Goal: Task Accomplishment & Management: Manage account settings

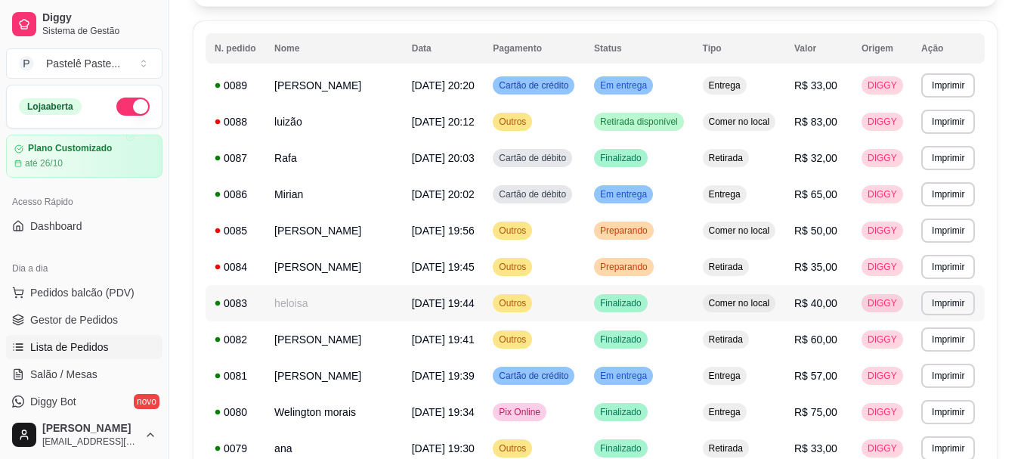
scroll to position [227, 0]
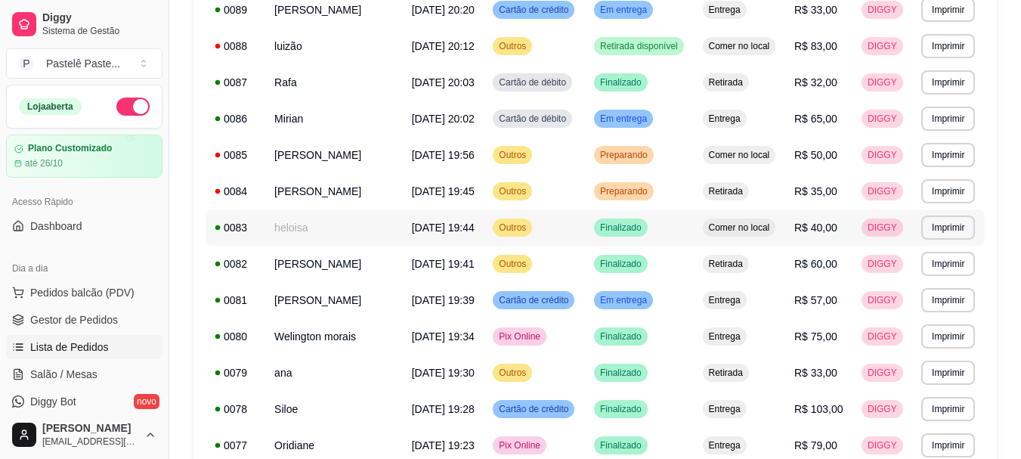
click at [290, 246] on td "heloisa" at bounding box center [334, 227] width 138 height 36
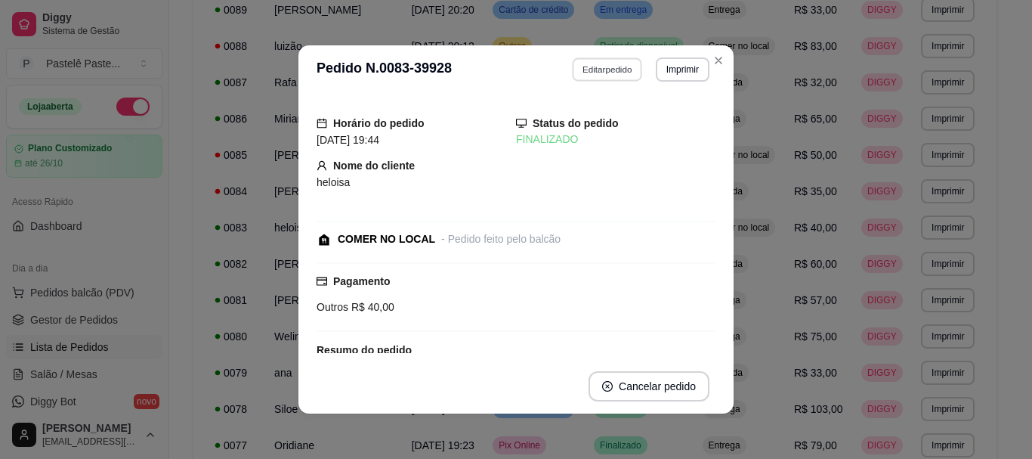
click at [598, 66] on button "Editar pedido" at bounding box center [608, 68] width 70 height 23
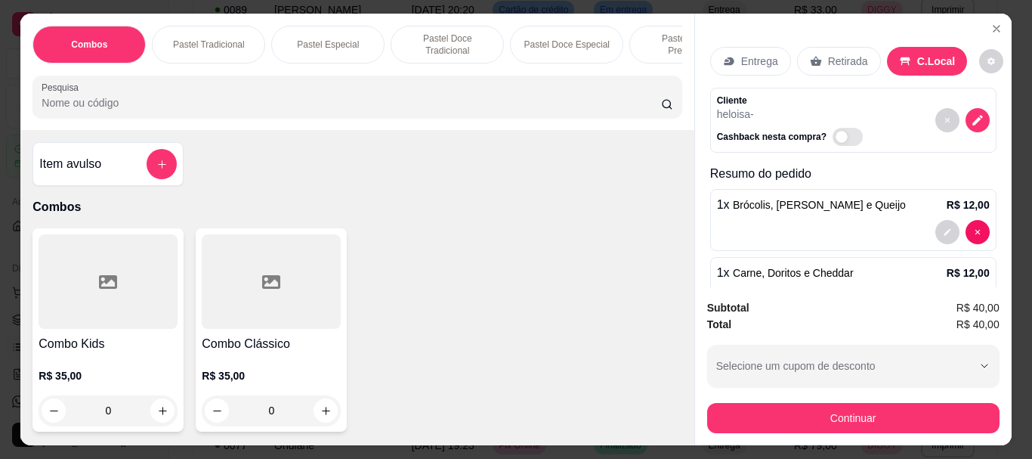
click at [770, 399] on div "Continuar" at bounding box center [853, 416] width 292 height 34
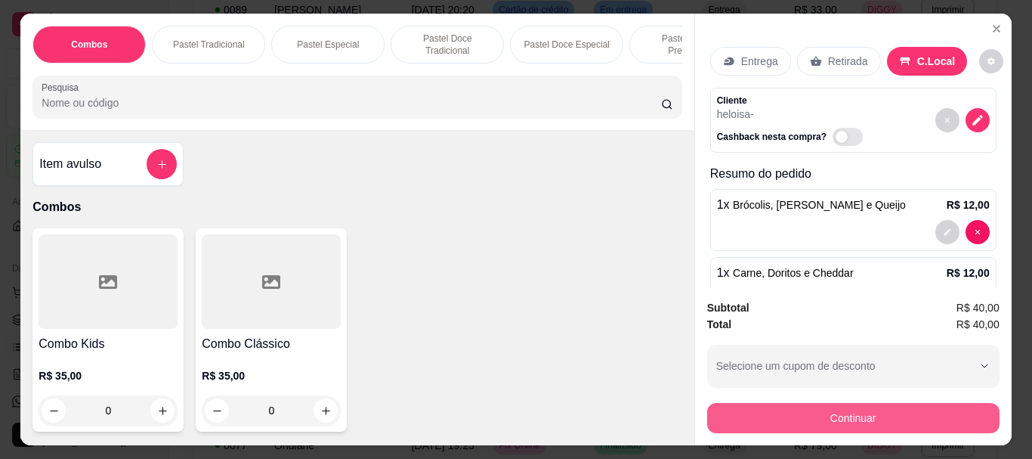
click at [771, 412] on button "Continuar" at bounding box center [853, 418] width 292 height 30
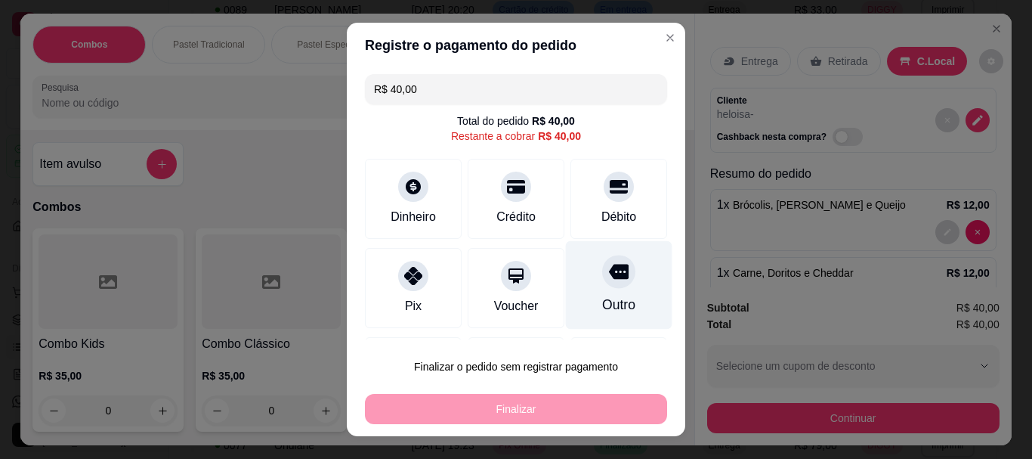
click at [609, 274] on icon at bounding box center [619, 271] width 20 height 15
type input "R$ 0,00"
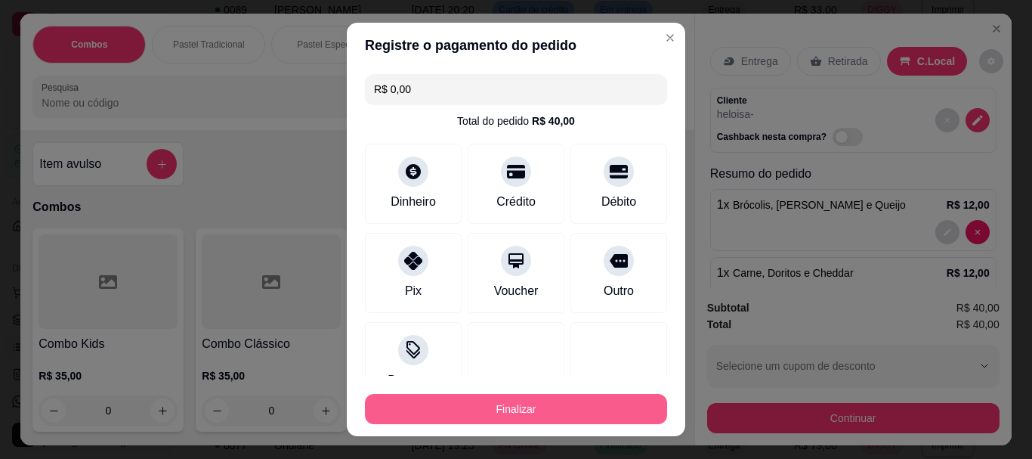
click at [595, 410] on button "Finalizar" at bounding box center [516, 409] width 302 height 30
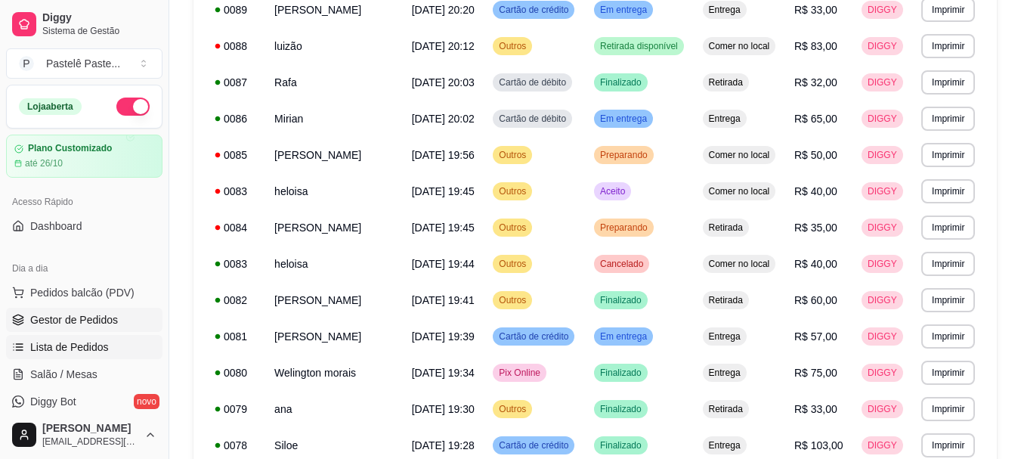
click at [78, 316] on span "Gestor de Pedidos" at bounding box center [74, 319] width 88 height 15
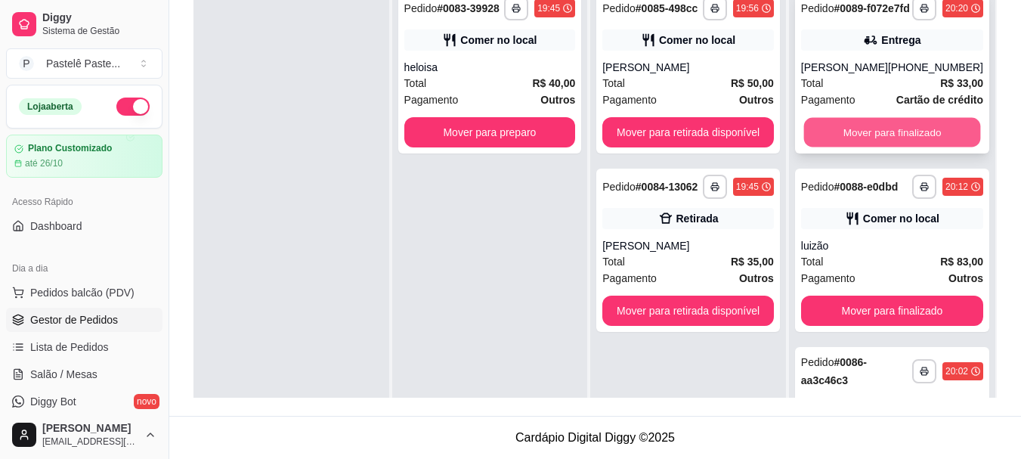
click at [844, 132] on button "Mover para finalizado" at bounding box center [891, 132] width 177 height 29
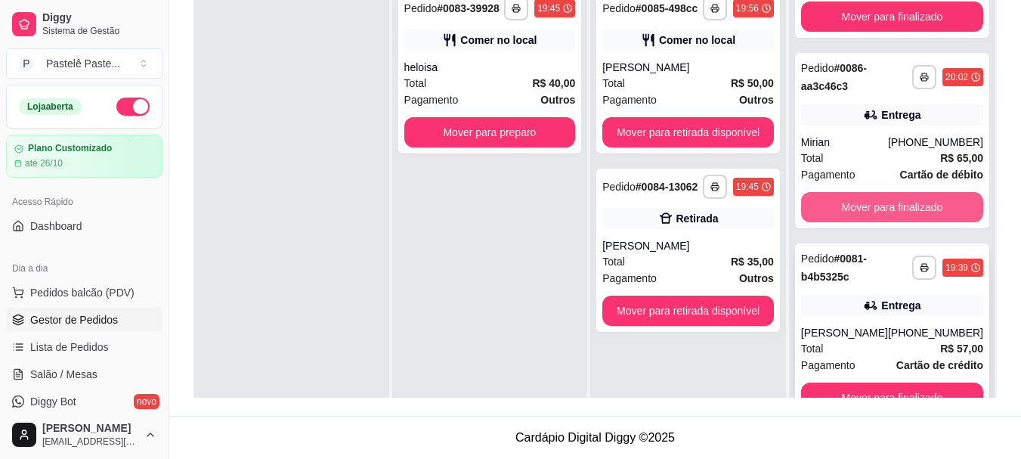
scroll to position [42, 0]
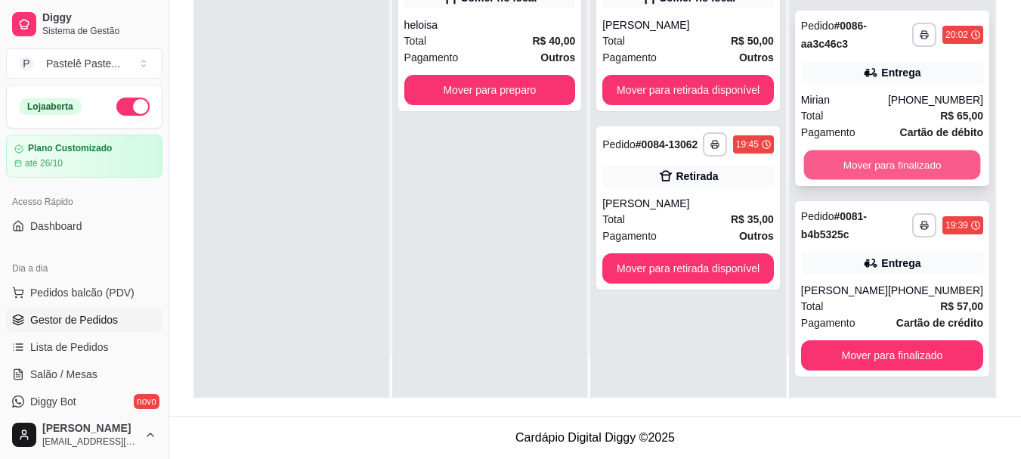
click at [858, 164] on button "Mover para finalizado" at bounding box center [891, 164] width 177 height 29
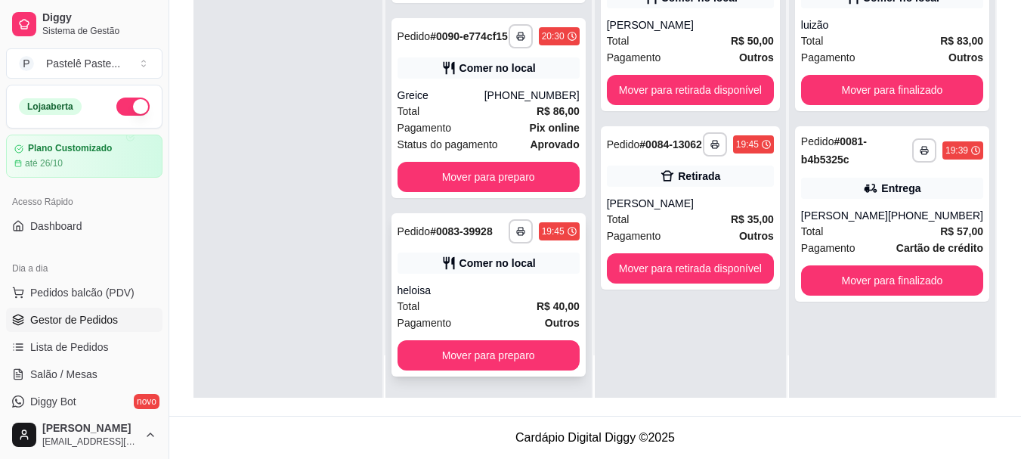
click at [467, 277] on div "**********" at bounding box center [488, 294] width 194 height 163
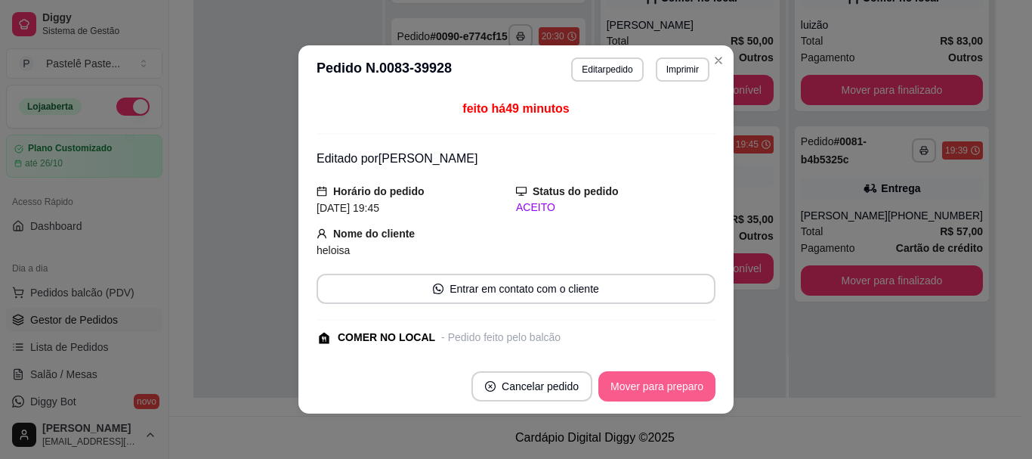
click at [649, 373] on button "Mover para preparo" at bounding box center [656, 386] width 117 height 30
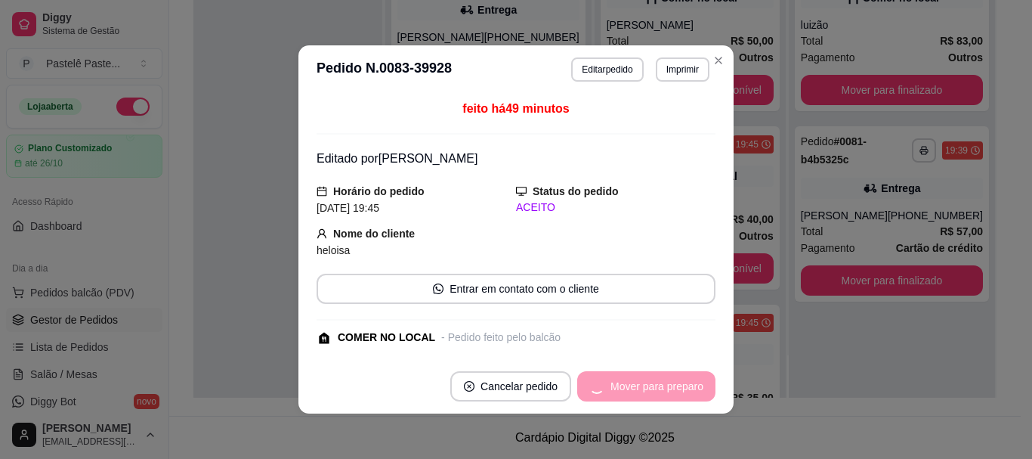
scroll to position [0, 0]
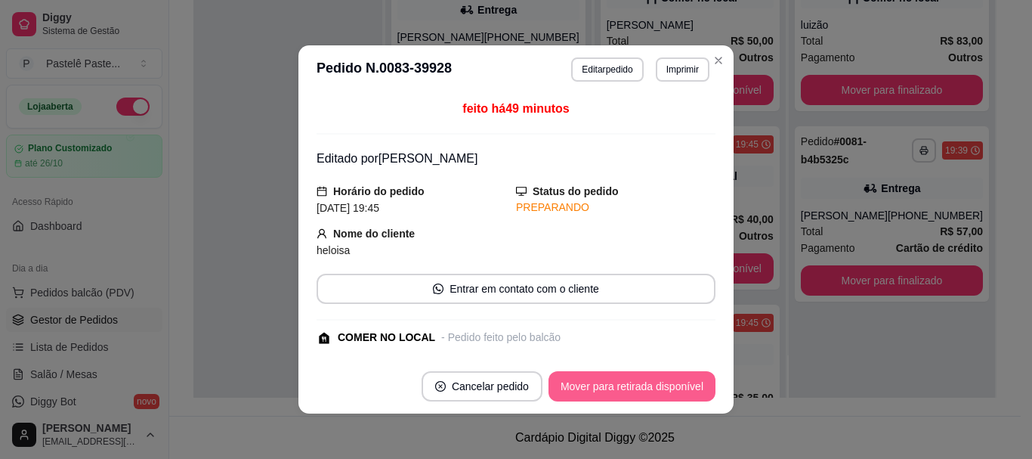
click at [660, 387] on button "Mover para retirada disponível" at bounding box center [632, 386] width 167 height 30
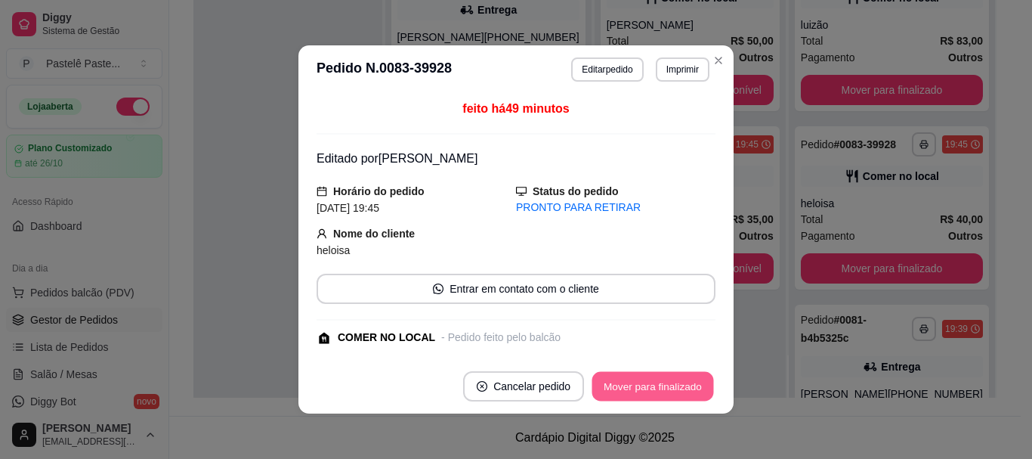
click at [662, 390] on button "Mover para finalizado" at bounding box center [653, 386] width 122 height 29
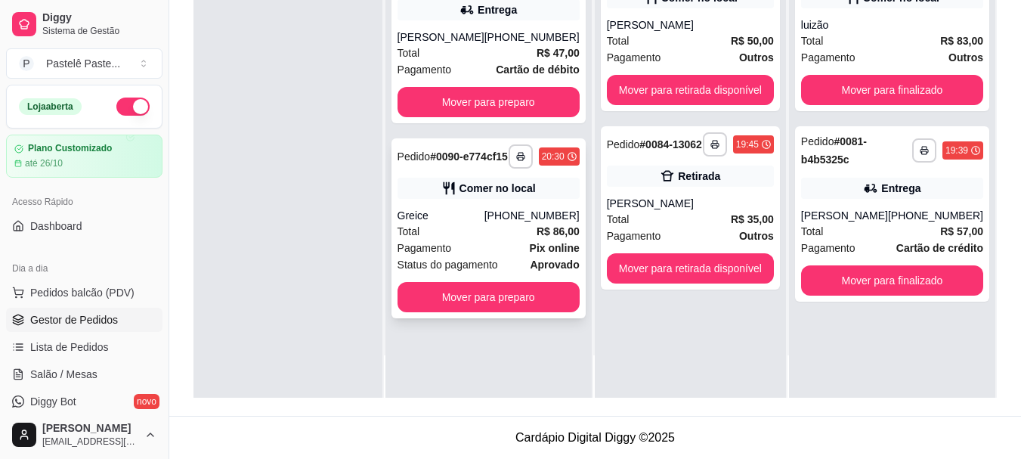
click at [475, 185] on div "**********" at bounding box center [488, 228] width 194 height 180
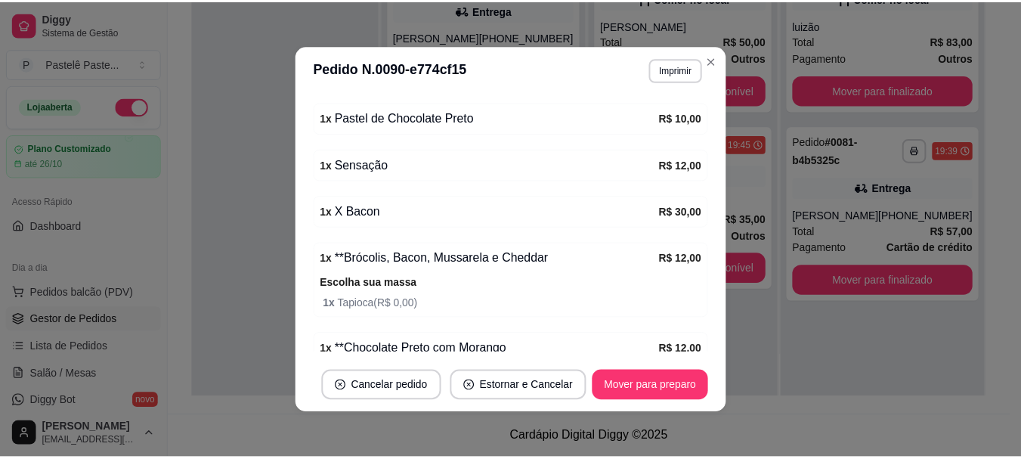
scroll to position [449, 0]
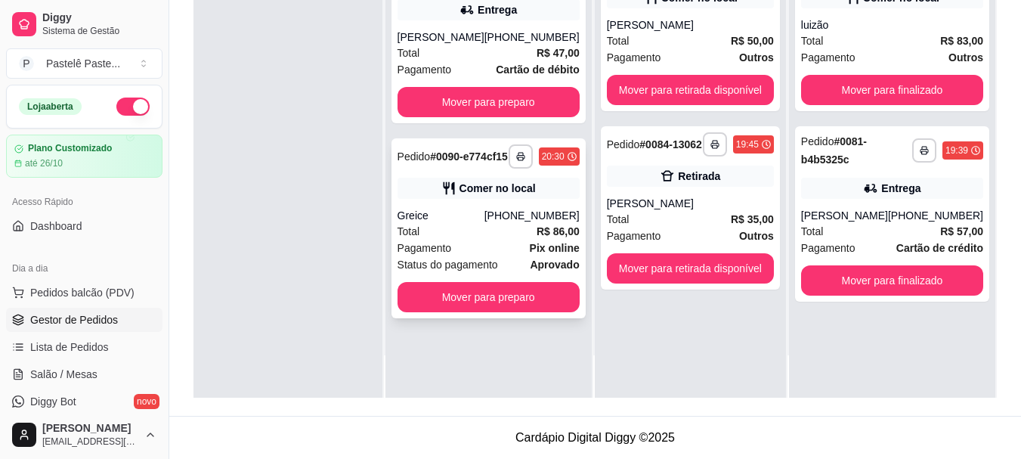
click at [485, 199] on div "Comer no local" at bounding box center [488, 188] width 182 height 21
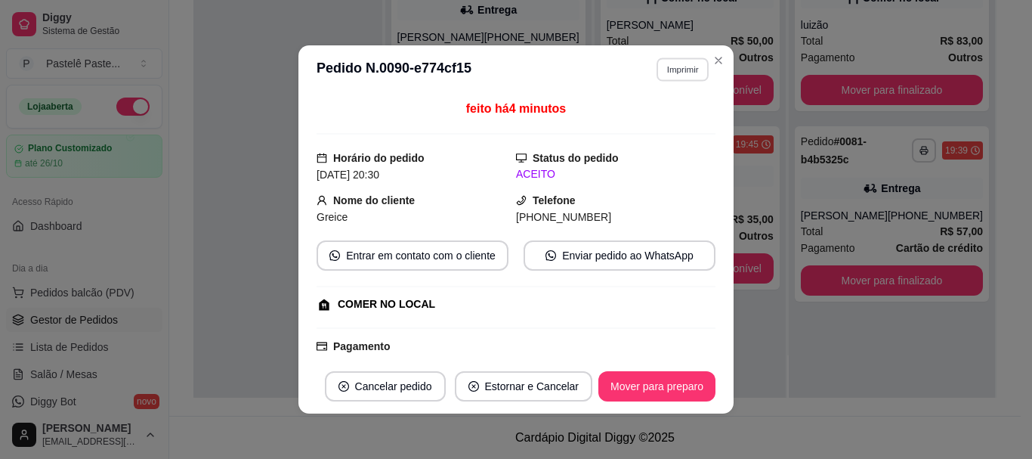
click at [663, 66] on button "Imprimir" at bounding box center [683, 68] width 52 height 23
click at [647, 120] on button "IMPRESSORA" at bounding box center [650, 121] width 106 height 23
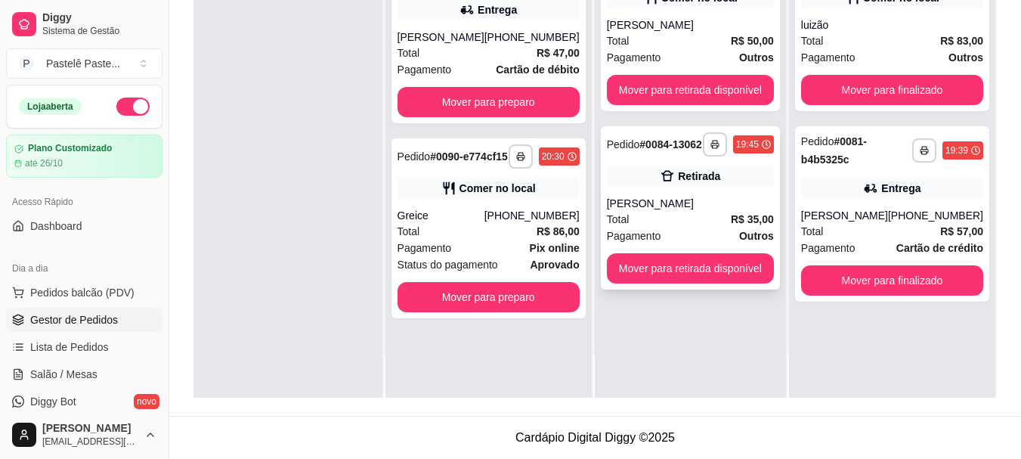
click at [677, 286] on div "**********" at bounding box center [690, 207] width 179 height 163
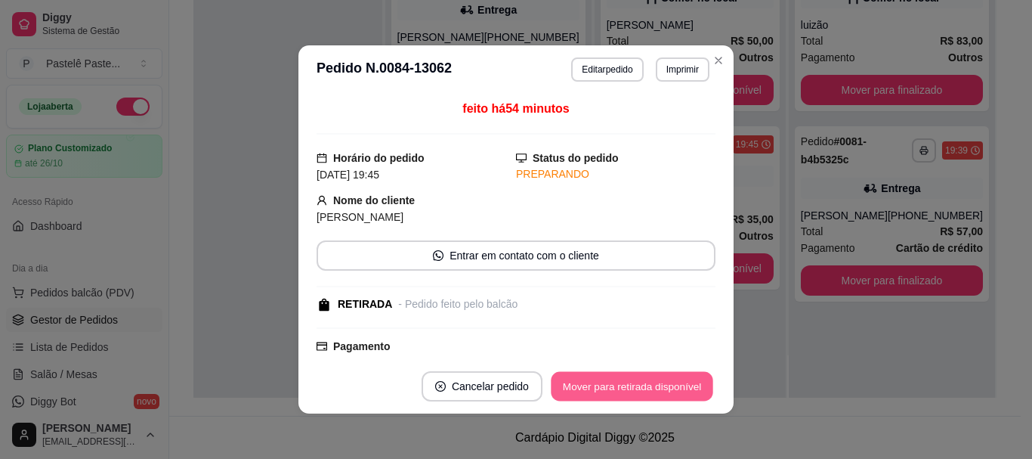
click at [658, 385] on button "Mover para retirada disponível" at bounding box center [632, 386] width 162 height 29
click at [663, 391] on button "Mover para retirada disponível" at bounding box center [632, 386] width 162 height 29
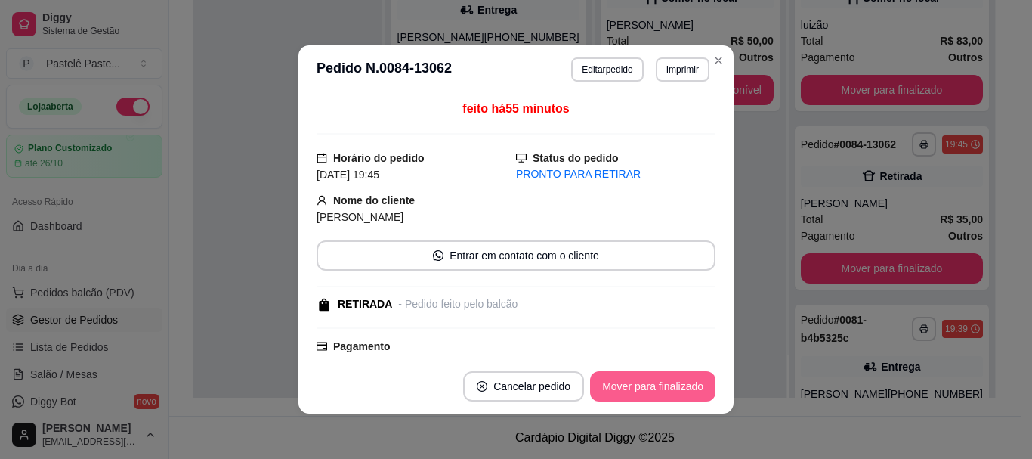
click at [663, 392] on button "Mover para finalizado" at bounding box center [652, 386] width 125 height 30
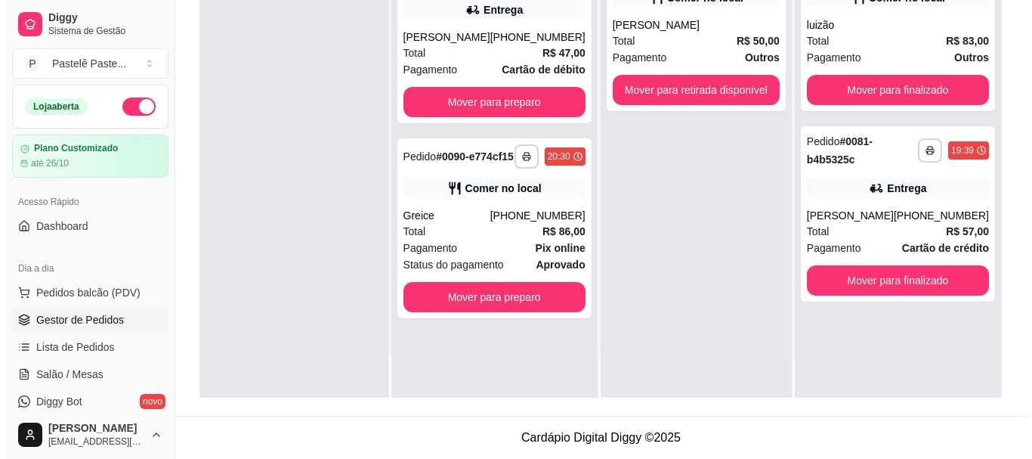
scroll to position [0, 0]
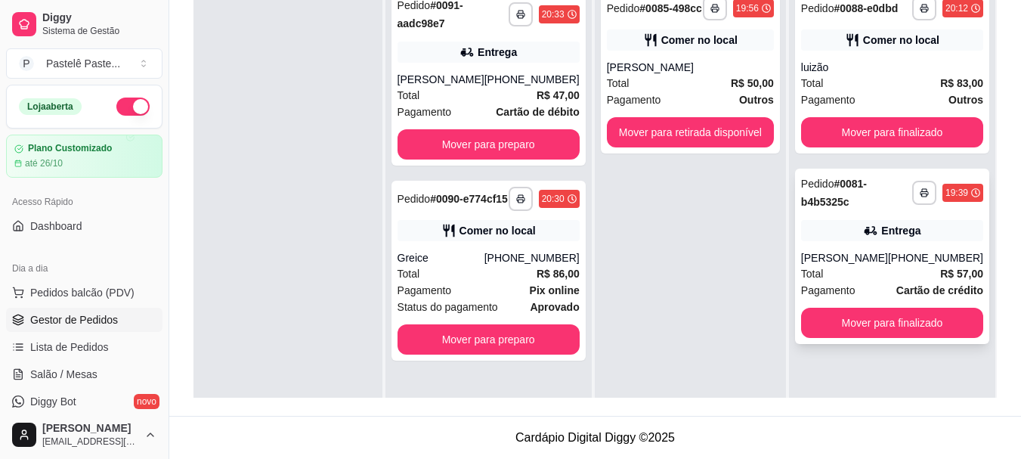
click at [913, 248] on div "**********" at bounding box center [892, 255] width 194 height 175
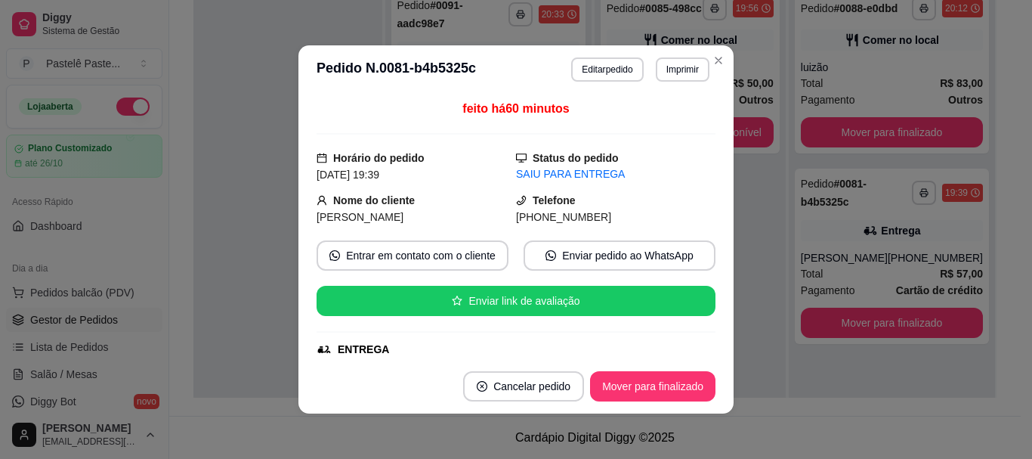
scroll to position [151, 0]
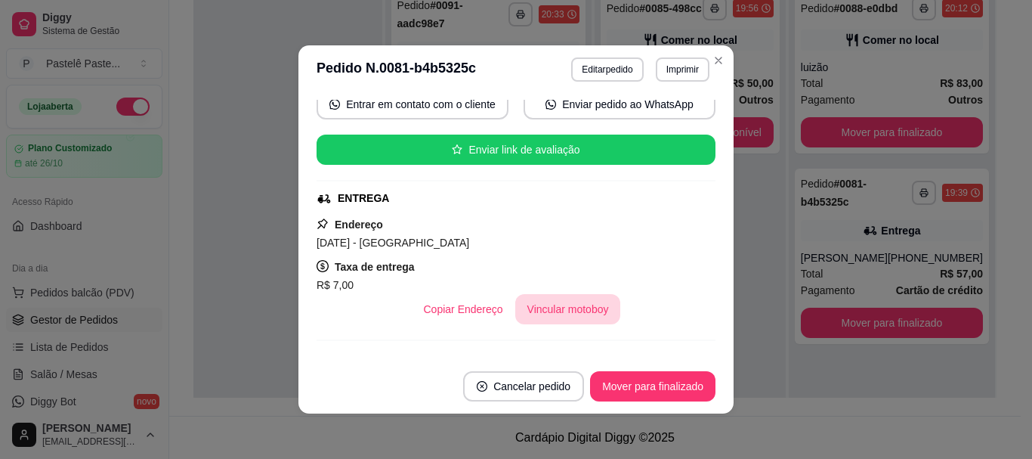
click at [582, 306] on button "Vincular motoboy" at bounding box center [568, 309] width 106 height 30
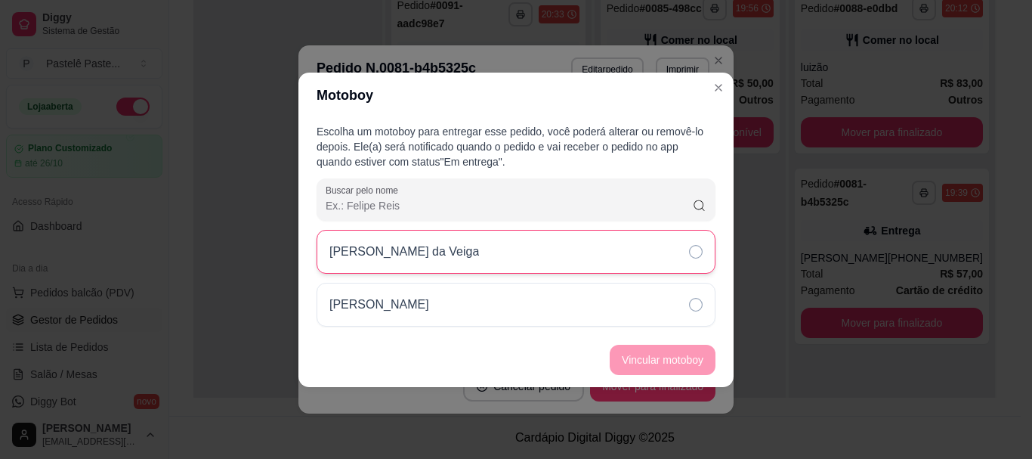
click at [381, 253] on p "[PERSON_NAME] da Veiga" at bounding box center [404, 252] width 150 height 18
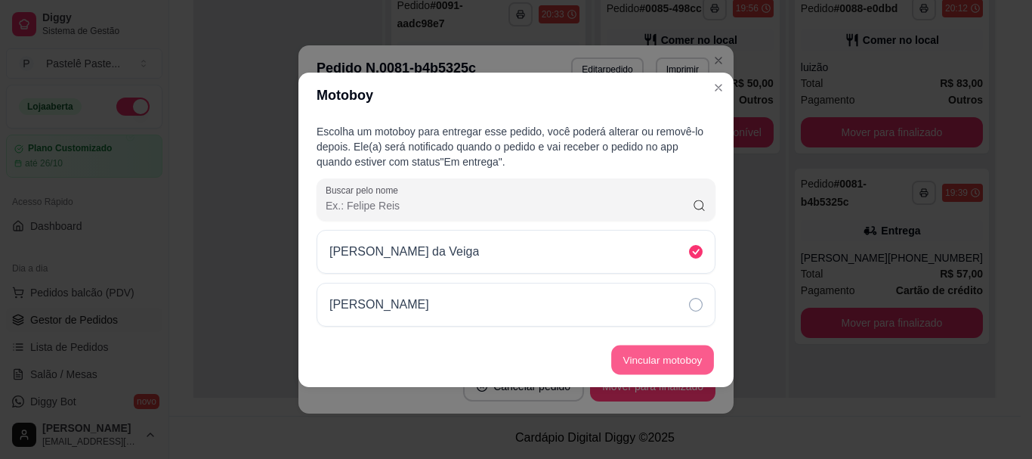
click at [657, 357] on button "Vincular motoboy" at bounding box center [662, 359] width 103 height 29
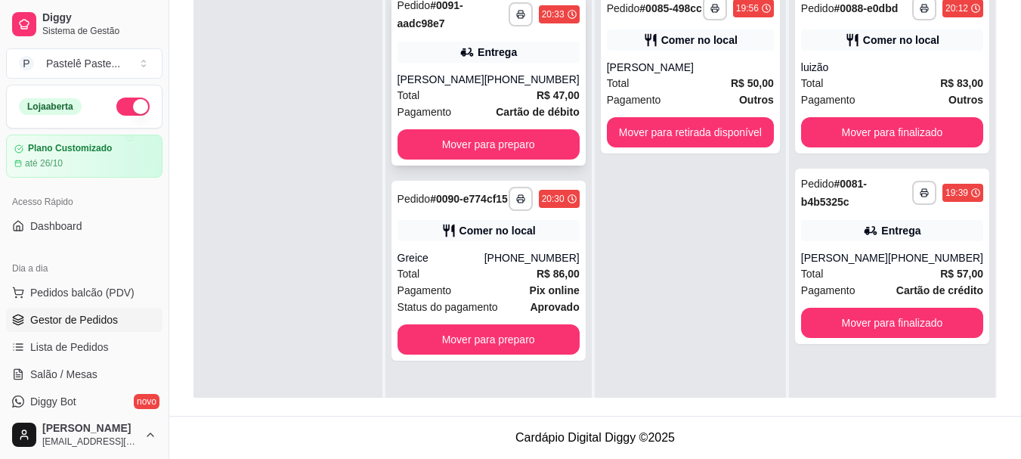
click at [480, 29] on div "Pedido # 0091-aadc98e7" at bounding box center [452, 14] width 111 height 36
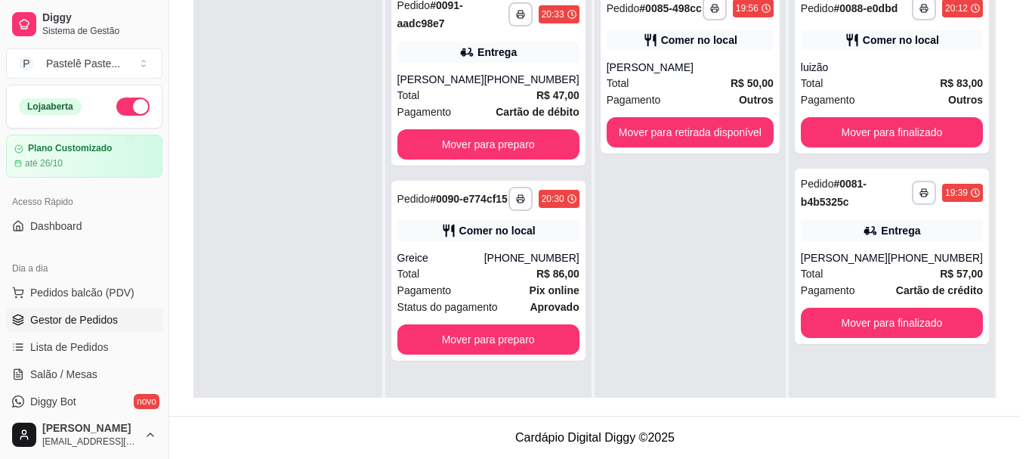
scroll to position [302, 0]
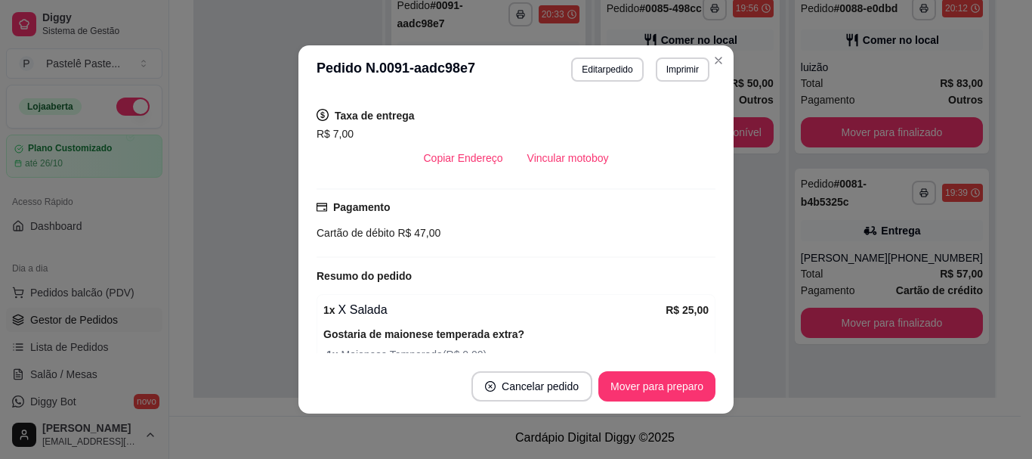
click at [547, 155] on button "Vincular motoboy" at bounding box center [568, 158] width 106 height 30
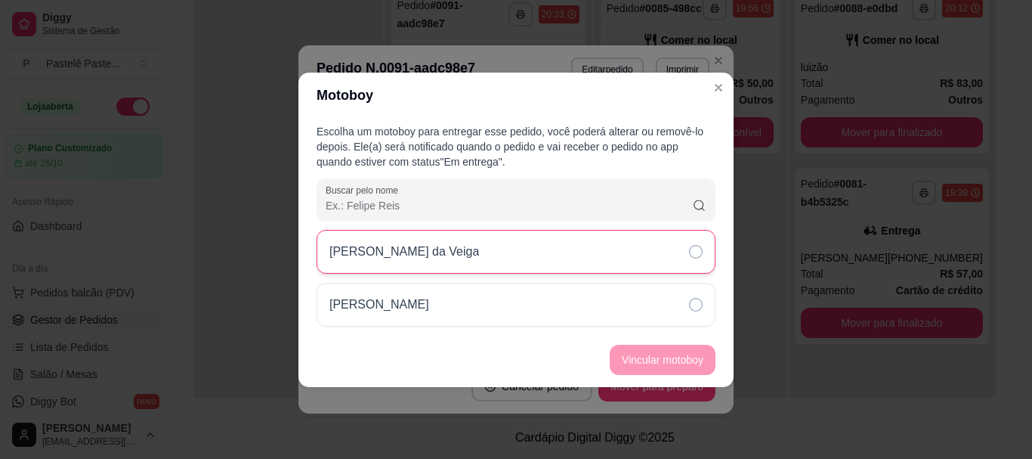
click at [419, 240] on div "[PERSON_NAME] da Veiga" at bounding box center [516, 252] width 399 height 44
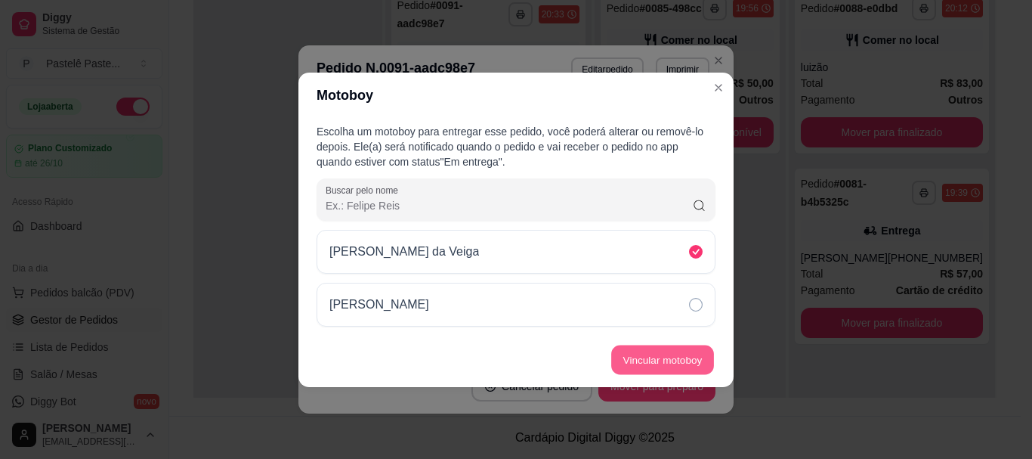
click at [654, 350] on button "Vincular motoboy" at bounding box center [662, 359] width 103 height 29
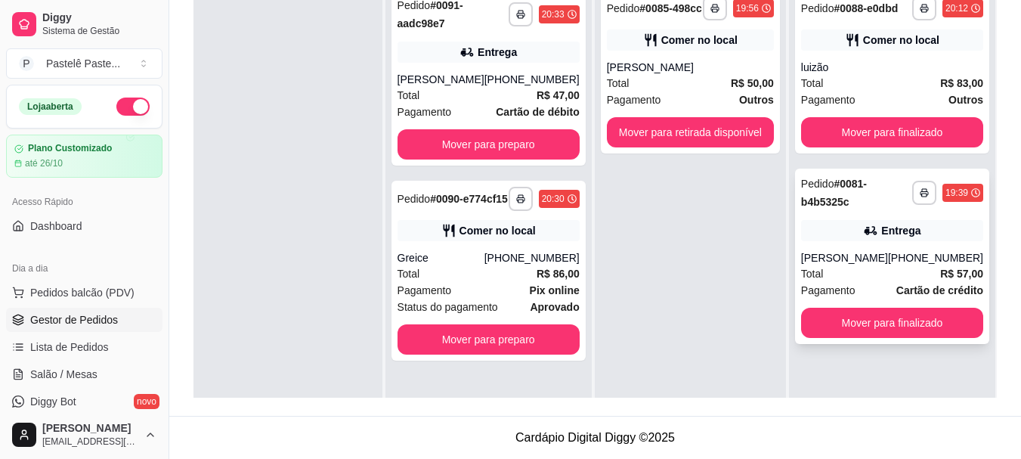
click at [856, 256] on div "[PERSON_NAME]" at bounding box center [844, 257] width 87 height 15
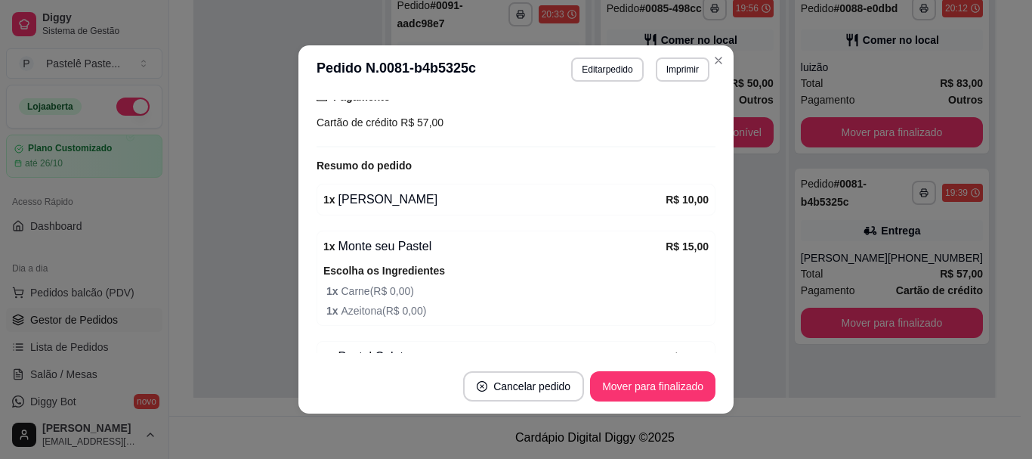
scroll to position [227, 0]
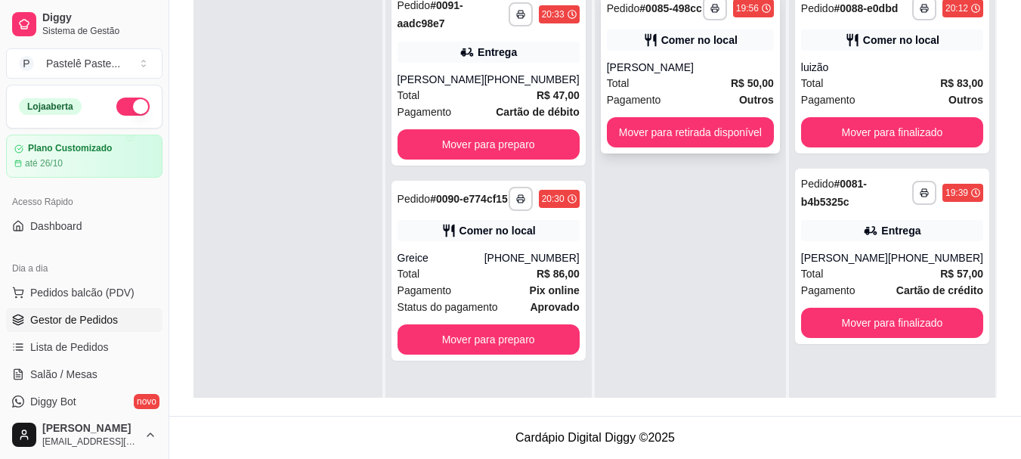
click at [677, 69] on div "[PERSON_NAME]" at bounding box center [690, 67] width 167 height 15
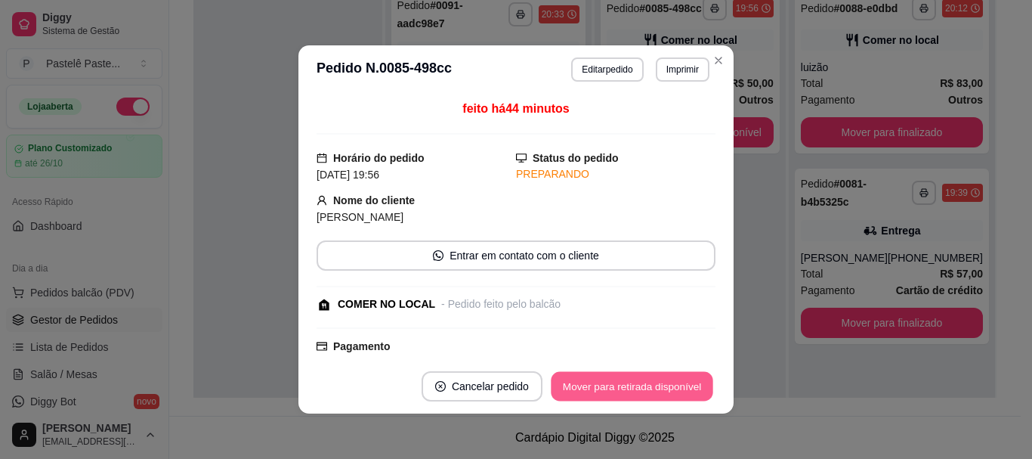
click at [675, 384] on button "Mover para retirada disponível" at bounding box center [632, 386] width 162 height 29
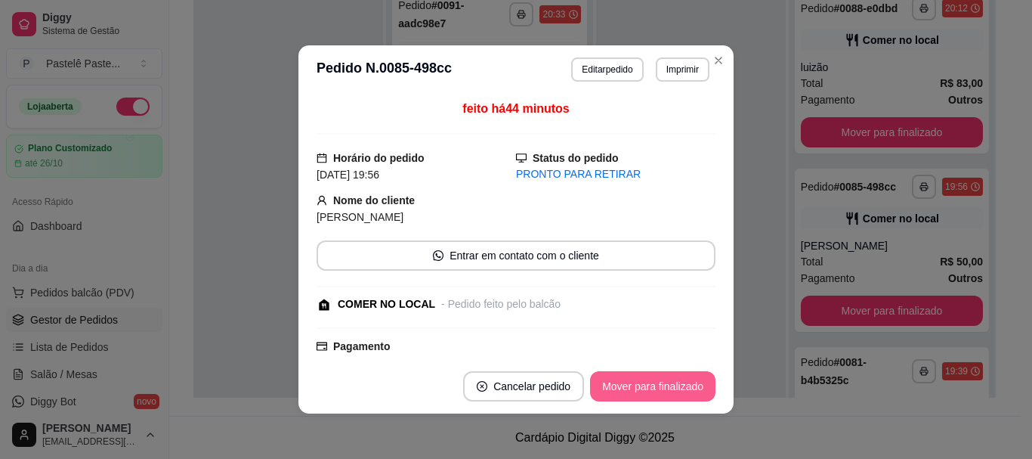
click at [672, 384] on button "Mover para finalizado" at bounding box center [652, 386] width 125 height 30
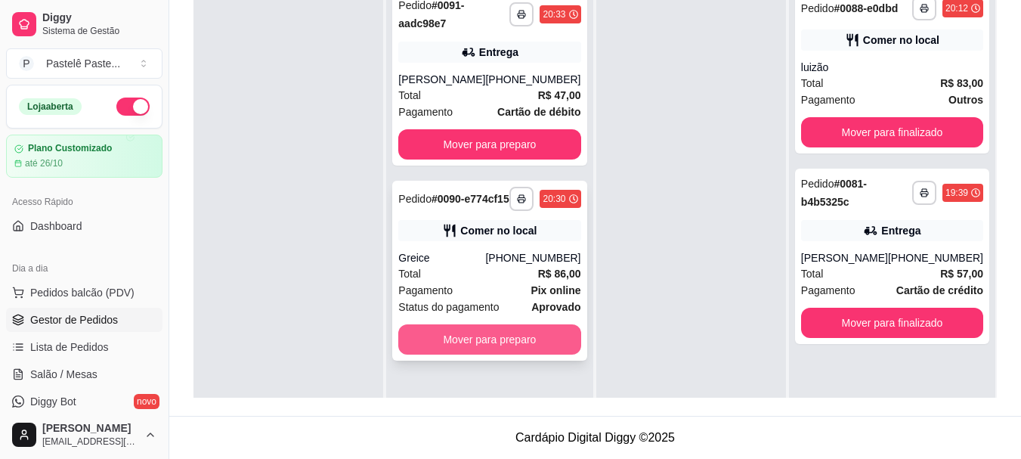
click at [491, 346] on button "Mover para preparo" at bounding box center [489, 339] width 182 height 30
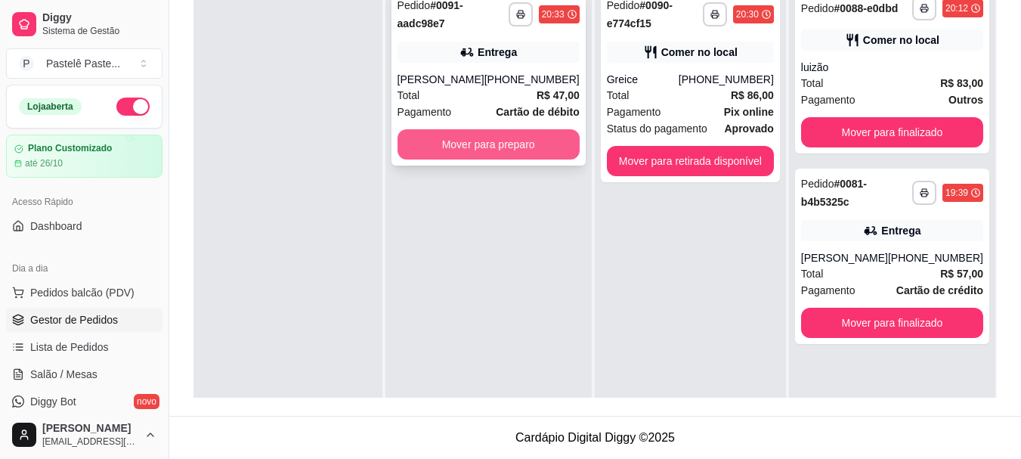
click at [472, 130] on button "Mover para preparo" at bounding box center [488, 144] width 182 height 30
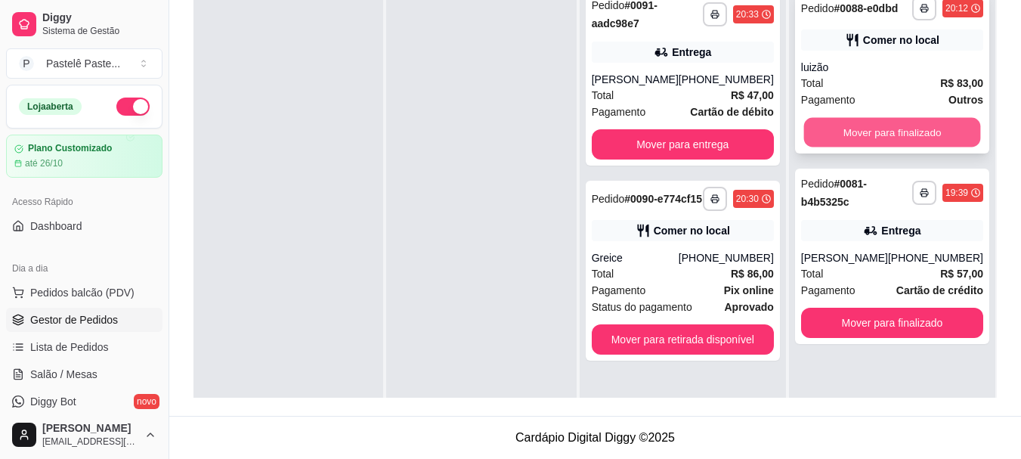
click at [918, 127] on button "Mover para finalizado" at bounding box center [891, 132] width 177 height 29
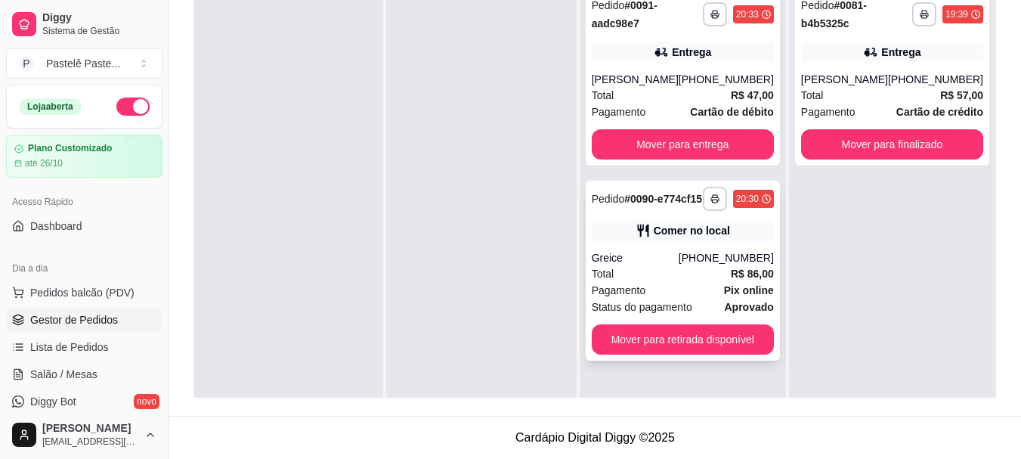
click at [637, 241] on div "Comer no local" at bounding box center [683, 230] width 182 height 21
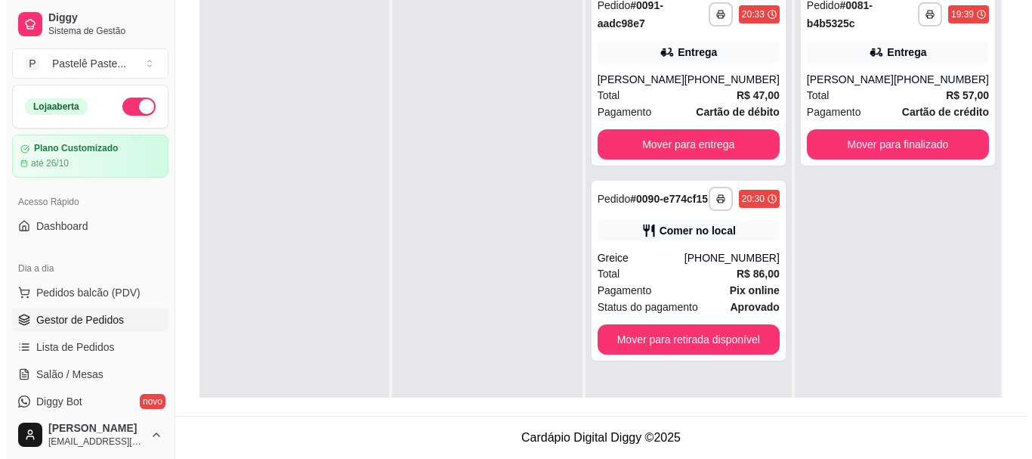
scroll to position [0, 0]
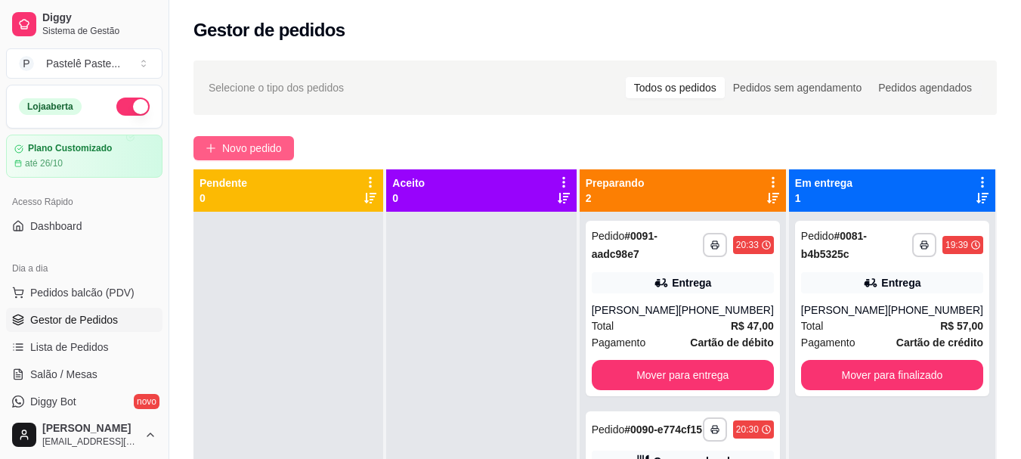
click at [240, 137] on button "Novo pedido" at bounding box center [243, 148] width 100 height 24
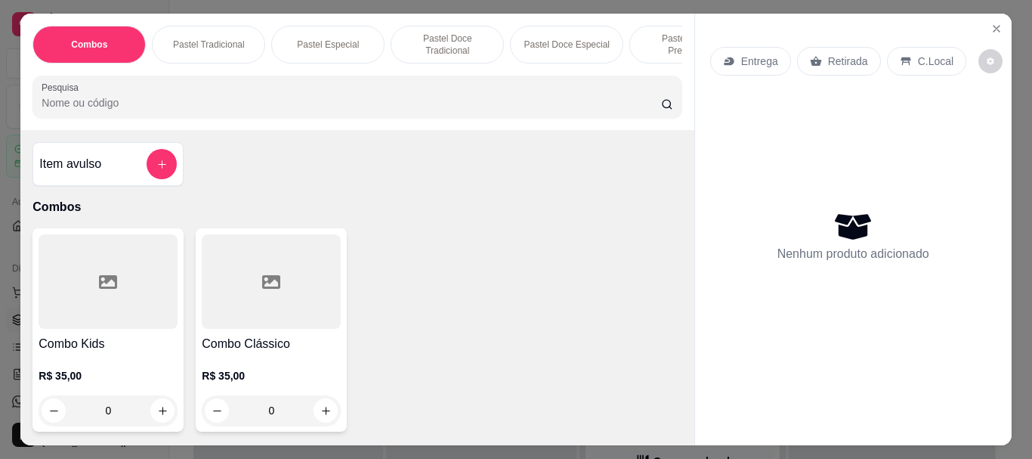
click at [214, 110] on input "Pesquisa" at bounding box center [352, 102] width 620 height 15
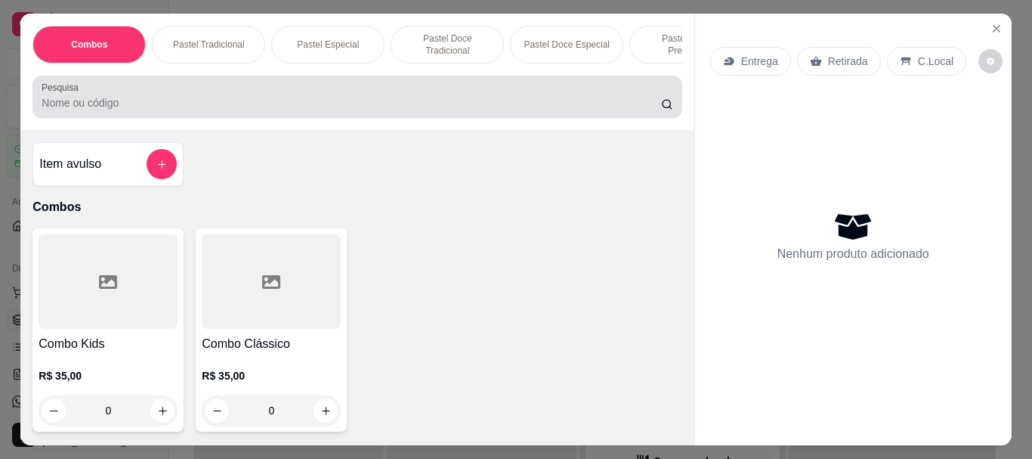
click at [199, 94] on div at bounding box center [357, 97] width 631 height 30
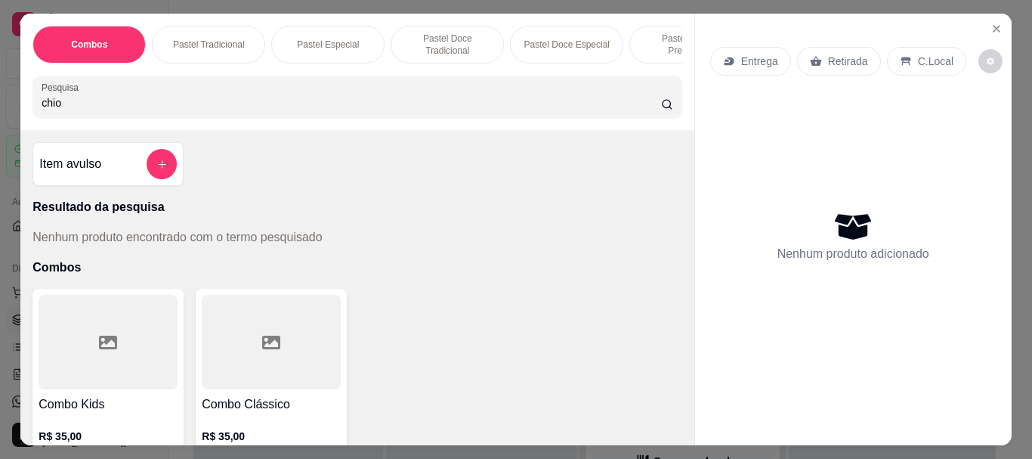
drag, startPoint x: 122, startPoint y: 107, endPoint x: 113, endPoint y: 106, distance: 8.3
click at [115, 107] on input "chio" at bounding box center [352, 102] width 620 height 15
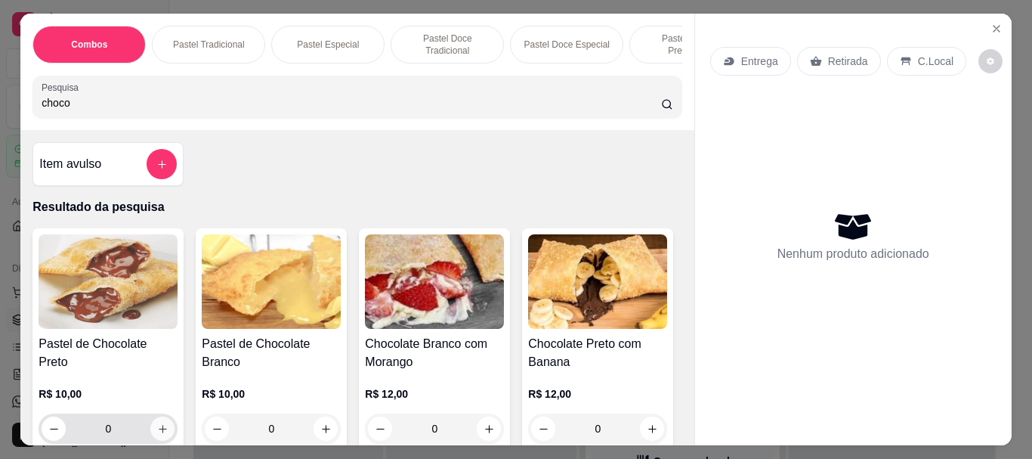
type input "choco"
click at [157, 423] on icon "increase-product-quantity" at bounding box center [162, 428] width 11 height 11
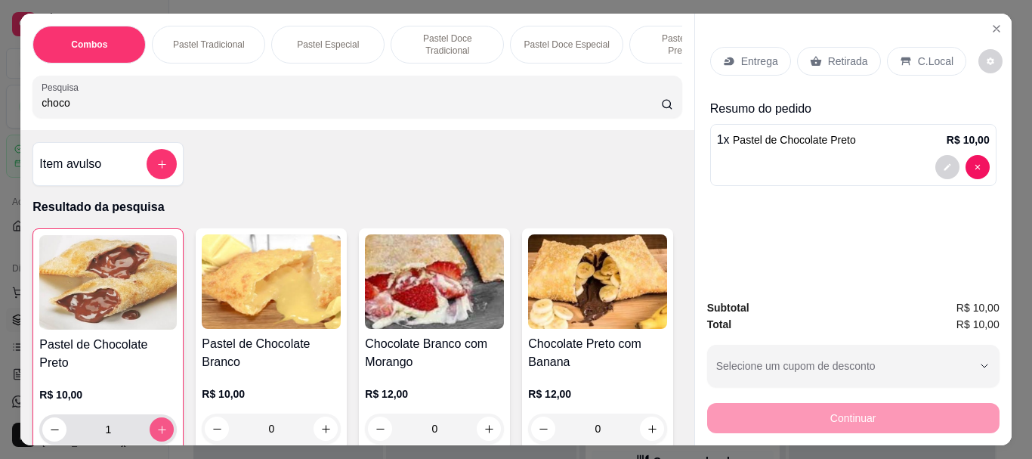
type input "1"
drag, startPoint x: 89, startPoint y: 107, endPoint x: 0, endPoint y: 102, distance: 89.3
click at [0, 102] on div "Combos Pastel Tradicional Pastel Especial Pastel Doce Tradicional Pastel Doce E…" at bounding box center [516, 229] width 1032 height 459
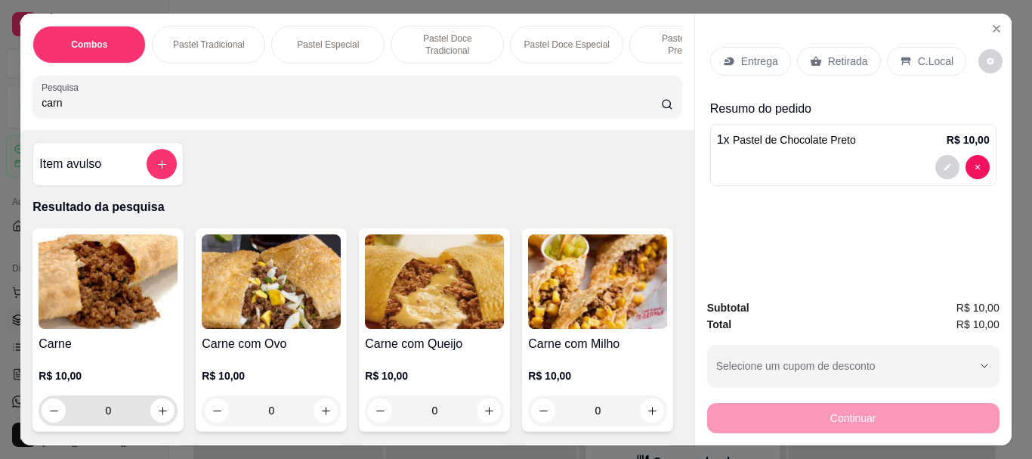
type input "carn"
click at [160, 416] on icon "increase-product-quantity" at bounding box center [162, 410] width 11 height 11
type input "1"
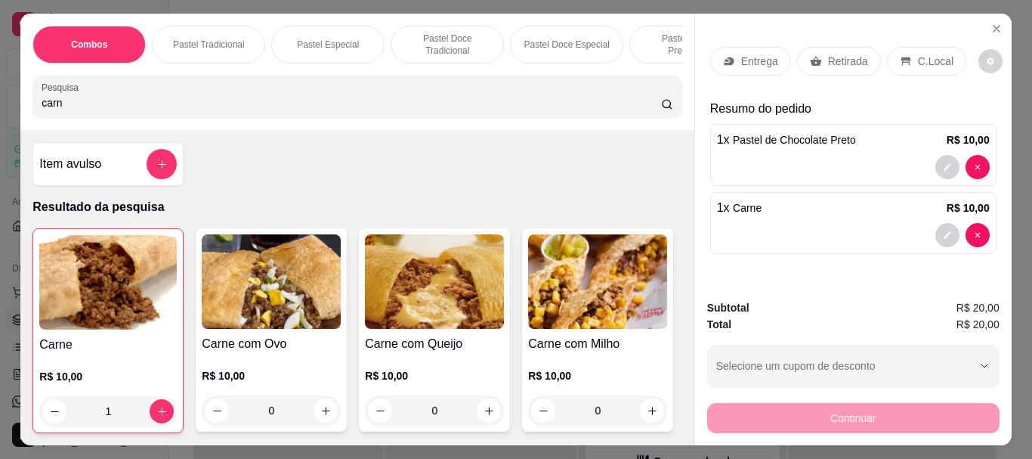
drag, startPoint x: 87, startPoint y: 113, endPoint x: 0, endPoint y: 91, distance: 89.8
click at [0, 97] on div "Combos Pastel Tradicional Pastel Especial Pastel Doce Tradicional Pastel Doce E…" at bounding box center [516, 229] width 1032 height 459
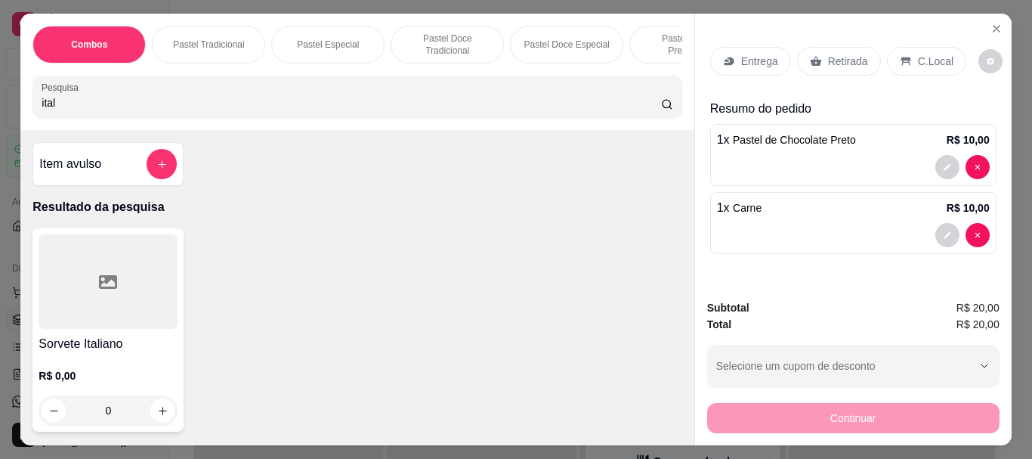
type input "ital"
click at [158, 413] on div "0" at bounding box center [108, 410] width 139 height 30
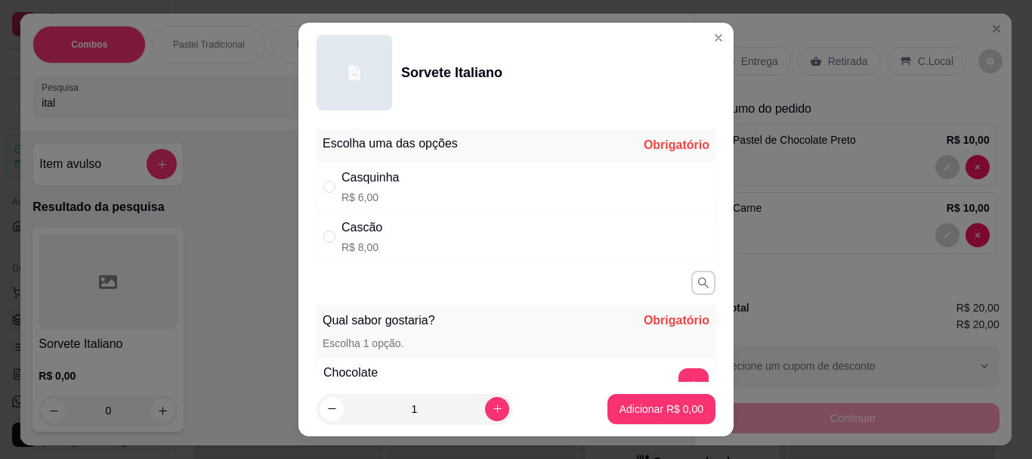
click at [394, 191] on div "Casquinha R$ 6,00" at bounding box center [516, 187] width 399 height 50
click at [397, 237] on div "Cascão R$ 8,00" at bounding box center [516, 237] width 399 height 50
radio input "false"
radio input "true"
click at [391, 187] on div "Casquinha" at bounding box center [371, 177] width 58 height 18
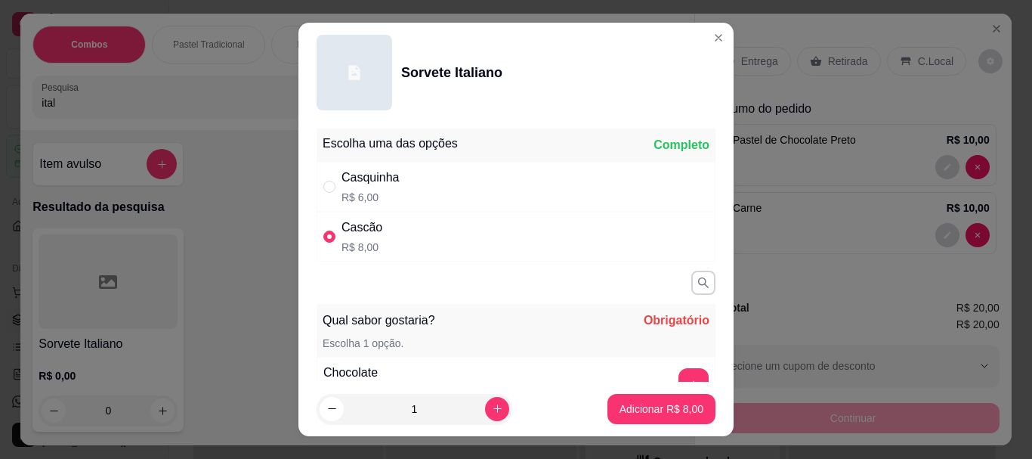
radio input "true"
radio input "false"
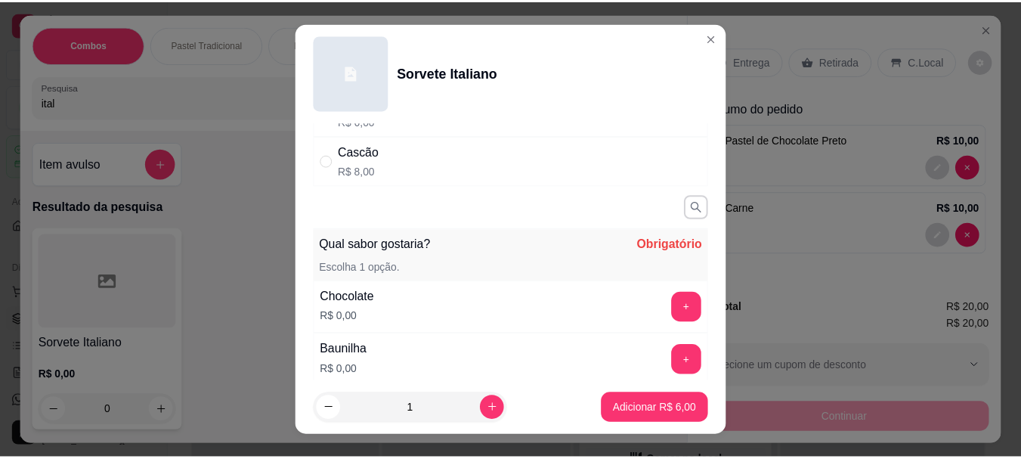
scroll to position [151, 0]
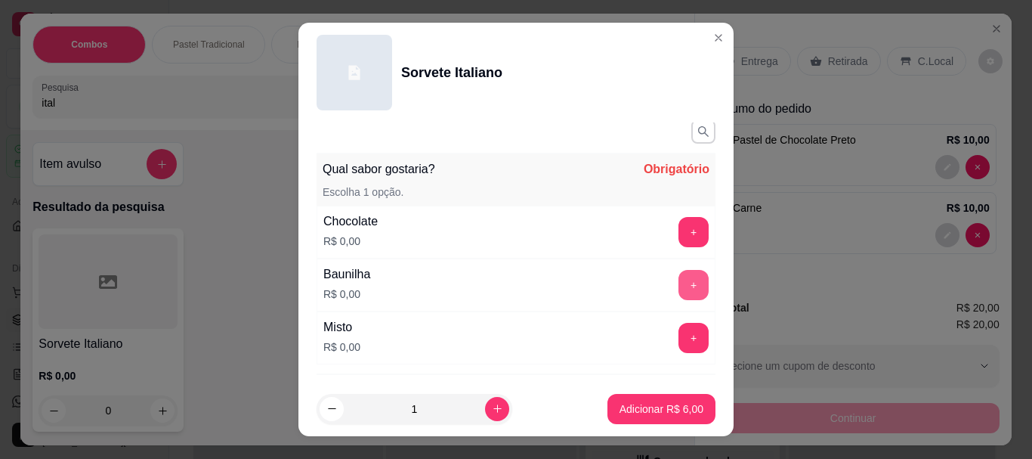
click at [679, 289] on button "+" at bounding box center [694, 285] width 30 height 30
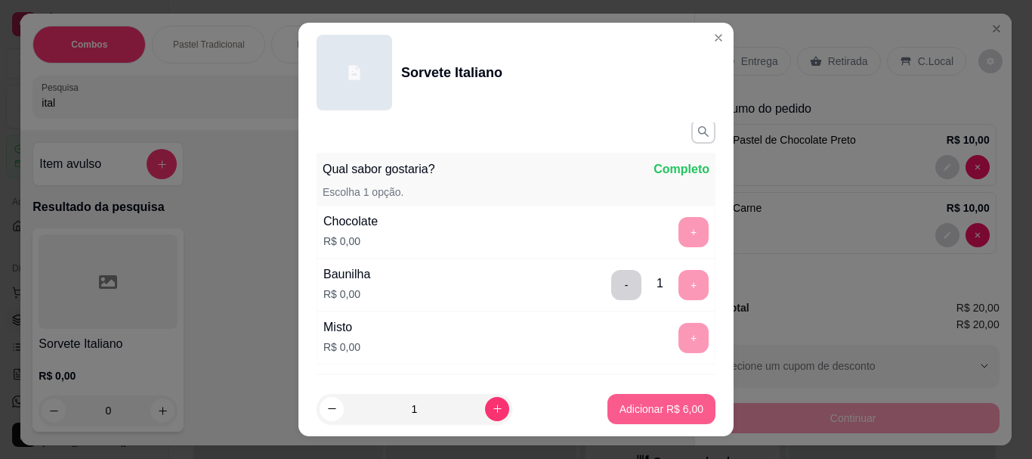
click at [666, 398] on button "Adicionar R$ 6,00" at bounding box center [661, 409] width 108 height 30
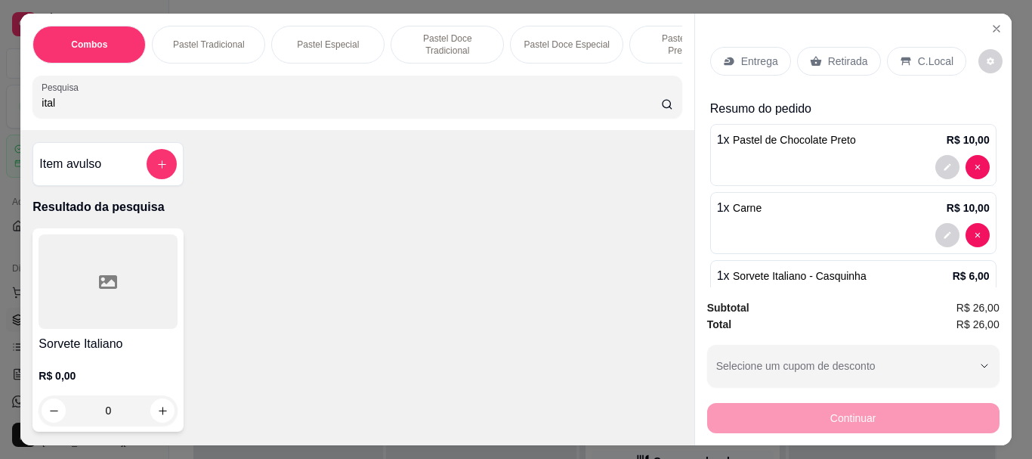
click at [828, 54] on p "Retirada" at bounding box center [848, 61] width 40 height 15
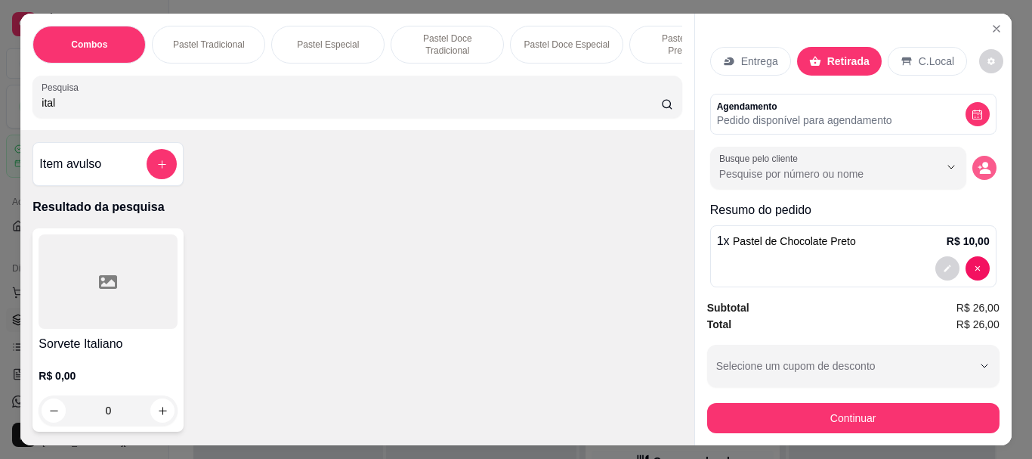
click at [974, 163] on button "decrease-product-quantity" at bounding box center [984, 168] width 24 height 24
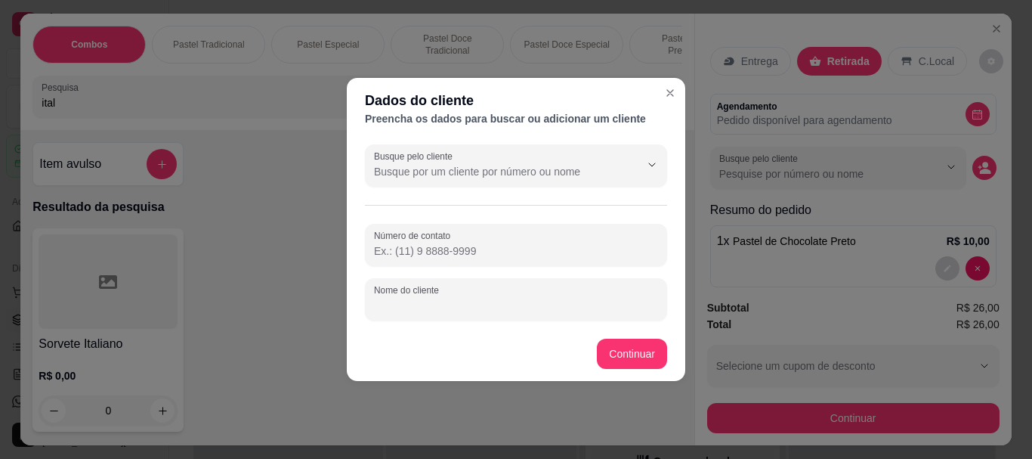
click at [492, 309] on input "Nome do cliente" at bounding box center [516, 305] width 284 height 15
type input "[PERSON_NAME]"
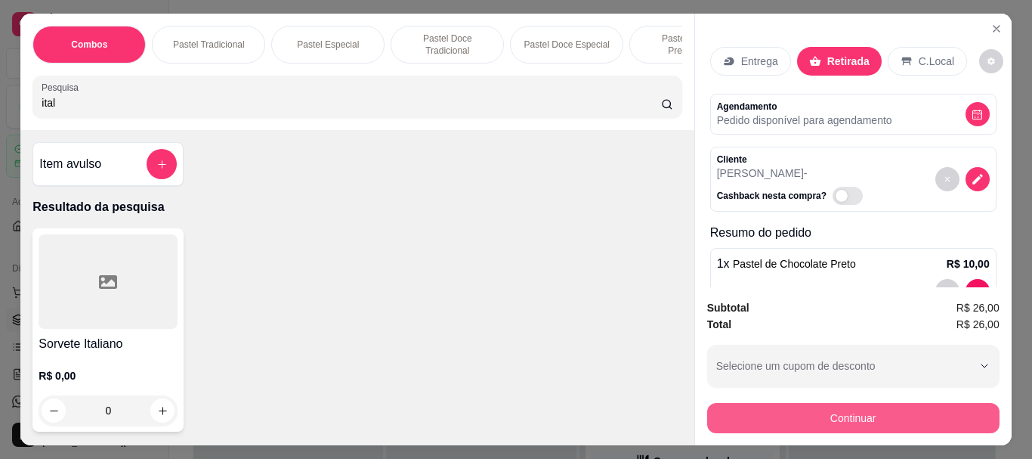
click at [877, 417] on button "Continuar" at bounding box center [853, 418] width 292 height 30
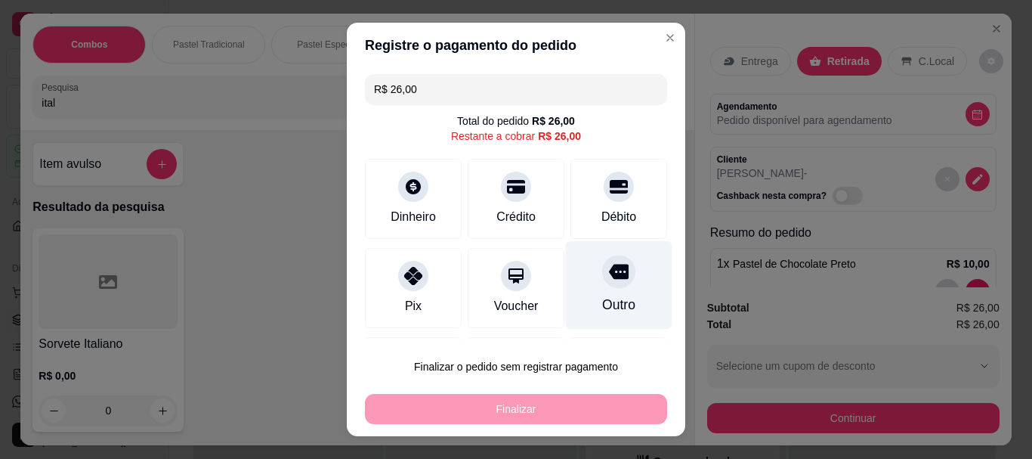
click at [609, 271] on icon at bounding box center [619, 271] width 20 height 15
type input "R$ 0,00"
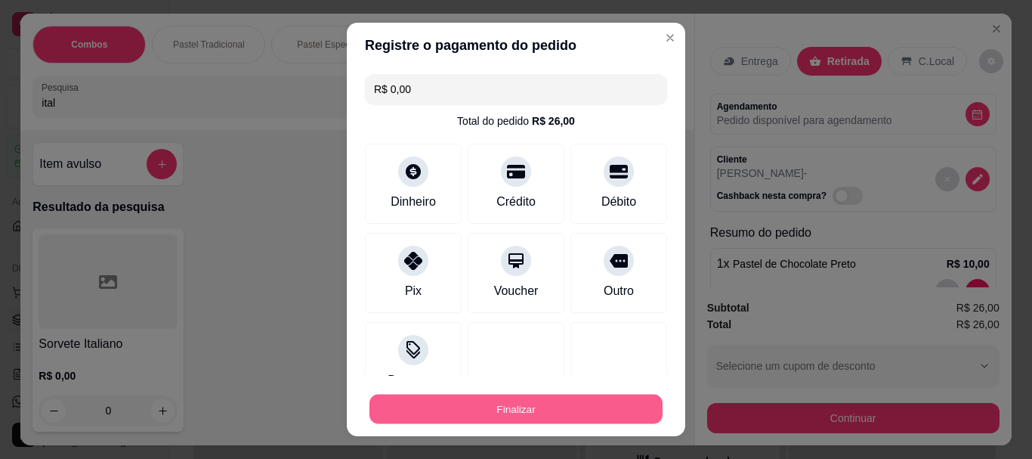
click at [575, 413] on button "Finalizar" at bounding box center [515, 408] width 293 height 29
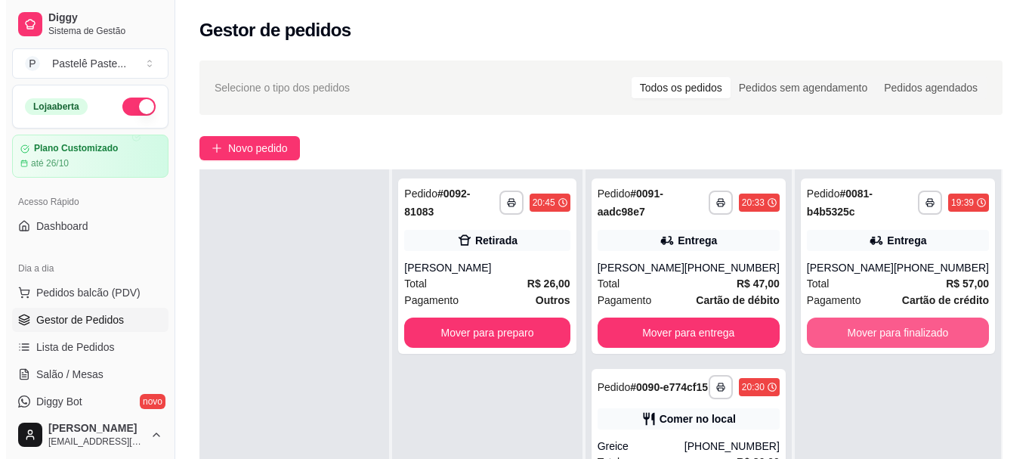
scroll to position [227, 0]
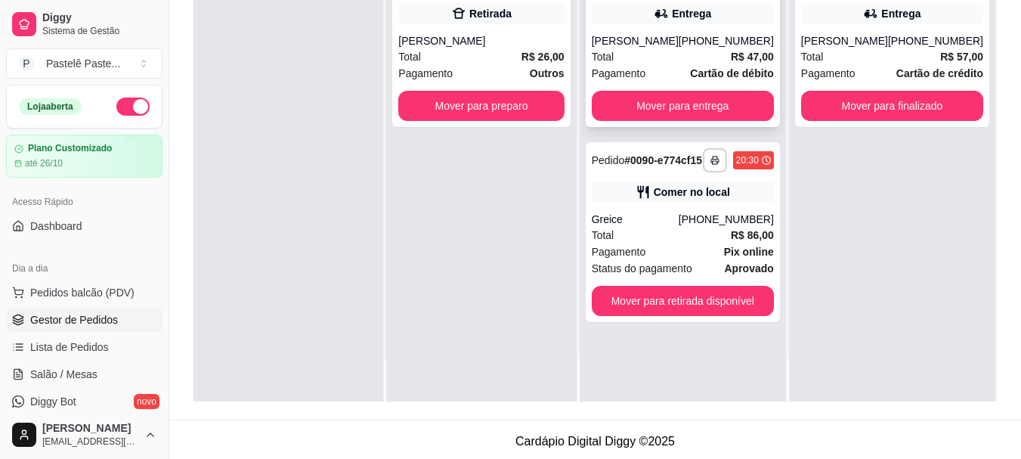
click at [697, 60] on div "Total R$ 47,00" at bounding box center [683, 56] width 182 height 17
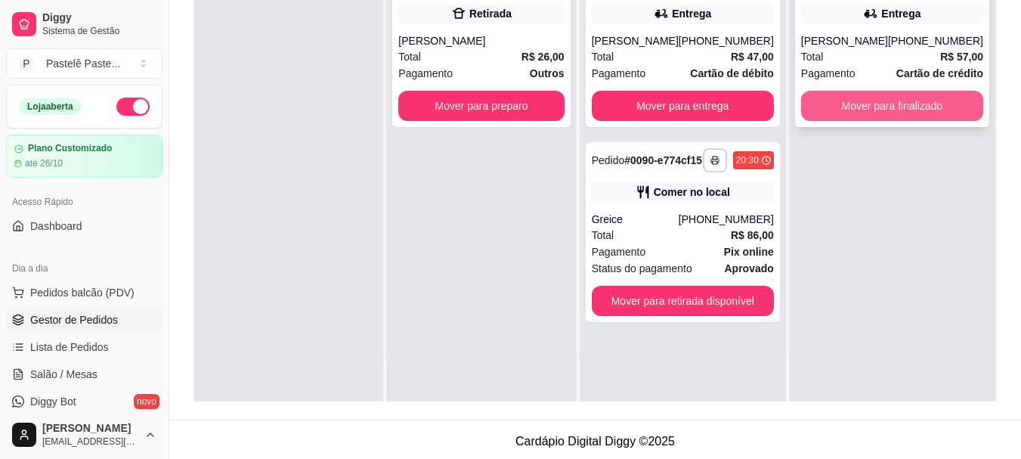
click at [895, 106] on button "Mover para finalizado" at bounding box center [892, 106] width 182 height 30
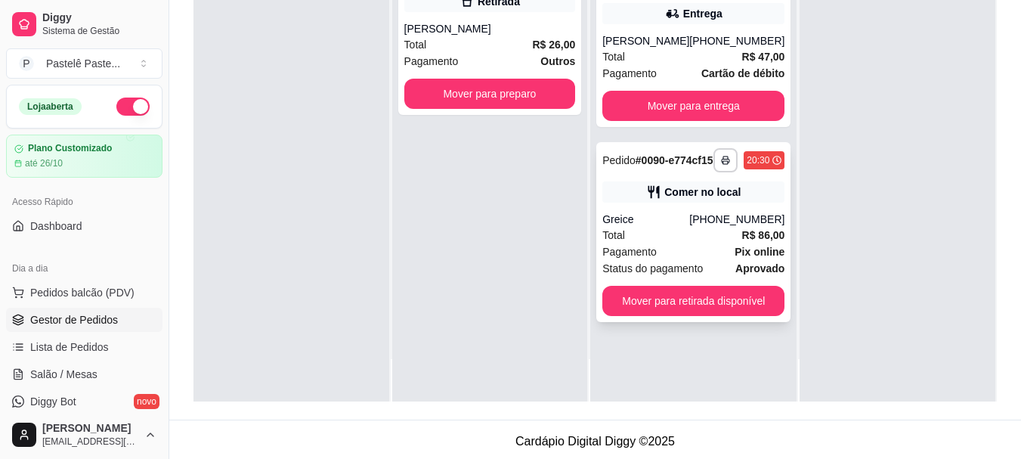
click at [676, 243] on div "Total R$ 86,00" at bounding box center [693, 235] width 182 height 17
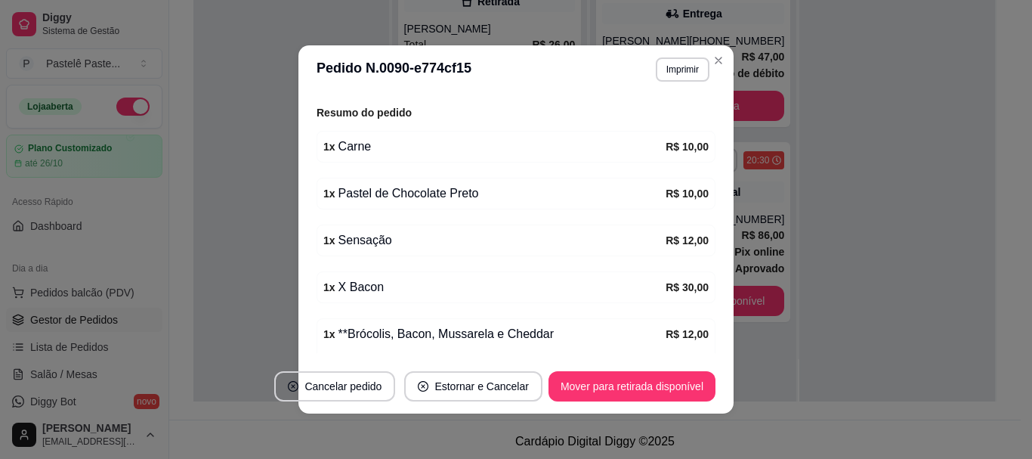
scroll to position [449, 0]
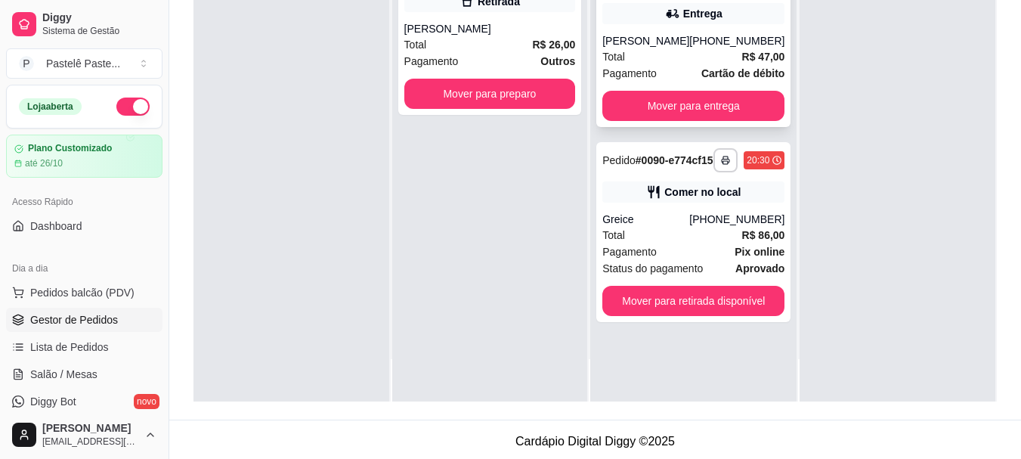
click at [697, 46] on div "[PHONE_NUMBER]" at bounding box center [736, 40] width 95 height 15
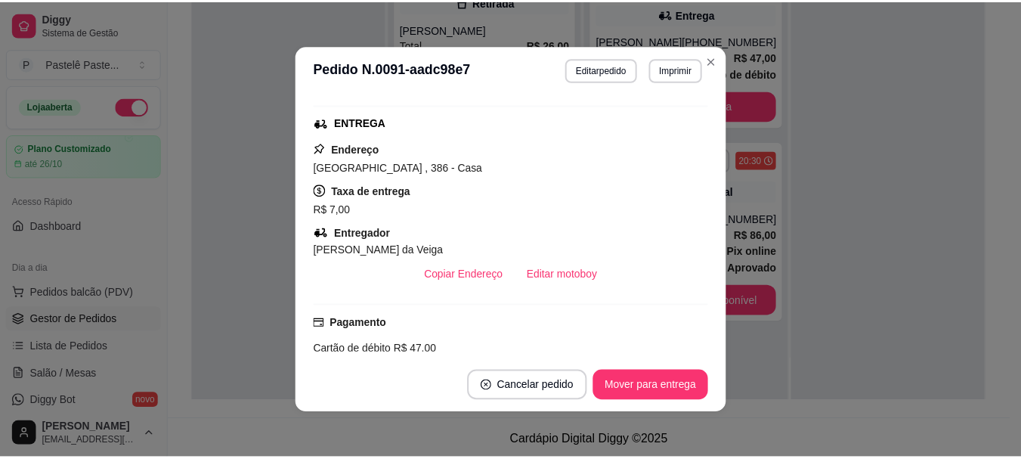
scroll to position [302, 0]
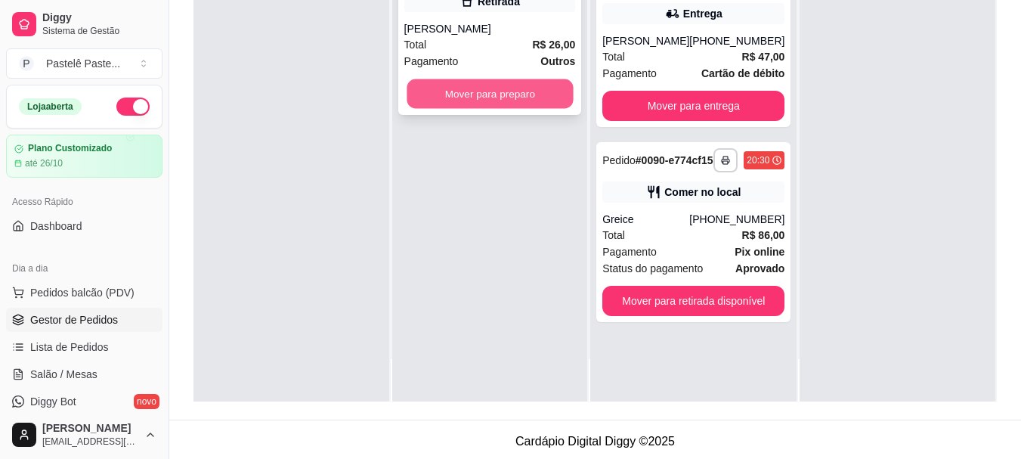
click at [490, 100] on button "Mover para preparo" at bounding box center [490, 93] width 166 height 29
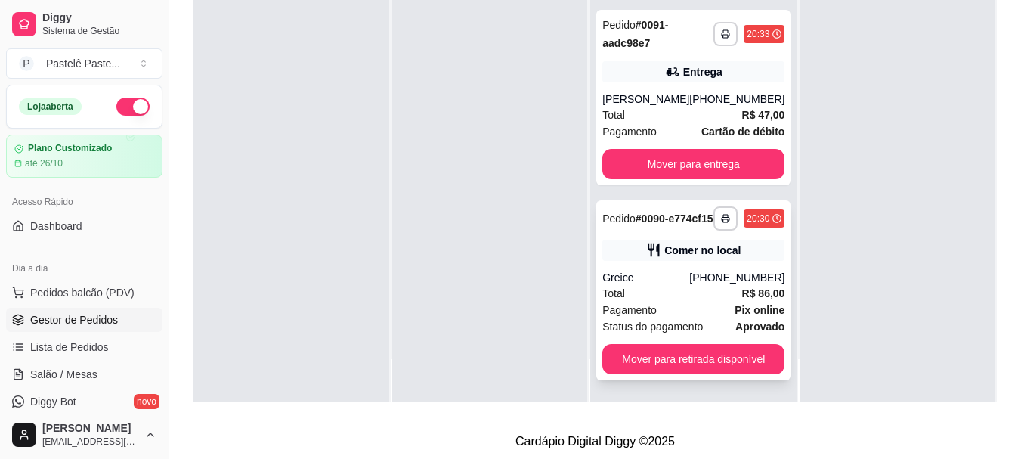
scroll to position [0, 0]
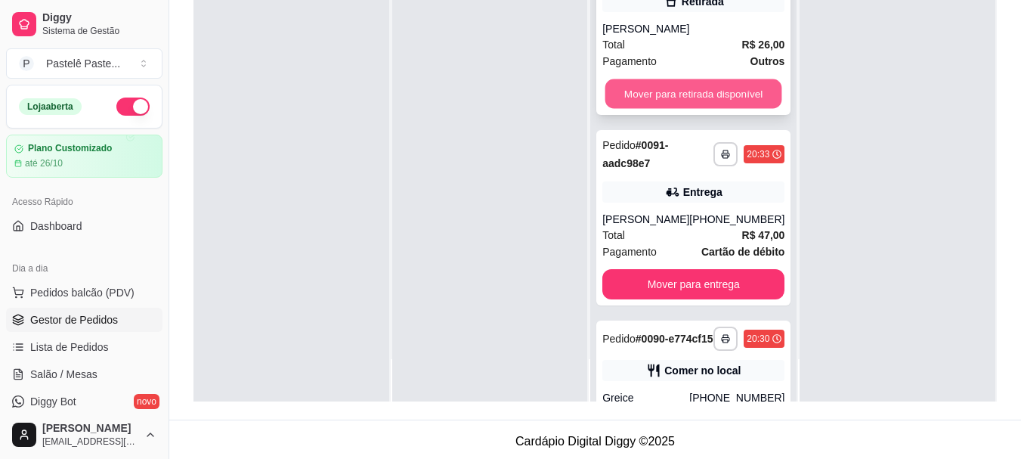
click at [660, 90] on button "Mover para retirada disponível" at bounding box center [693, 93] width 177 height 29
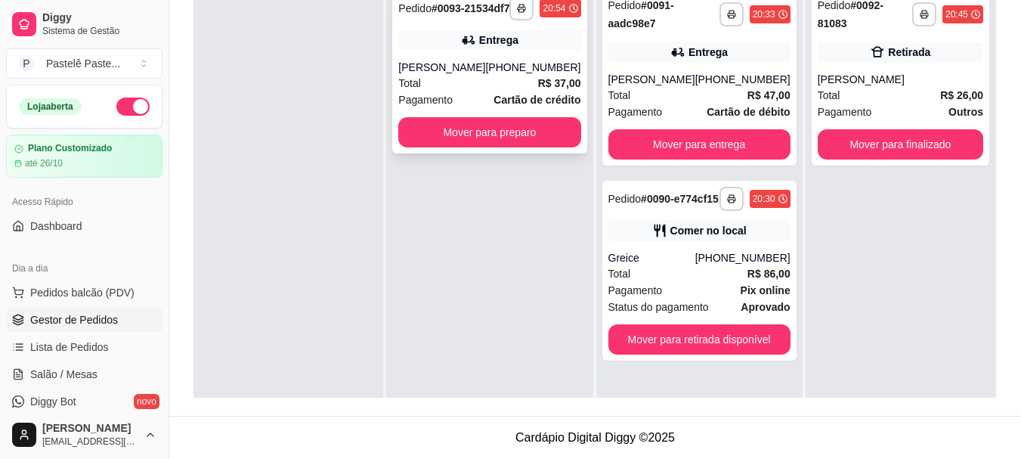
drag, startPoint x: 492, startPoint y: 29, endPoint x: 493, endPoint y: 38, distance: 9.1
click at [493, 38] on div "**********" at bounding box center [489, 71] width 194 height 163
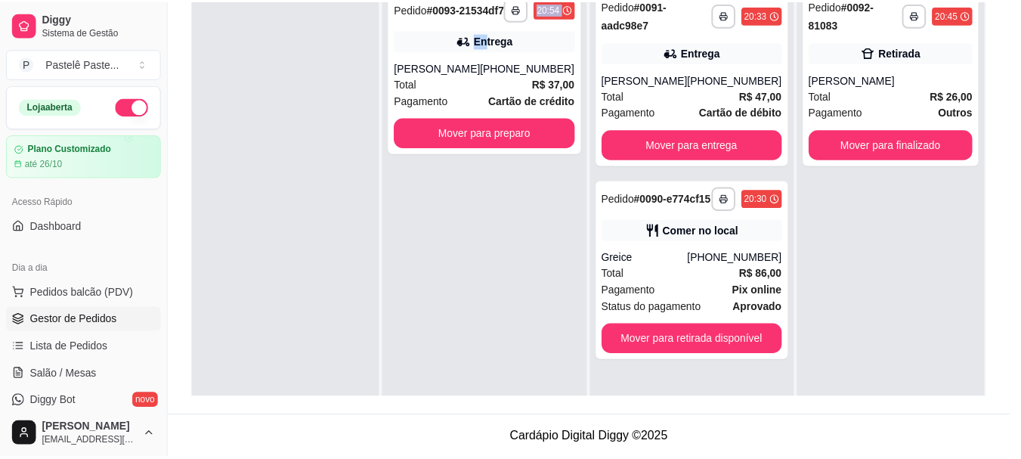
scroll to position [151, 0]
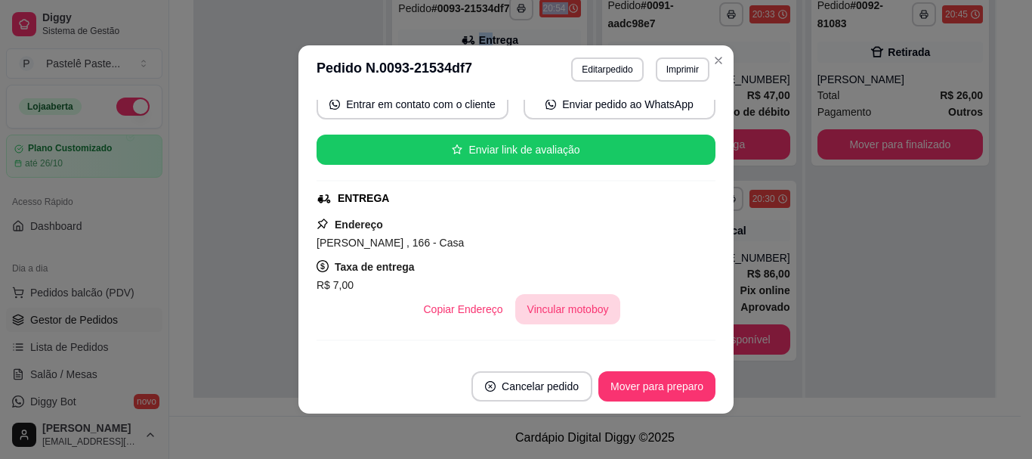
click at [570, 309] on button "Vincular motoboy" at bounding box center [568, 309] width 106 height 30
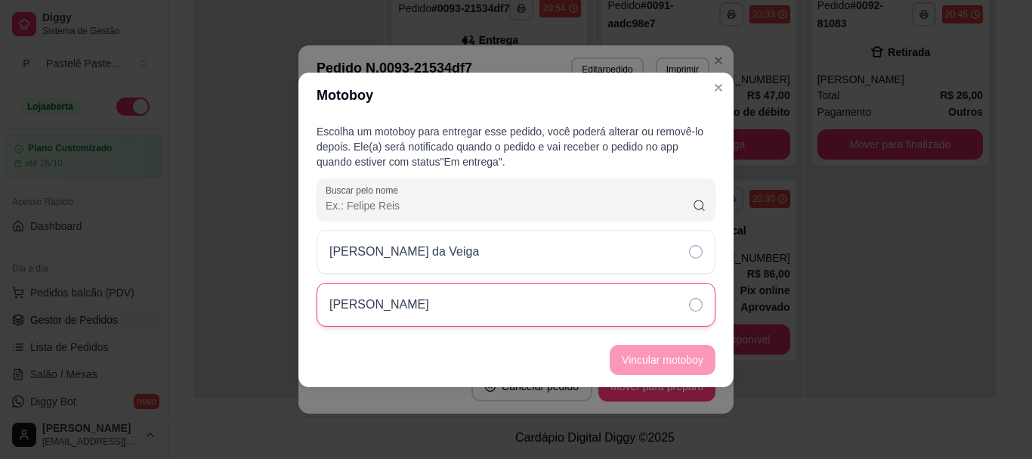
click at [397, 301] on p "[PERSON_NAME]" at bounding box center [379, 304] width 100 height 18
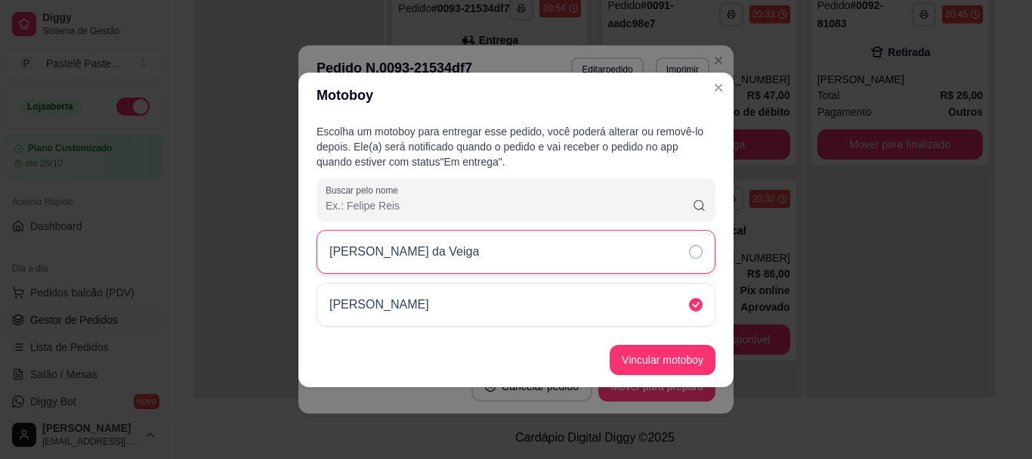
click at [567, 251] on div "[PERSON_NAME] da Veiga" at bounding box center [516, 252] width 399 height 44
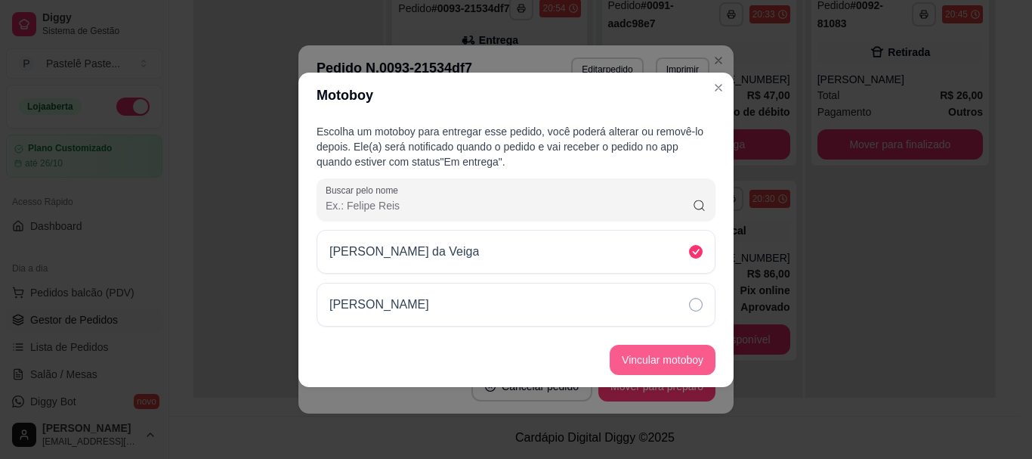
click at [665, 365] on button "Vincular motoboy" at bounding box center [663, 360] width 106 height 30
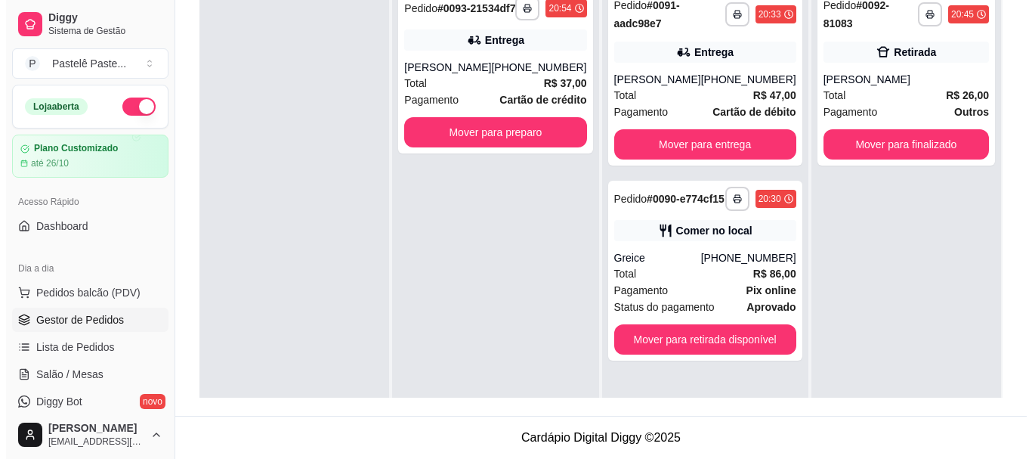
scroll to position [0, 0]
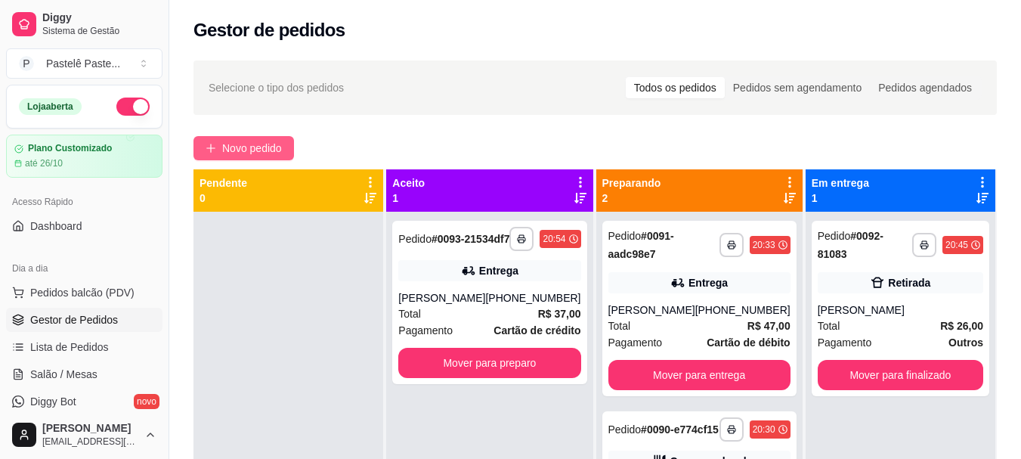
click at [256, 153] on span "Novo pedido" at bounding box center [252, 148] width 60 height 17
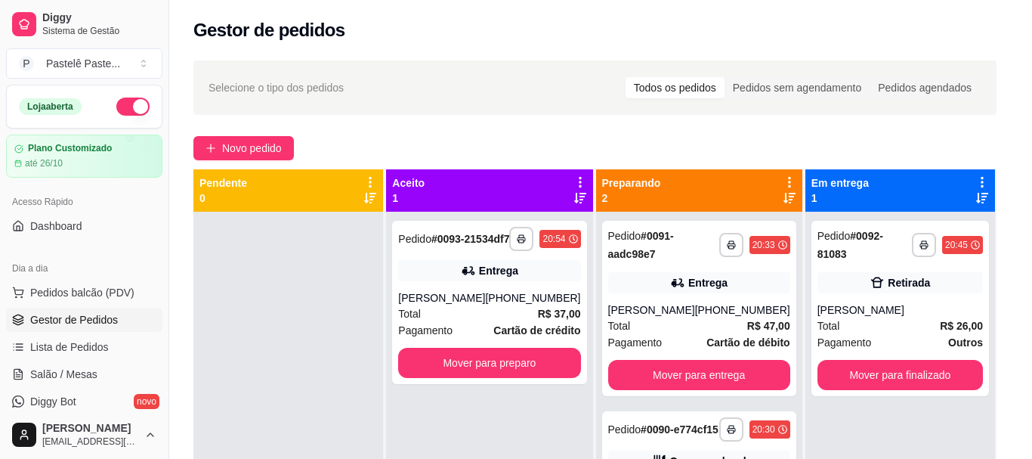
click at [206, 112] on div at bounding box center [357, 97] width 631 height 30
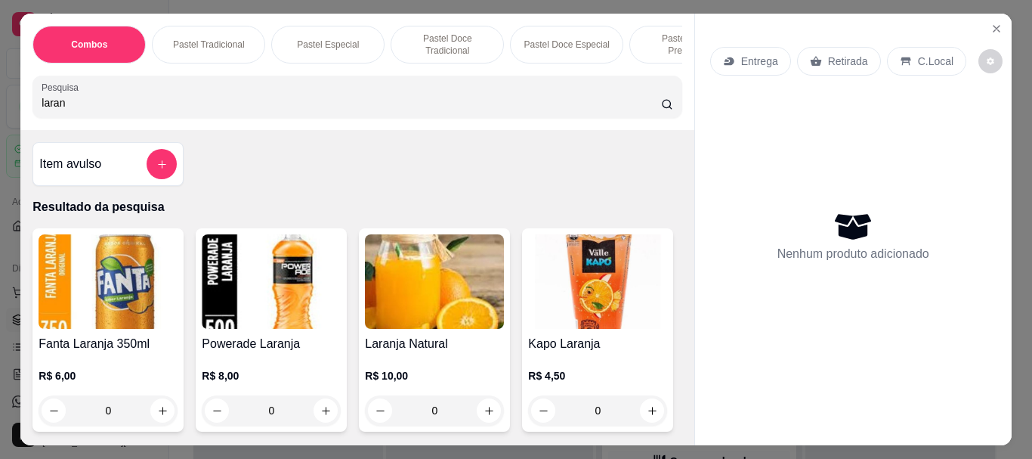
scroll to position [76, 0]
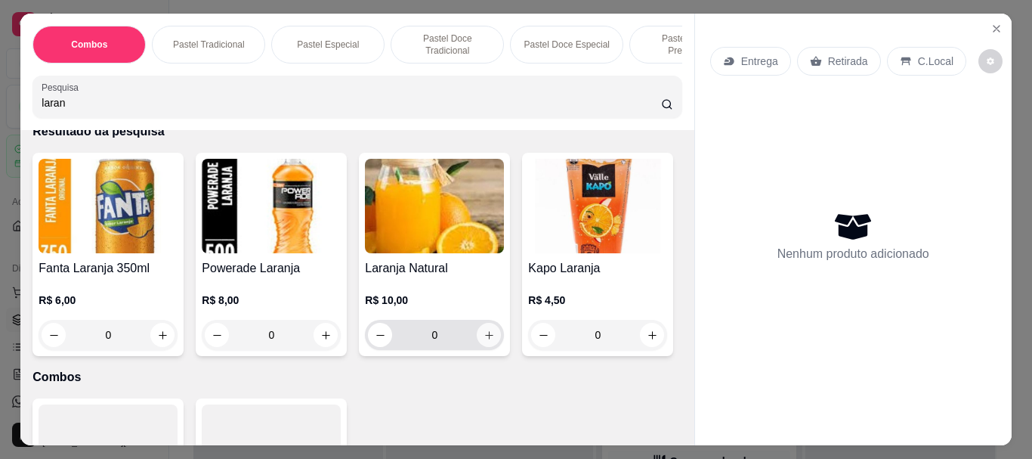
type input "laran"
click at [484, 341] on icon "increase-product-quantity" at bounding box center [489, 334] width 11 height 11
type input "1"
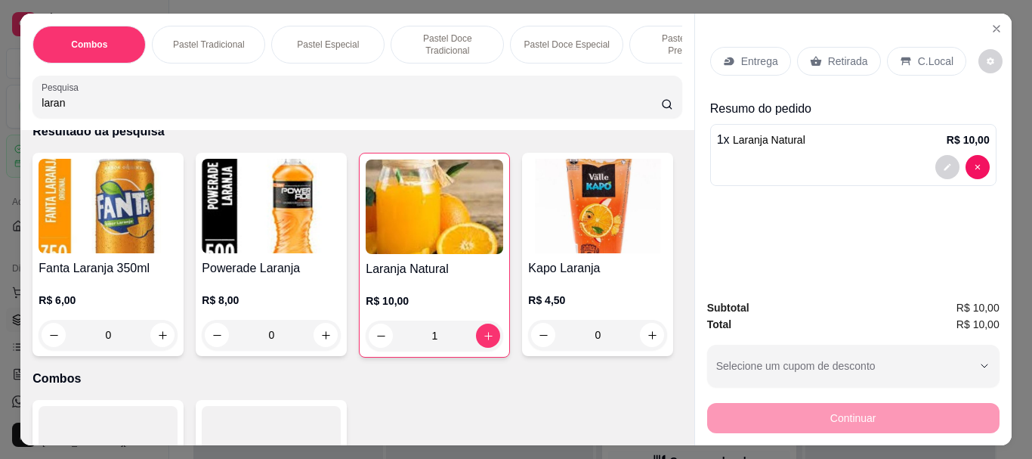
drag, startPoint x: 103, startPoint y: 111, endPoint x: 0, endPoint y: 102, distance: 103.2
click at [0, 102] on div "Combos Pastel Tradicional Pastel Especial Pastel Doce Tradicional Pastel Doce E…" at bounding box center [516, 229] width 1032 height 459
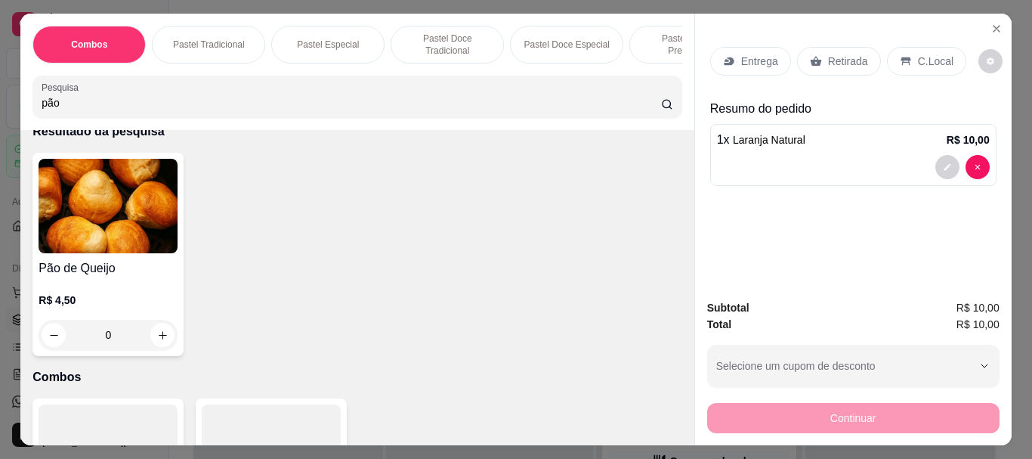
scroll to position [0, 0]
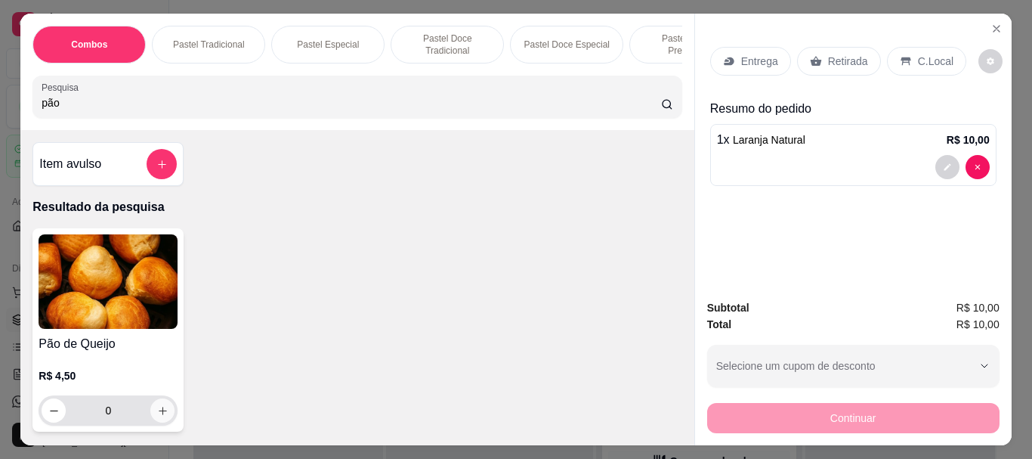
type input "pão"
click at [157, 416] on icon "increase-product-quantity" at bounding box center [162, 410] width 11 height 11
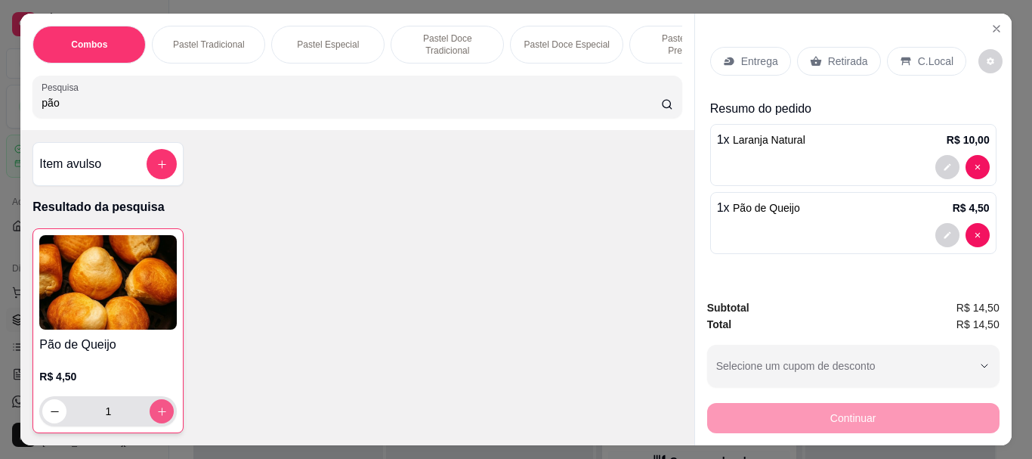
type input "1"
click at [156, 417] on icon "increase-product-quantity" at bounding box center [161, 411] width 11 height 11
type input "2"
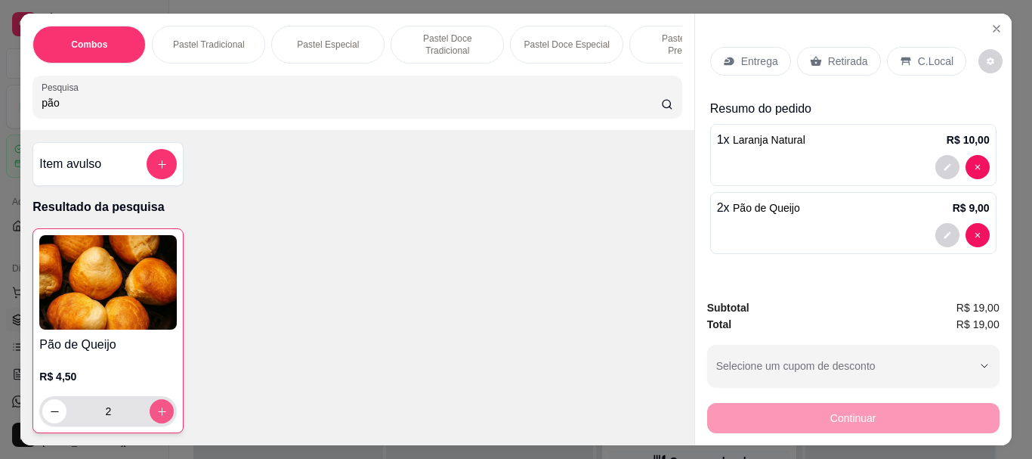
click at [158, 416] on icon "increase-product-quantity" at bounding box center [162, 411] width 8 height 8
type input "3"
click at [158, 416] on icon "increase-product-quantity" at bounding box center [162, 411] width 8 height 8
type input "4"
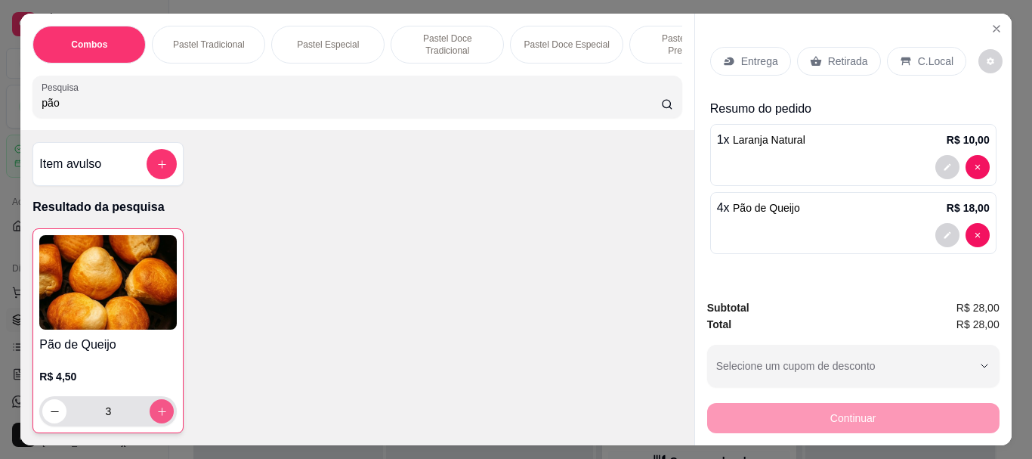
type input "4"
click at [0, 82] on div "Combos Pastel Tradicional Pastel Especial Pastel Doce Tradicional Pastel Doce E…" at bounding box center [516, 229] width 1032 height 459
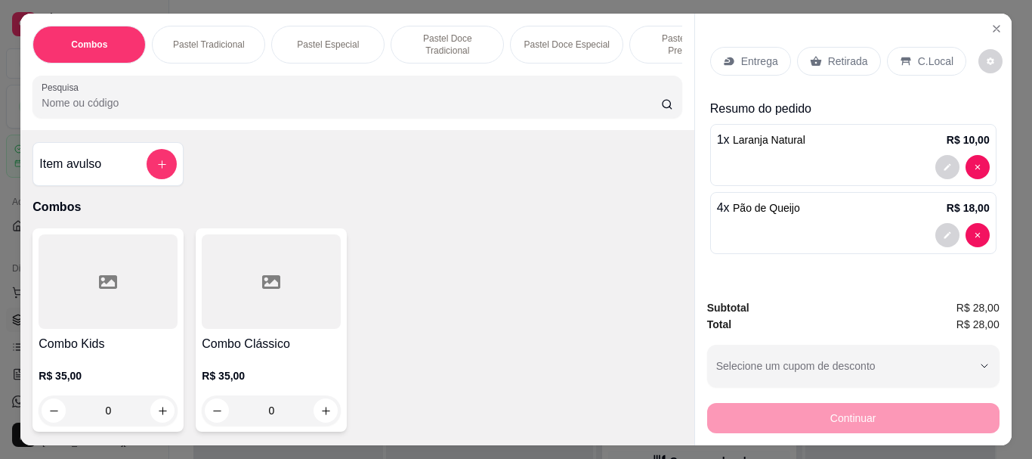
click at [243, 94] on div at bounding box center [357, 97] width 631 height 30
type input "c"
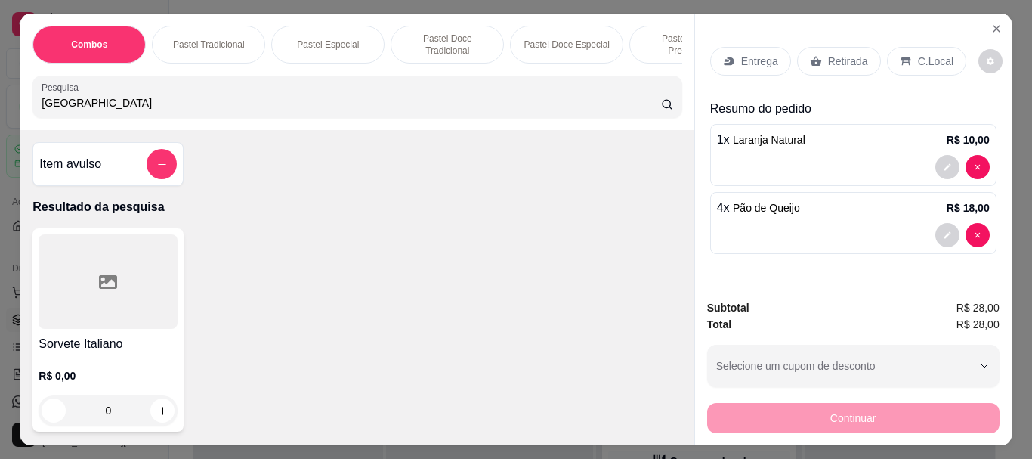
type input "[GEOGRAPHIC_DATA]"
click at [152, 414] on div "0" at bounding box center [108, 410] width 139 height 30
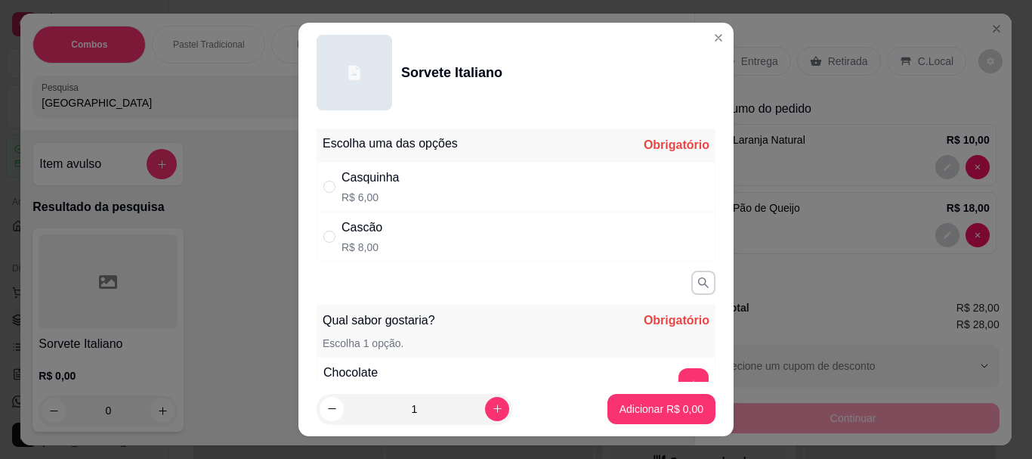
click at [377, 240] on div "Cascão R$ 8,00" at bounding box center [516, 237] width 399 height 50
radio input "true"
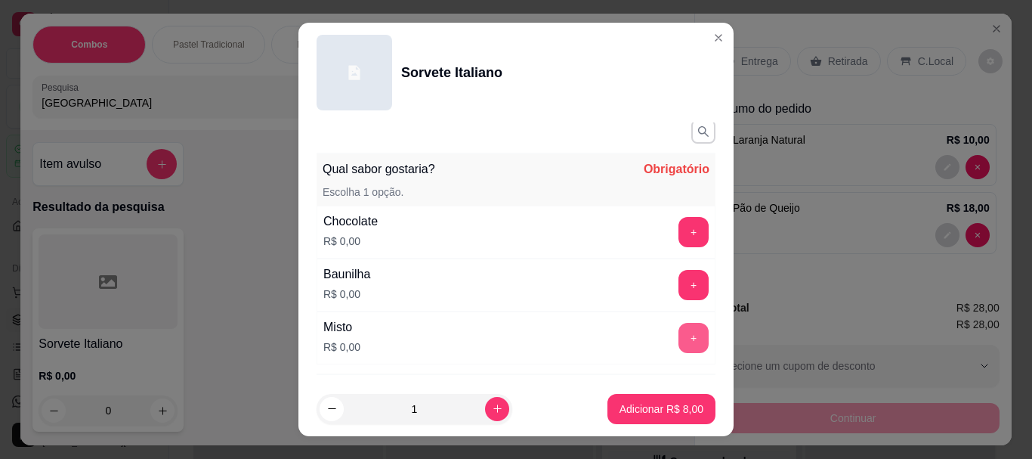
click at [679, 341] on button "+" at bounding box center [694, 338] width 30 height 30
click at [668, 401] on p "Adicionar R$ 8,00" at bounding box center [662, 408] width 84 height 15
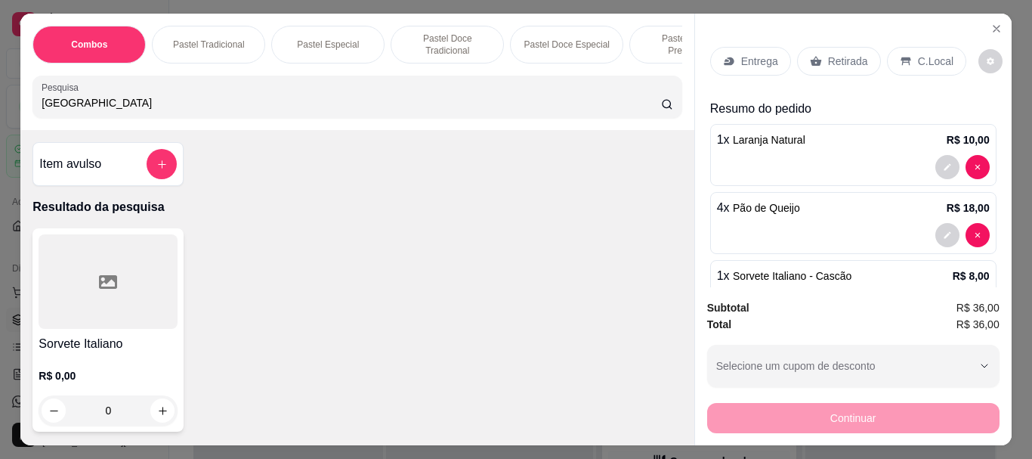
click at [155, 416] on div "0" at bounding box center [108, 410] width 139 height 30
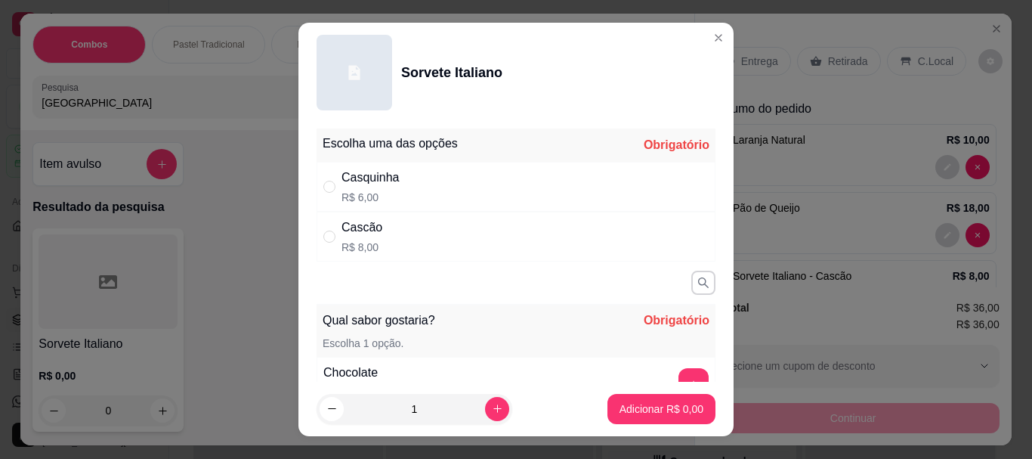
click at [418, 236] on div "Cascão R$ 8,00" at bounding box center [516, 237] width 399 height 50
radio input "true"
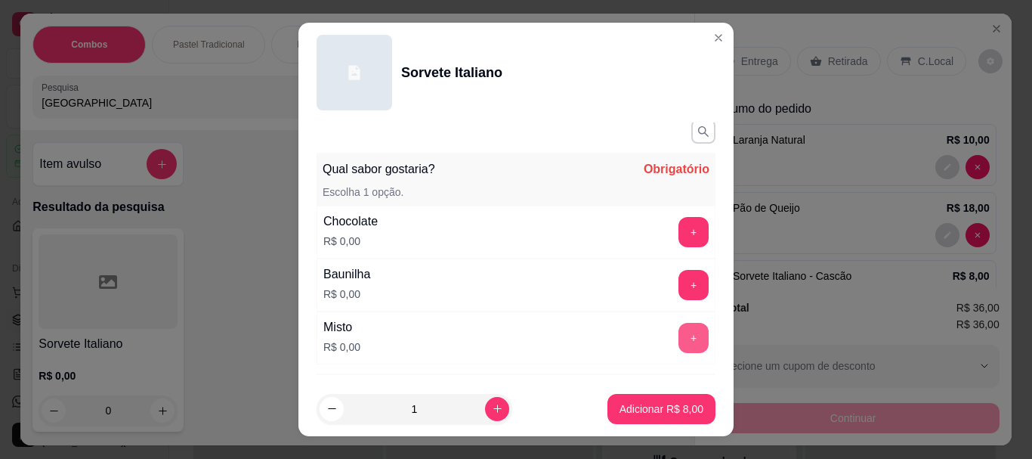
click at [679, 329] on button "+" at bounding box center [694, 338] width 30 height 30
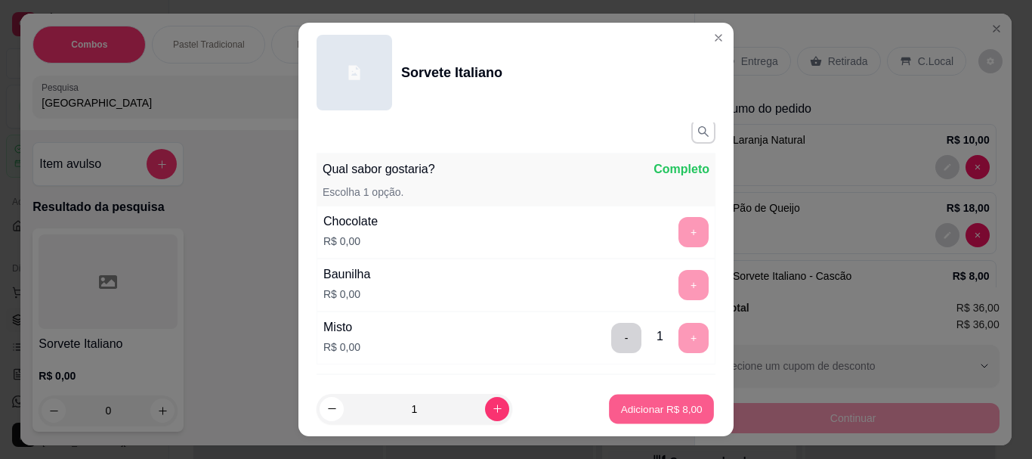
click at [650, 416] on button "Adicionar R$ 8,00" at bounding box center [661, 408] width 105 height 29
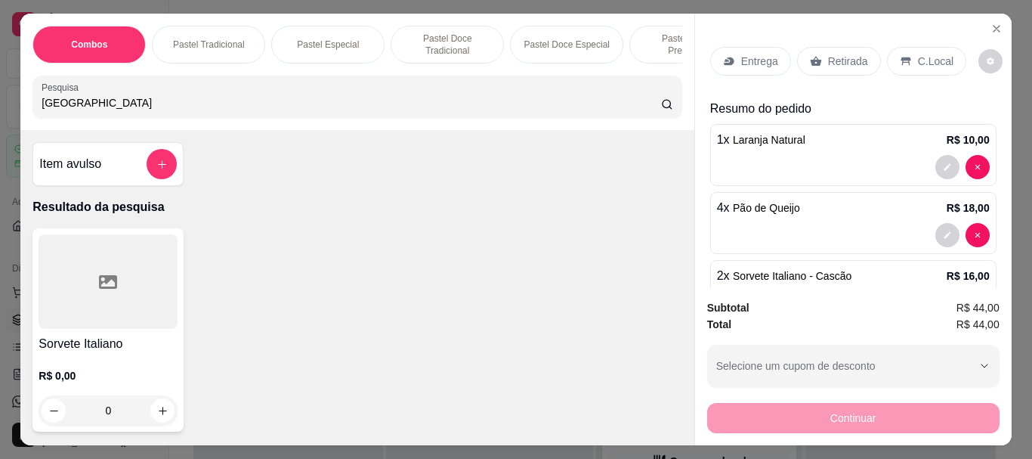
click at [925, 56] on p "C.Local" at bounding box center [936, 61] width 36 height 15
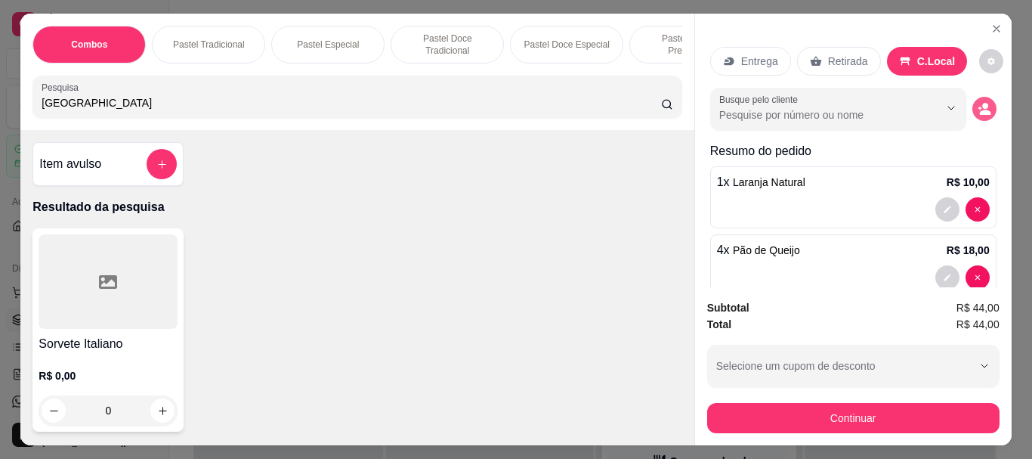
click at [982, 103] on circle "decrease-product-quantity" at bounding box center [985, 106] width 6 height 6
click at [514, 301] on input "Nome do cliente" at bounding box center [516, 305] width 284 height 15
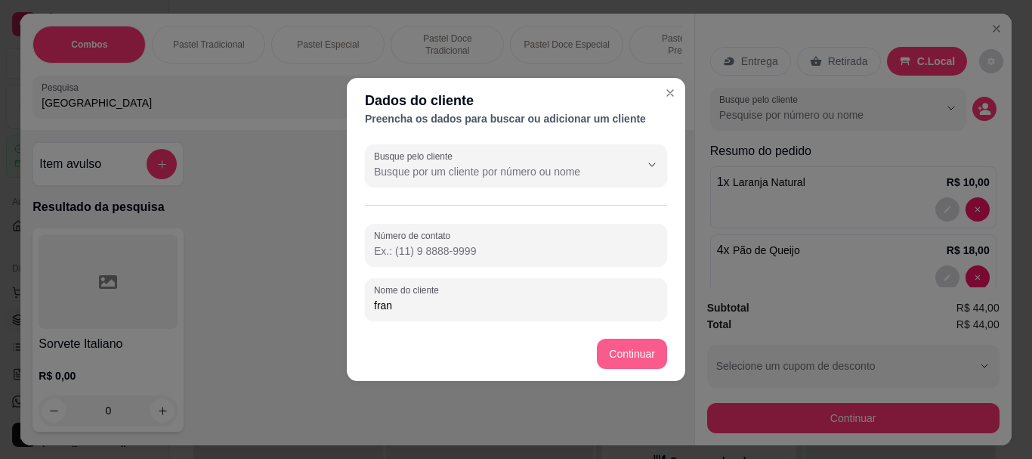
type input "fran"
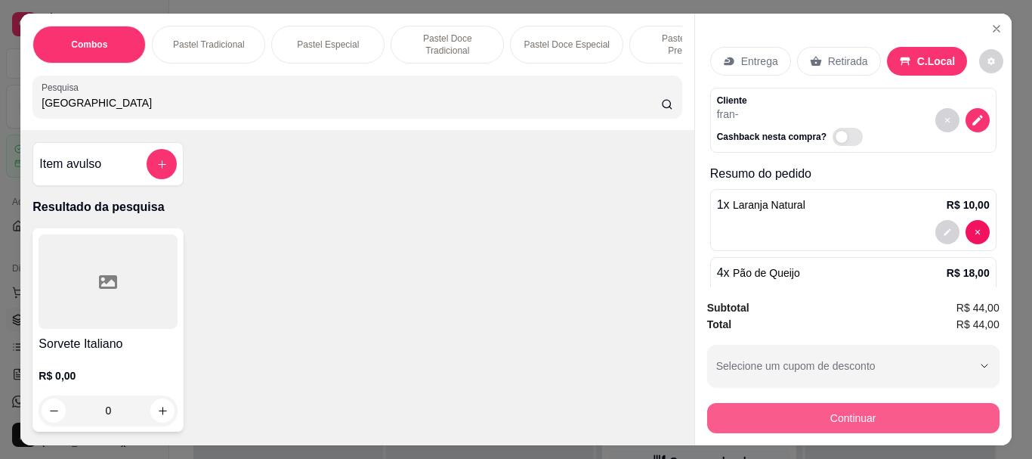
click at [849, 423] on button "Continuar" at bounding box center [853, 418] width 292 height 30
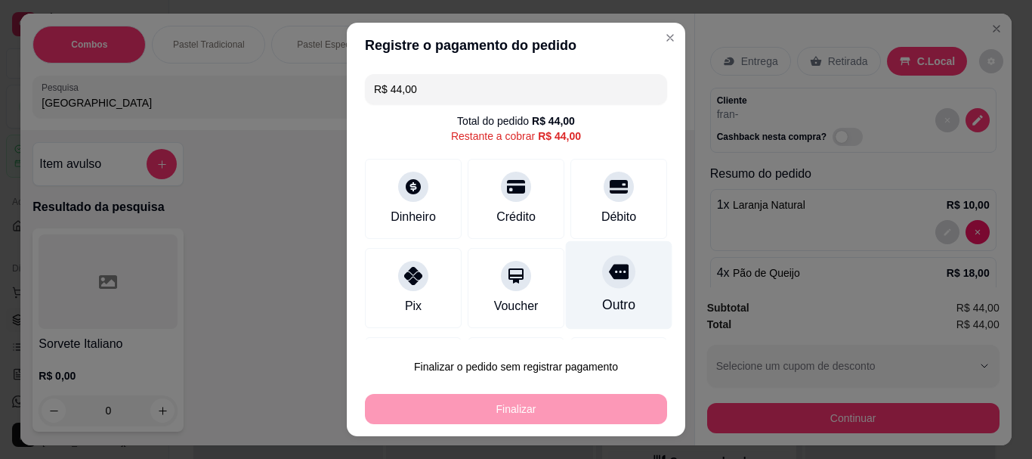
click at [607, 270] on div at bounding box center [618, 271] width 33 height 33
type input "R$ 0,00"
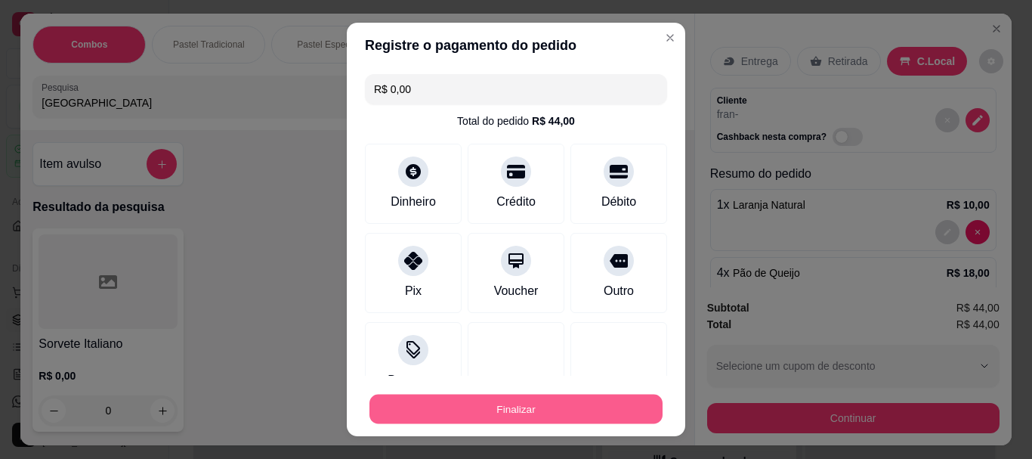
click at [545, 402] on button "Finalizar" at bounding box center [515, 408] width 293 height 29
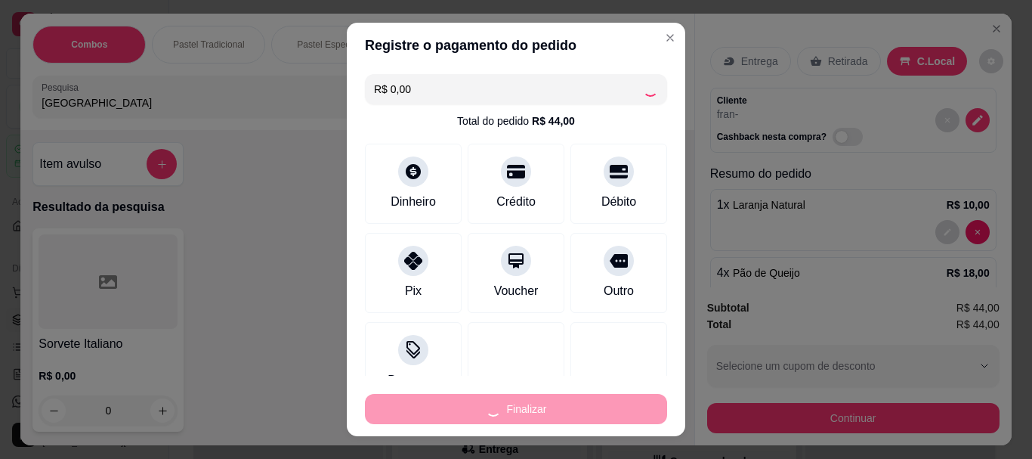
type input "0"
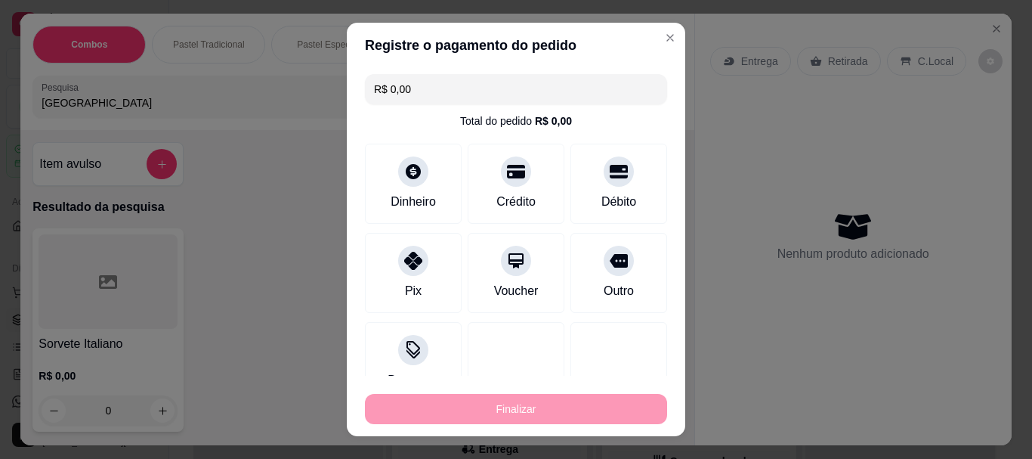
type input "-R$ 44,00"
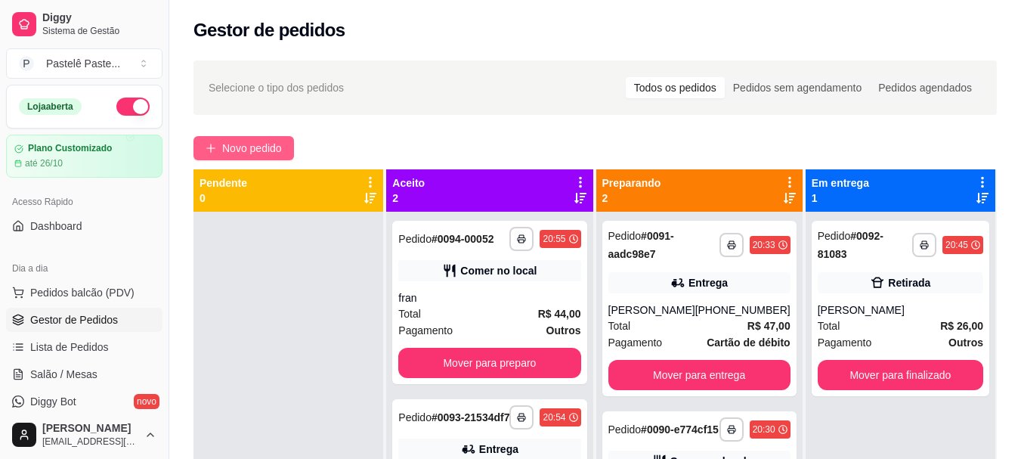
click at [255, 142] on span "Novo pedido" at bounding box center [252, 148] width 60 height 17
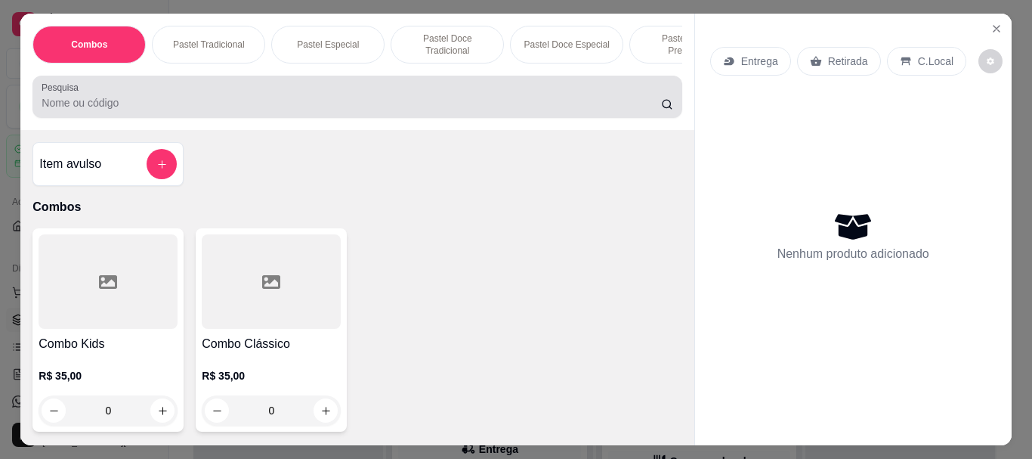
click at [192, 101] on input "Pesquisa" at bounding box center [352, 102] width 620 height 15
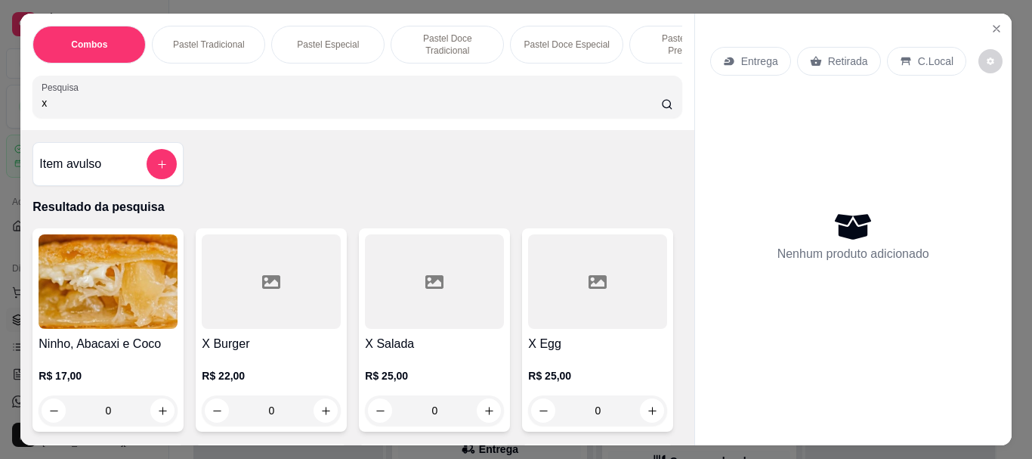
scroll to position [76, 0]
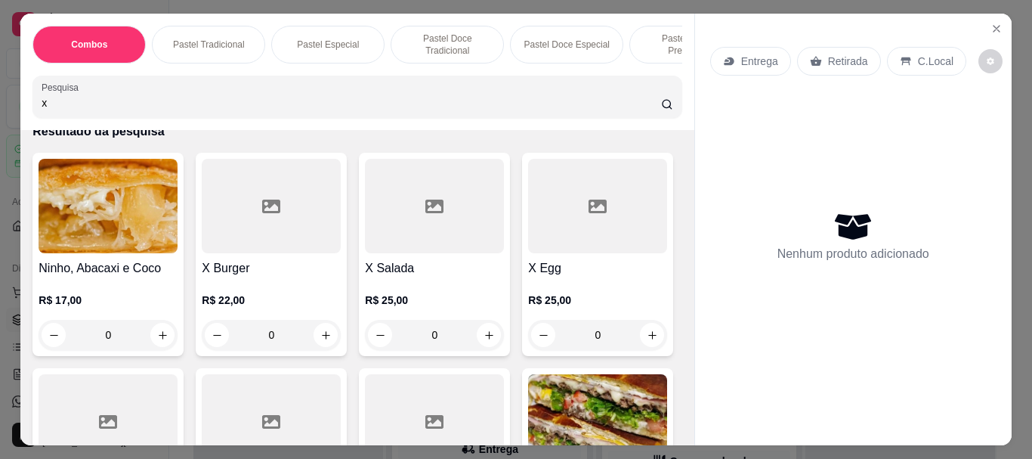
type input "x"
click at [487, 335] on div "0" at bounding box center [434, 335] width 139 height 30
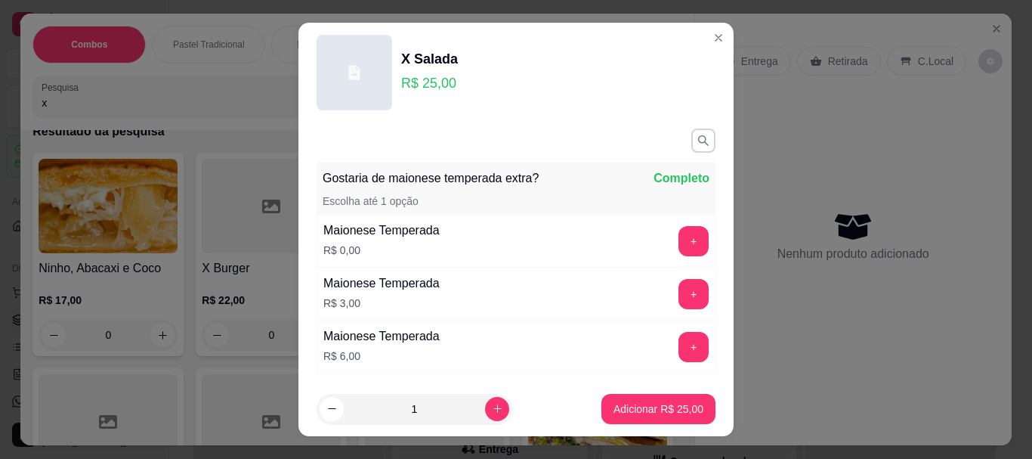
scroll to position [90, 0]
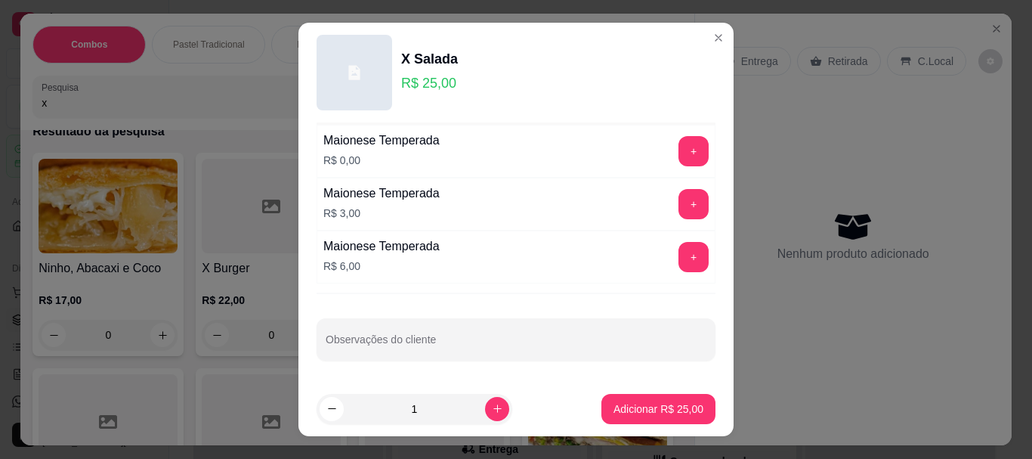
click at [433, 323] on div "Observações do cliente" at bounding box center [516, 339] width 399 height 42
type input "sem tomate"
click at [650, 406] on p "Adicionar R$ 25,00" at bounding box center [659, 408] width 90 height 15
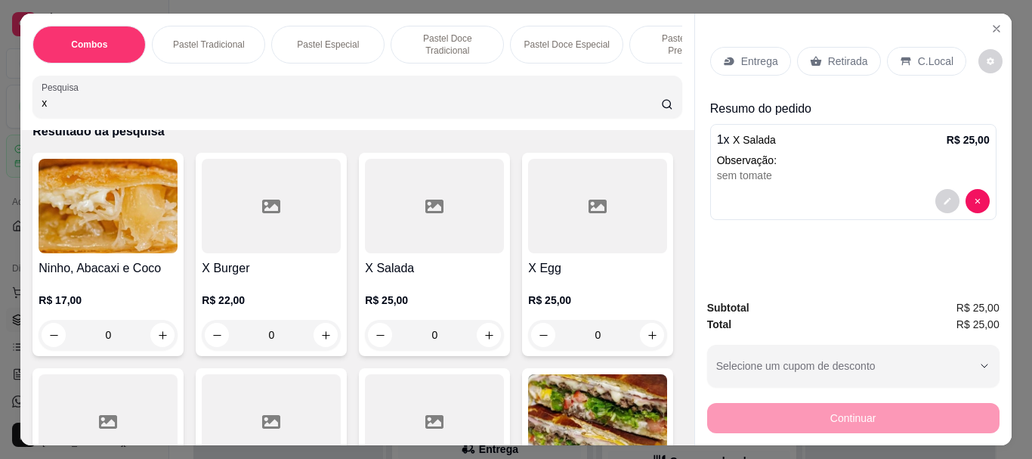
drag, startPoint x: 173, startPoint y: 100, endPoint x: 11, endPoint y: 88, distance: 162.9
click at [11, 88] on div "Combos Pastel Tradicional Pastel Especial Pastel Doce Tradicional Pastel Doce E…" at bounding box center [516, 229] width 1032 height 459
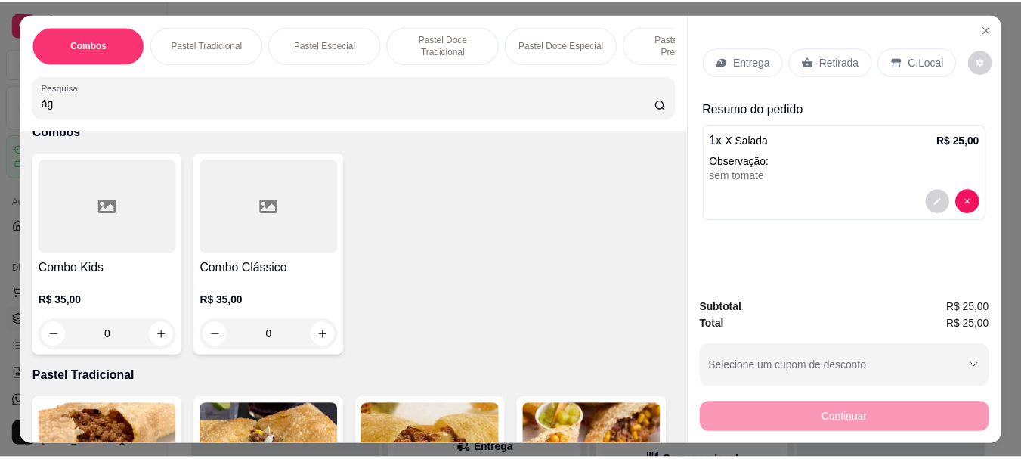
scroll to position [0, 0]
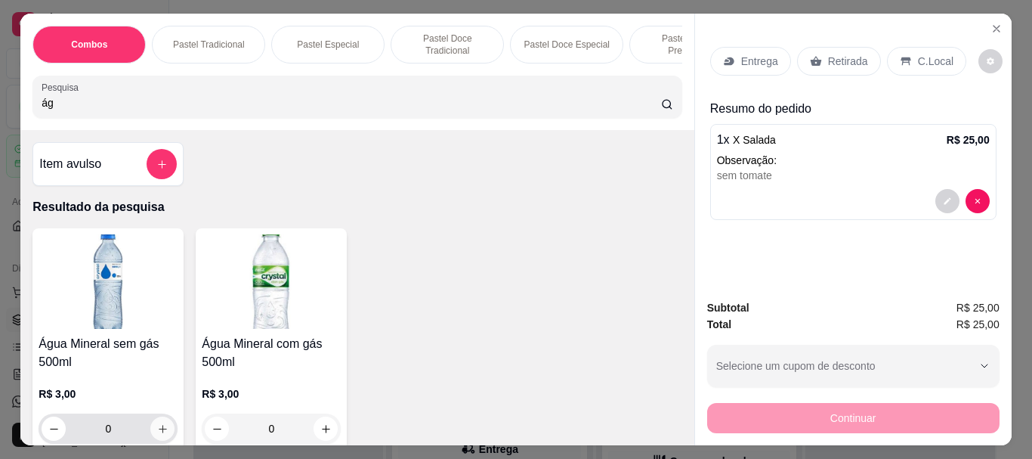
type input "ág"
click at [157, 434] on icon "increase-product-quantity" at bounding box center [162, 428] width 11 height 11
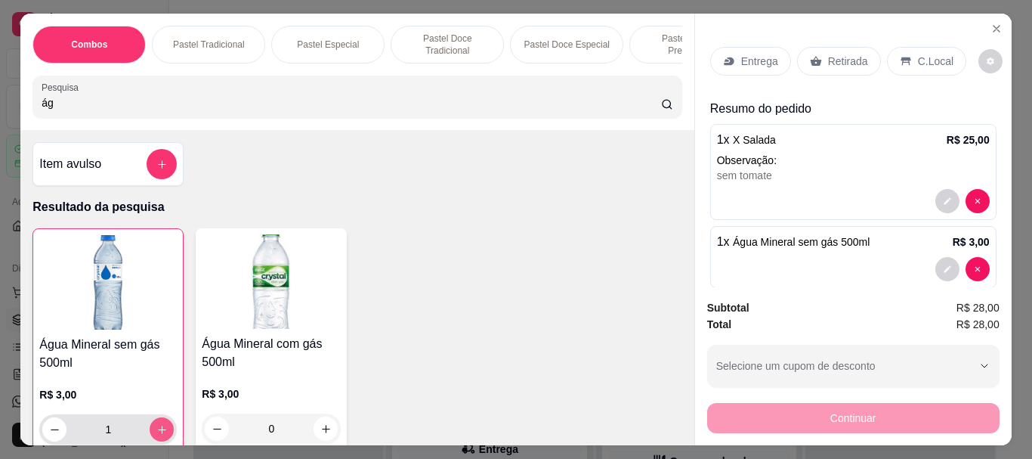
type input "1"
click at [926, 54] on p "C.Local" at bounding box center [936, 61] width 36 height 15
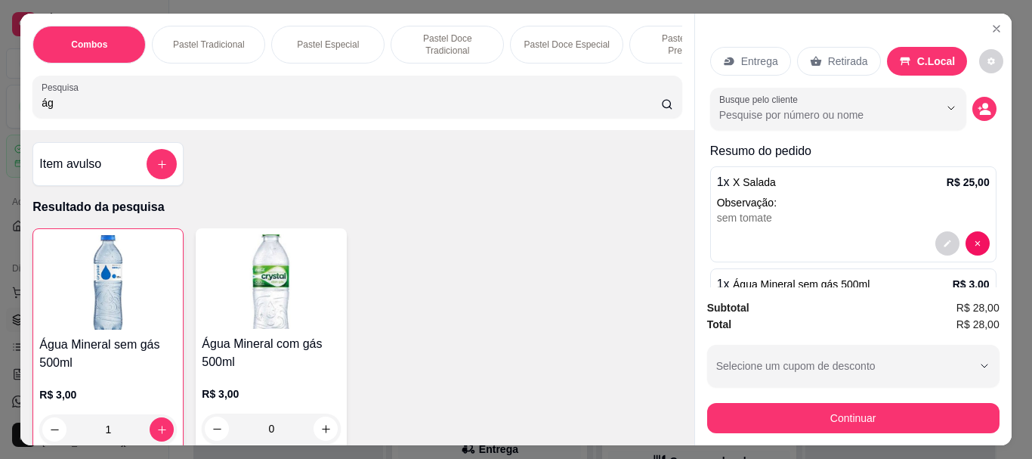
click at [978, 106] on button "decrease-product-quantity" at bounding box center [984, 109] width 24 height 24
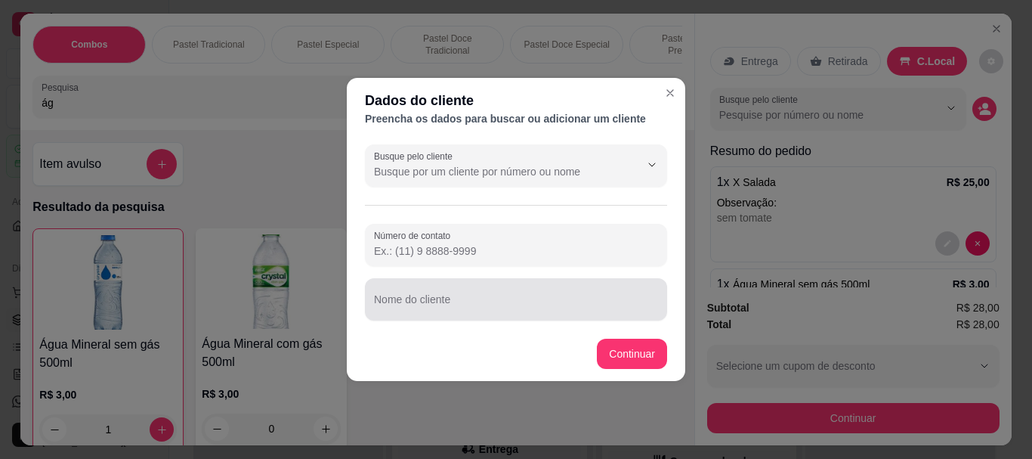
click at [420, 303] on input "Nome do cliente" at bounding box center [516, 305] width 284 height 15
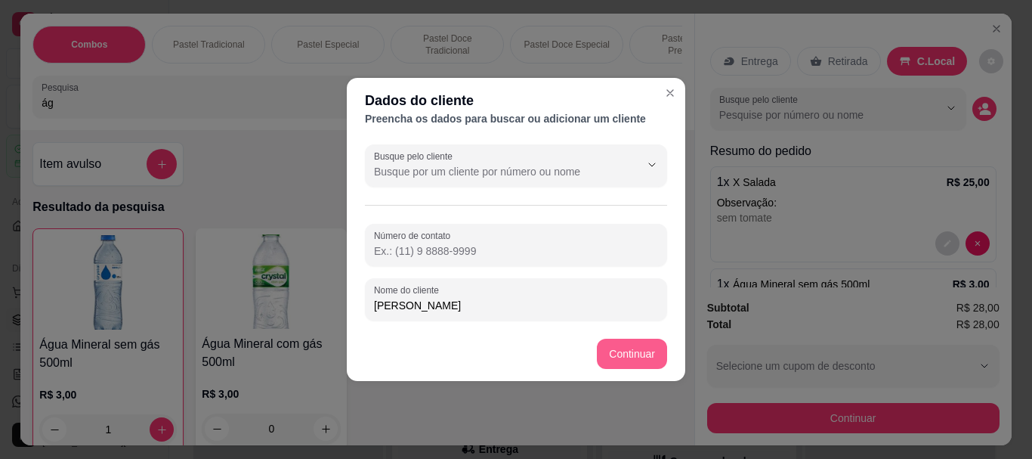
type input "[PERSON_NAME]"
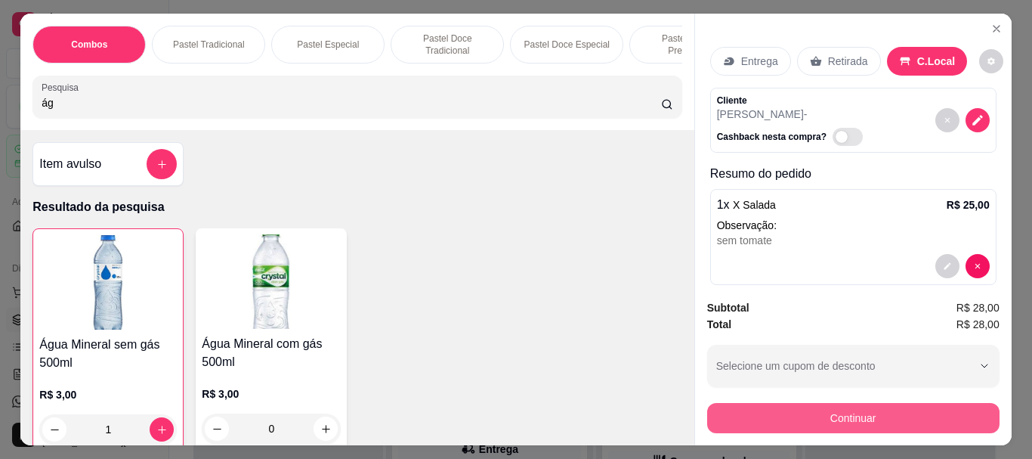
click at [787, 403] on button "Continuar" at bounding box center [853, 418] width 292 height 30
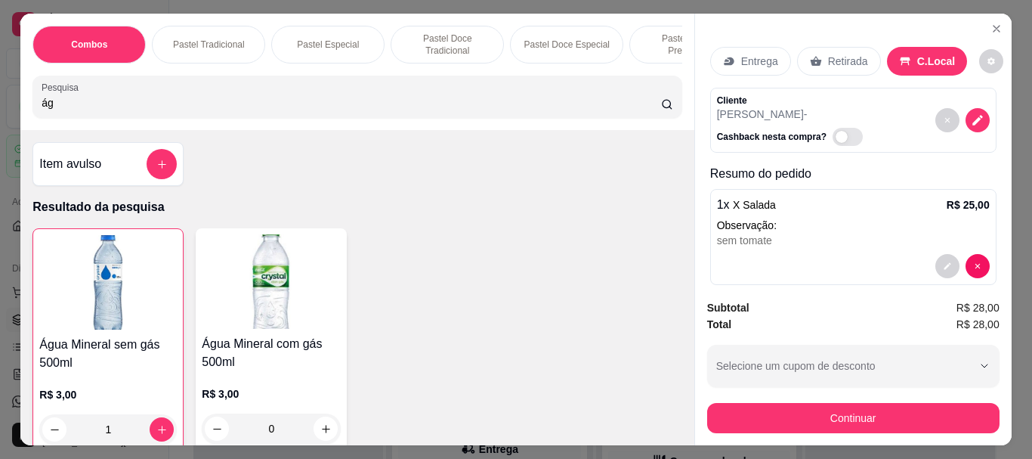
drag, startPoint x: 62, startPoint y: 108, endPoint x: 14, endPoint y: 96, distance: 49.1
click at [20, 96] on div "Combos Pastel Tradicional Pastel Especial Pastel Doce Tradicional Pastel Doce E…" at bounding box center [356, 72] width 673 height 116
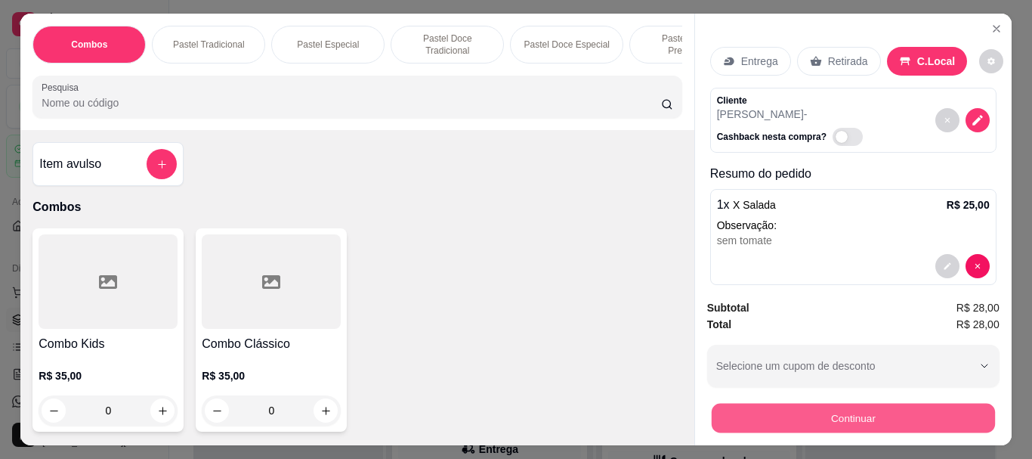
click at [825, 420] on button "Continuar" at bounding box center [852, 417] width 283 height 29
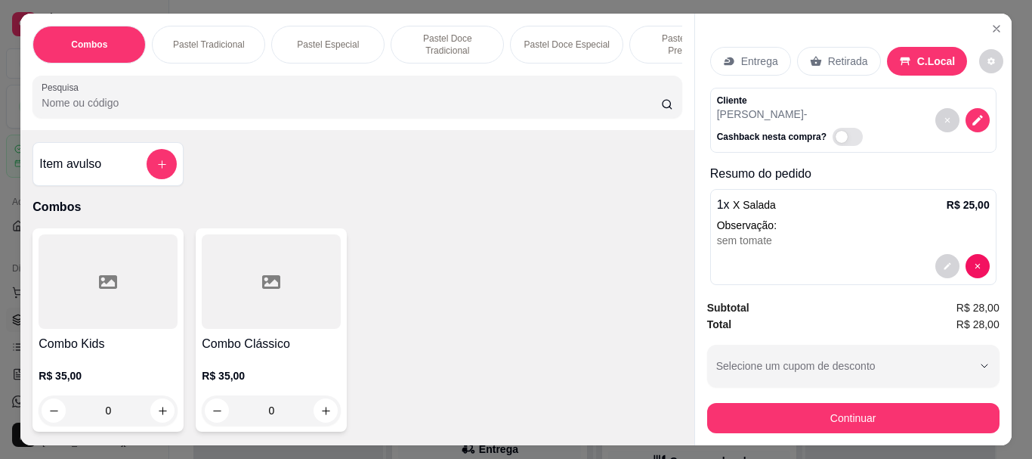
click at [609, 269] on icon at bounding box center [619, 271] width 20 height 15
type input "R$ 0,00"
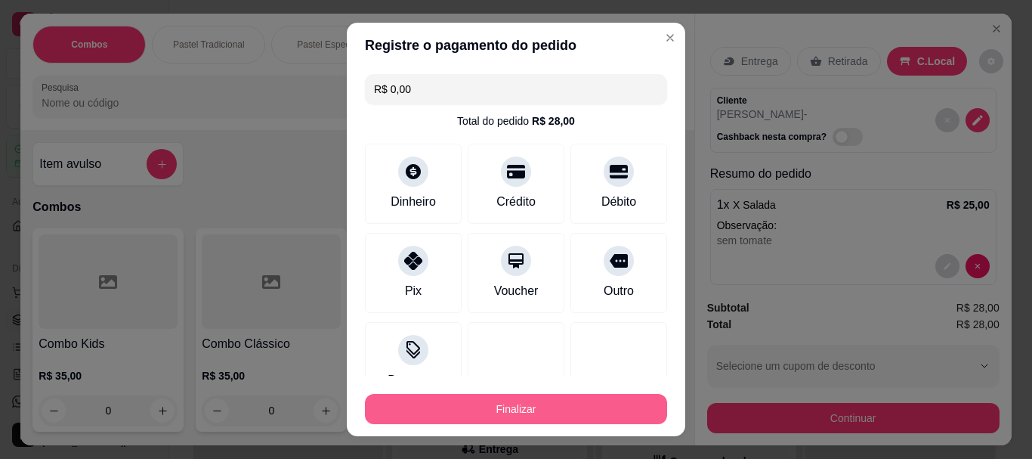
click at [549, 403] on button "Finalizar" at bounding box center [516, 409] width 302 height 30
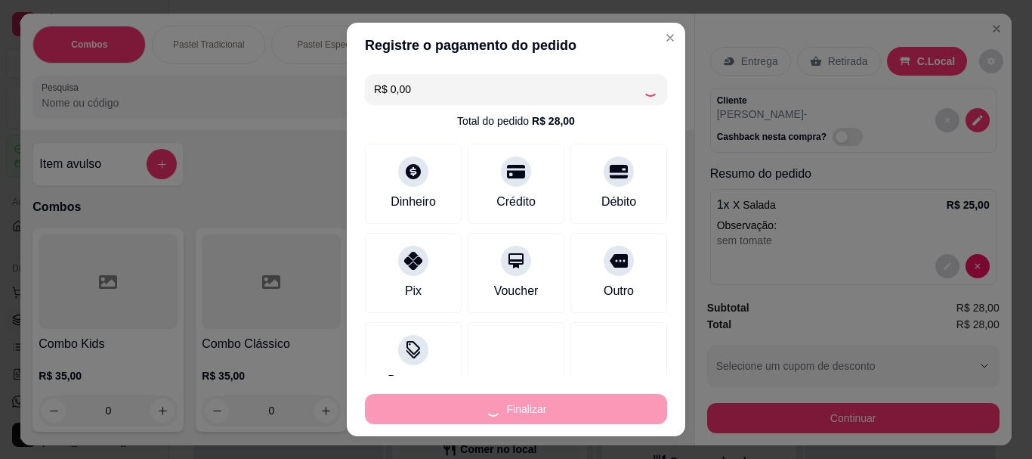
type input "0"
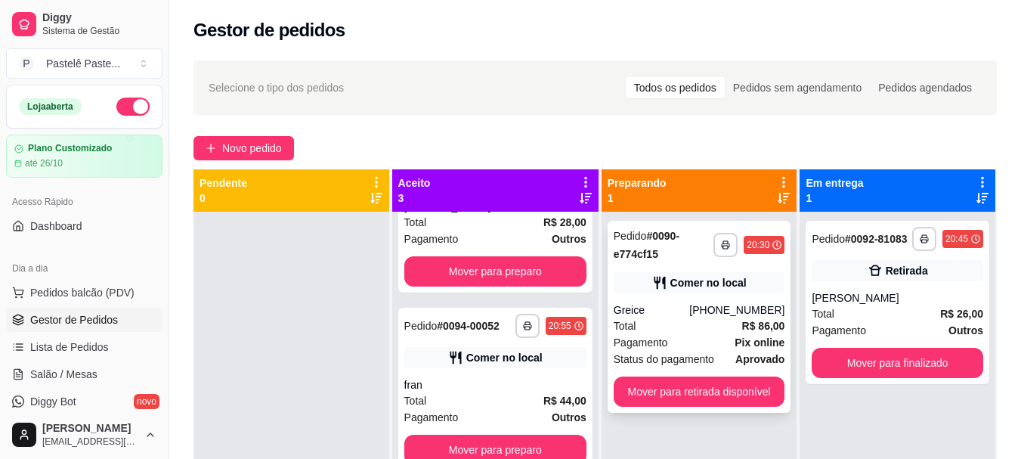
click at [733, 371] on div "**********" at bounding box center [699, 317] width 184 height 192
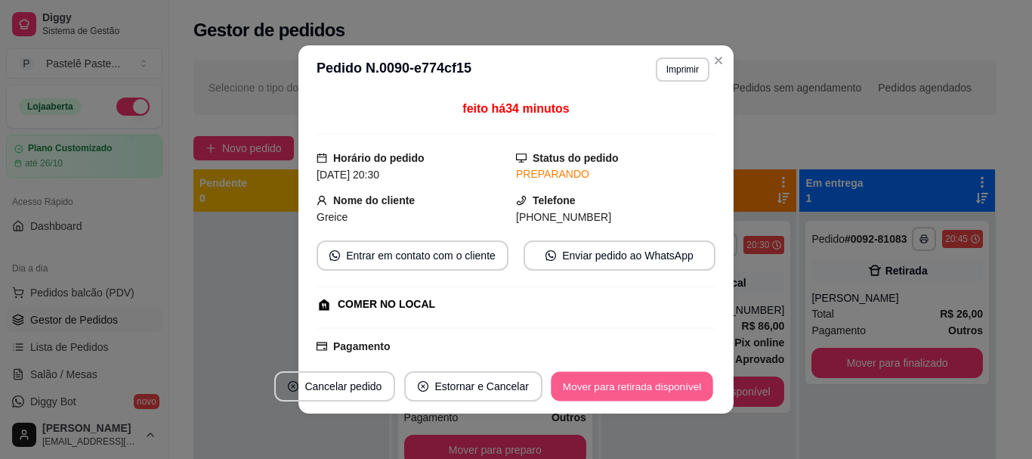
click at [676, 382] on button "Mover para retirada disponível" at bounding box center [632, 386] width 162 height 29
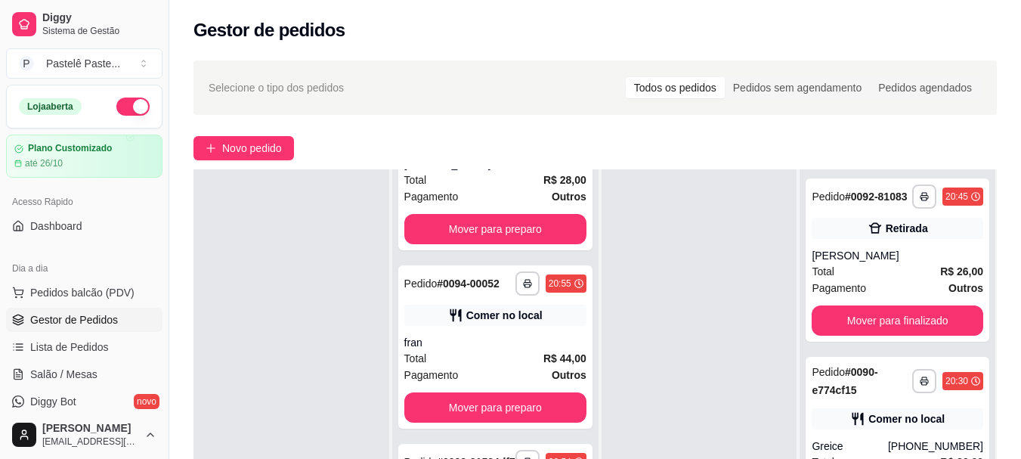
scroll to position [227, 0]
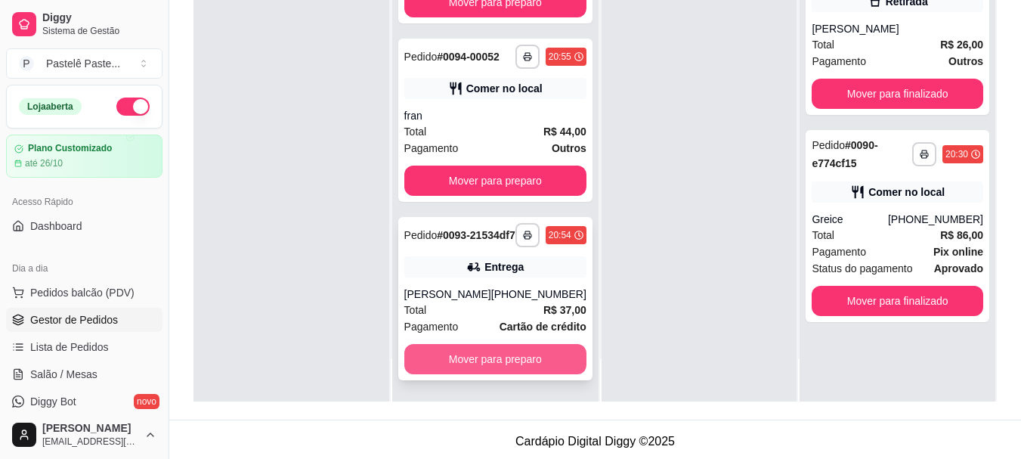
click at [496, 351] on button "Mover para preparo" at bounding box center [495, 359] width 182 height 30
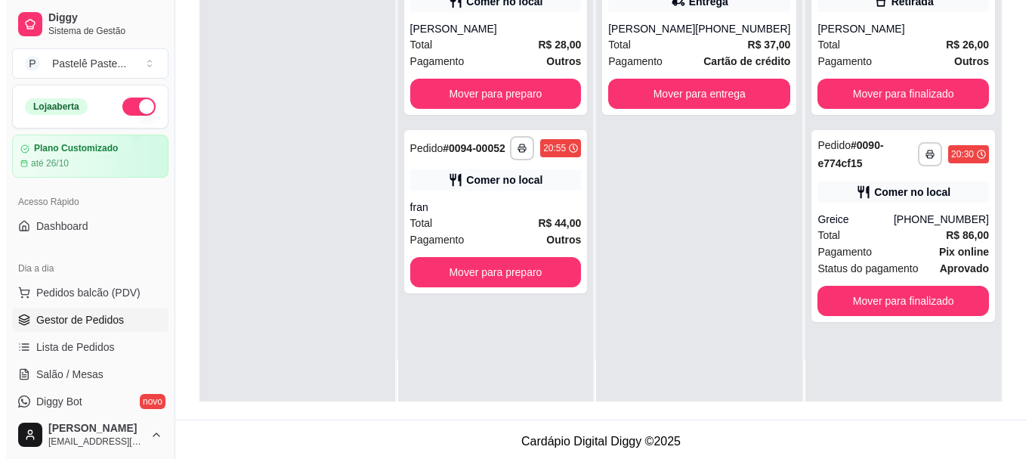
scroll to position [0, 0]
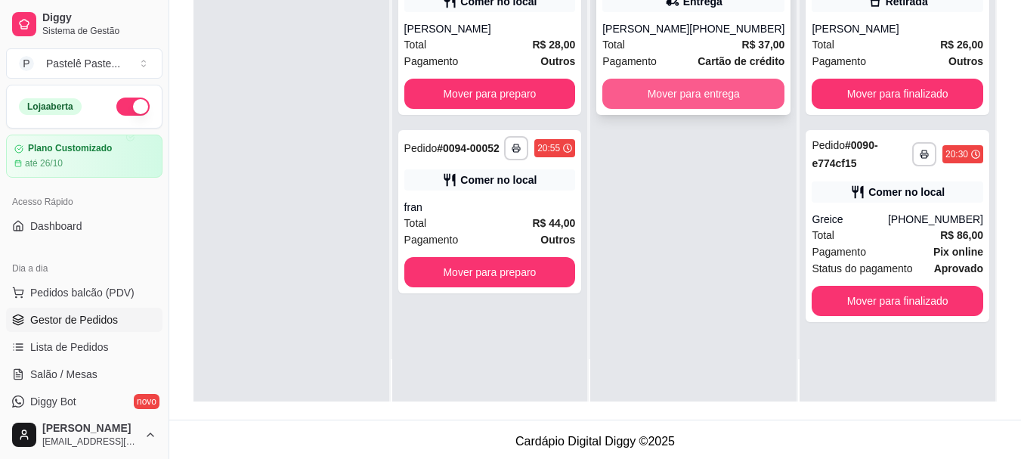
click at [694, 92] on button "Mover para entrega" at bounding box center [693, 94] width 182 height 30
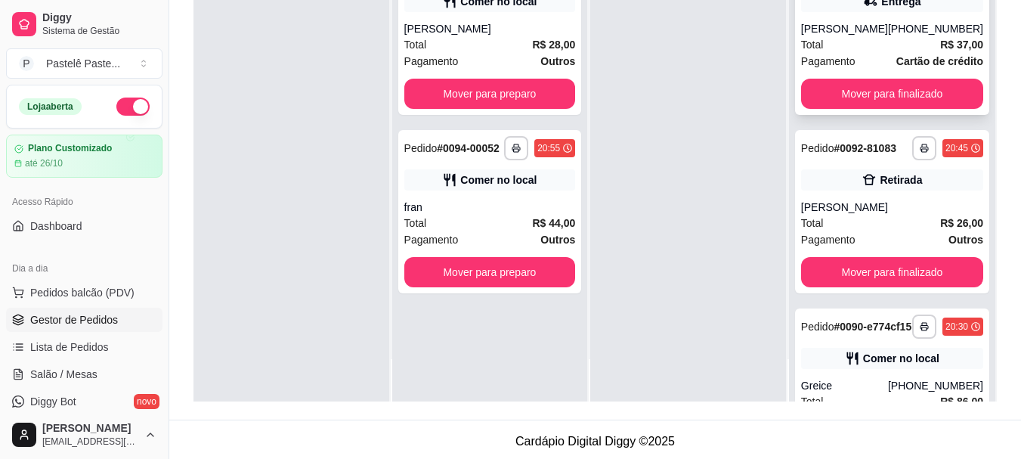
click at [873, 66] on div "Pagamento Cartão de crédito" at bounding box center [892, 61] width 182 height 17
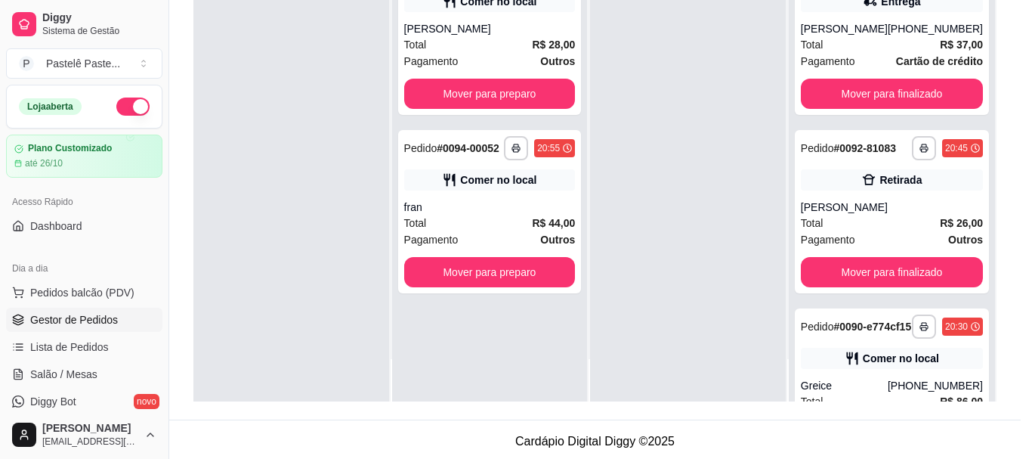
scroll to position [227, 0]
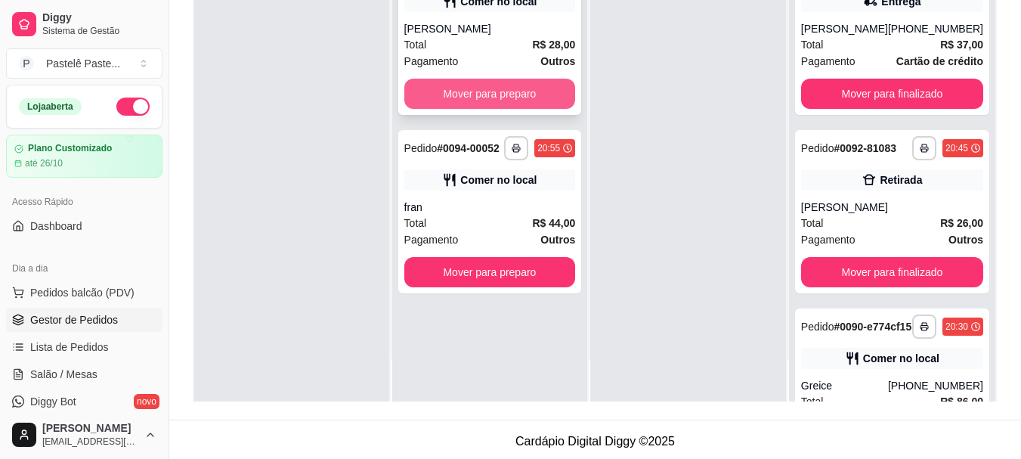
click at [510, 85] on button "Mover para preparo" at bounding box center [490, 94] width 172 height 30
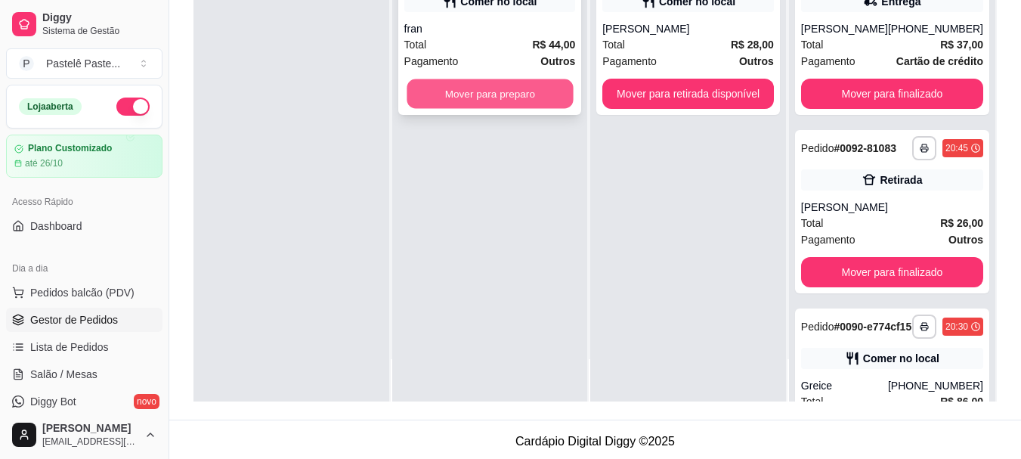
click at [527, 97] on button "Mover para preparo" at bounding box center [490, 93] width 166 height 29
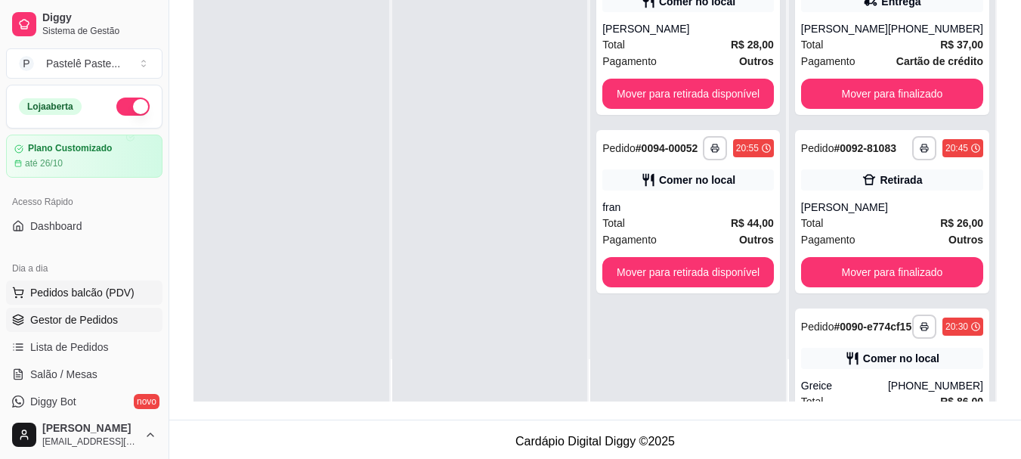
click at [92, 292] on span "Pedidos balcão (PDV)" at bounding box center [82, 292] width 104 height 15
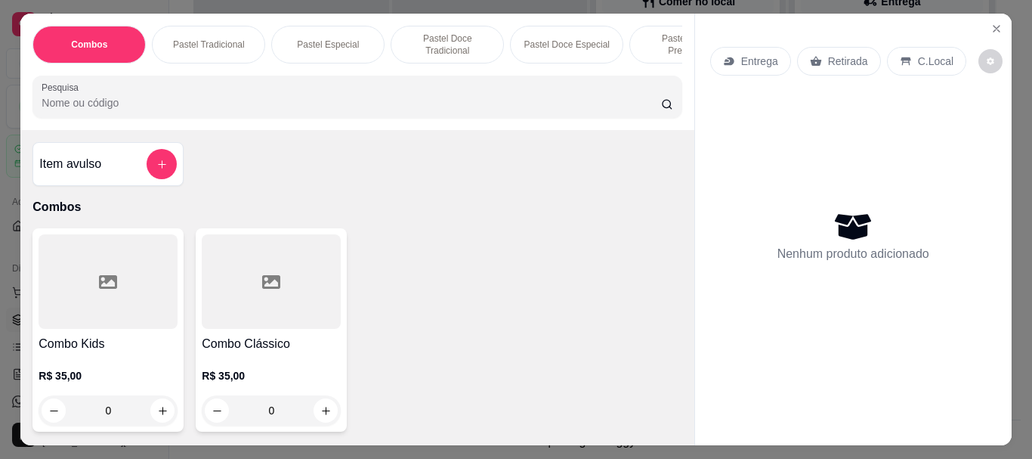
click at [609, 74] on div "Combos Pastel Tradicional Pastel Especial Pastel Doce Tradicional Pastel Doce E…" at bounding box center [356, 72] width 673 height 116
click at [603, 73] on div "Combos Pastel Tradicional Pastel Especial Pastel Doce Tradicional Pastel Doce E…" at bounding box center [356, 72] width 673 height 116
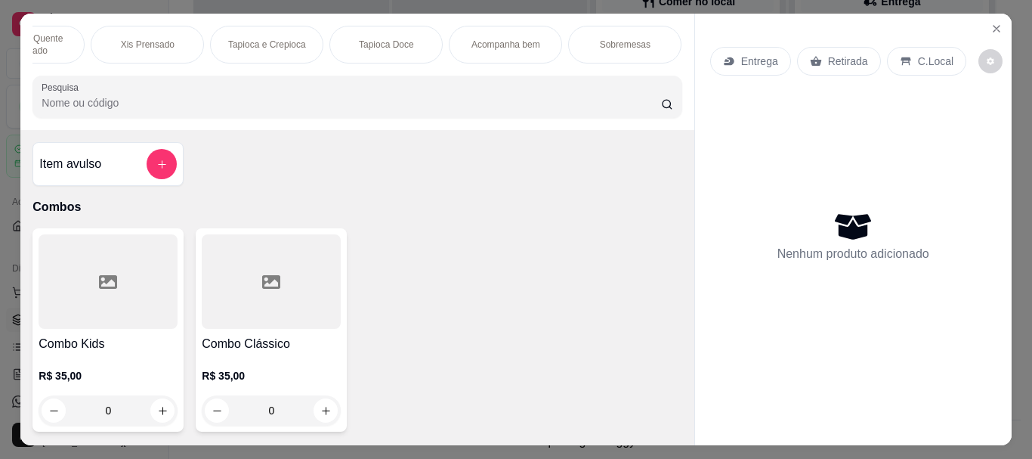
scroll to position [0, 1704]
click at [292, 39] on p "Refrigerante e Água" at bounding box center [295, 45] width 81 height 12
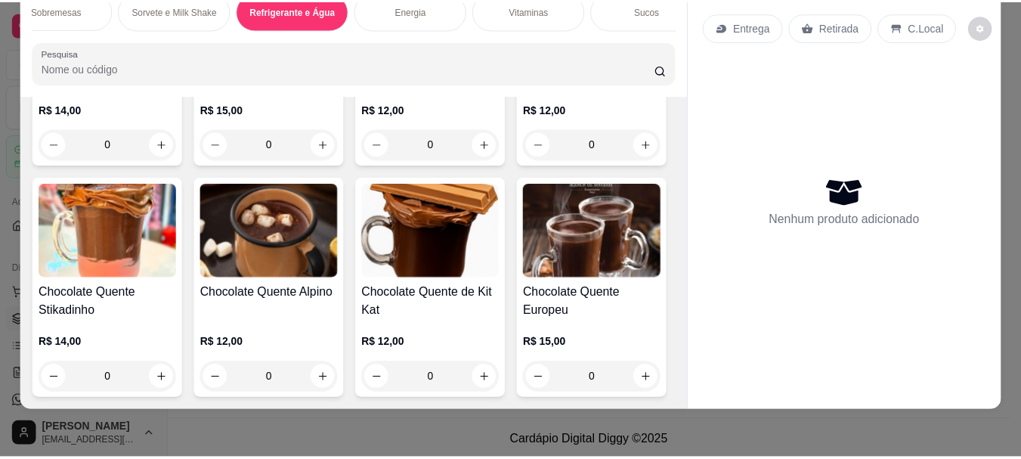
scroll to position [16381, 0]
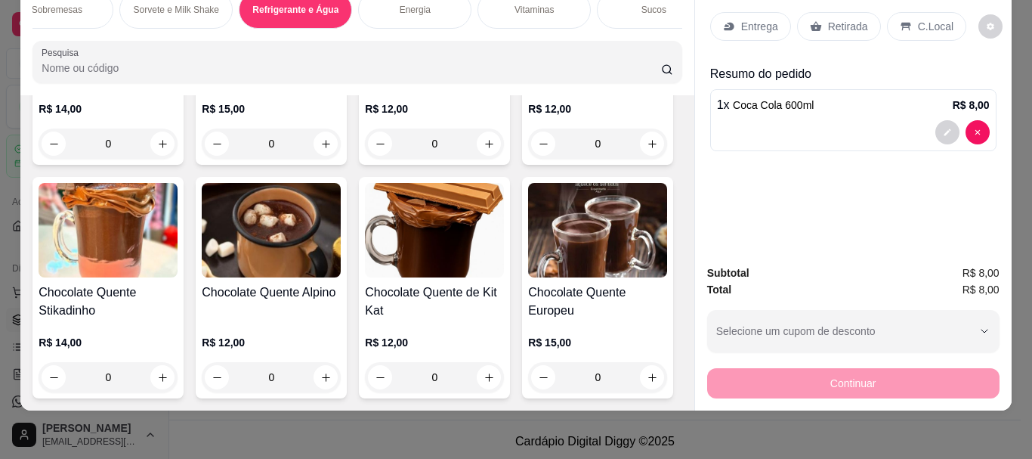
type input "1"
click at [889, 14] on div "C.Local" at bounding box center [926, 26] width 79 height 29
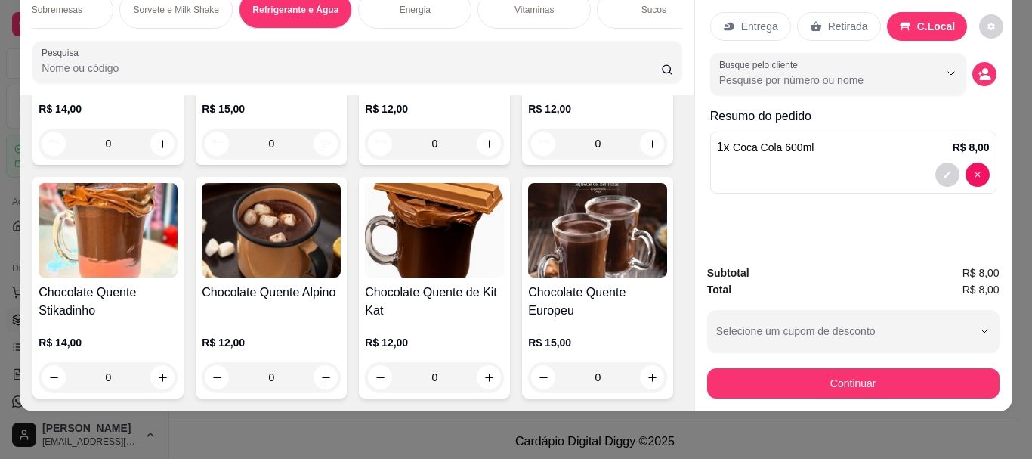
click at [855, 391] on div "Subtotal R$ 8,00 Total R$ 8,00 Selecione um cupom de desconto Selecione um cupo…" at bounding box center [853, 331] width 317 height 158
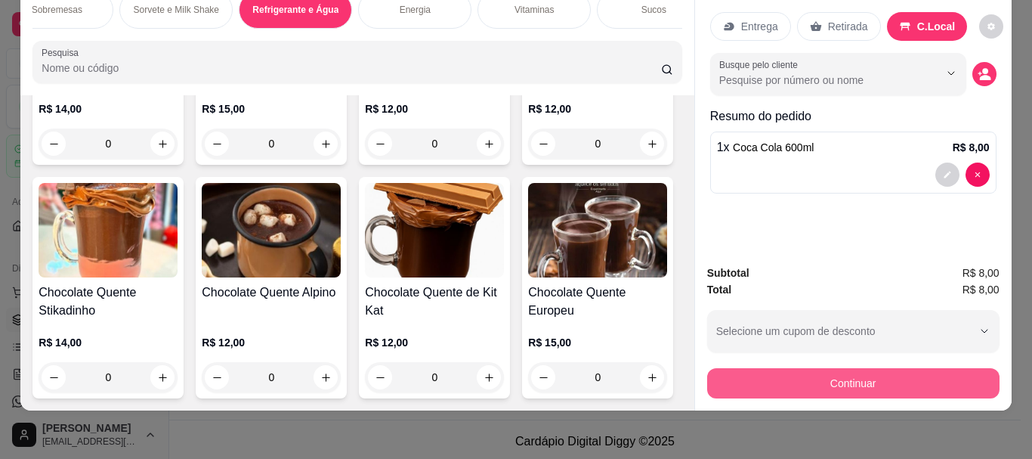
click at [855, 379] on button "Continuar" at bounding box center [853, 383] width 292 height 30
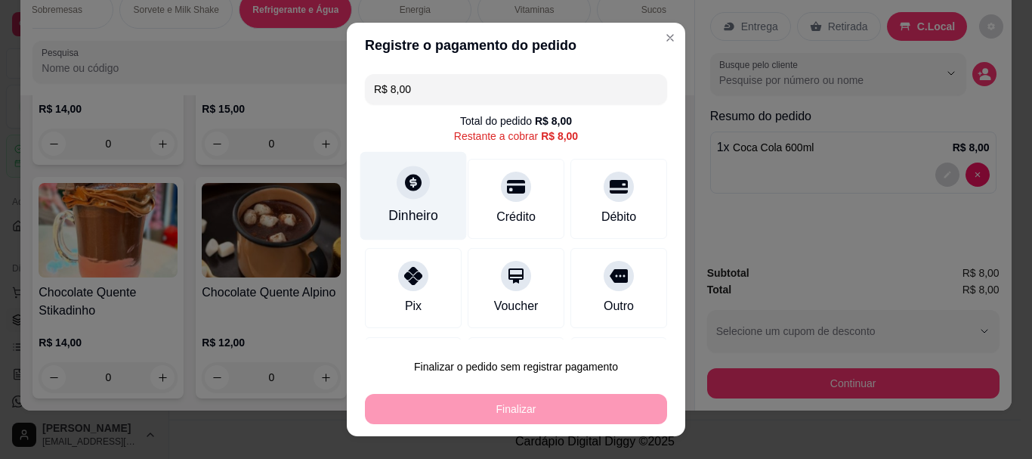
click at [403, 196] on div at bounding box center [413, 182] width 33 height 33
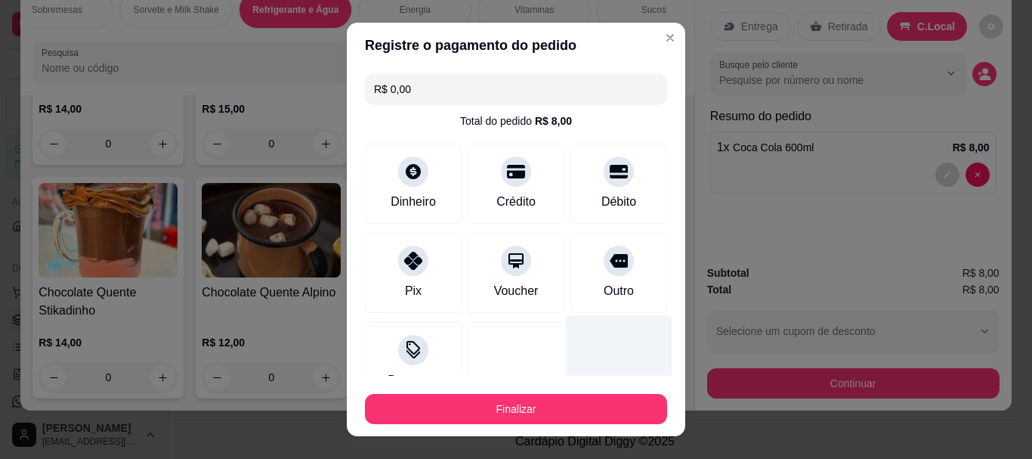
type input "R$ 0,00"
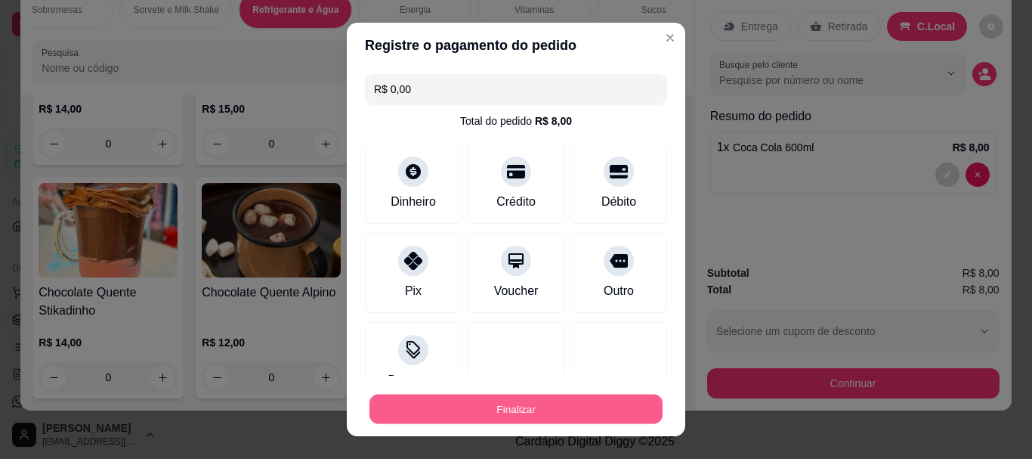
click at [543, 410] on button "Finalizar" at bounding box center [515, 408] width 293 height 29
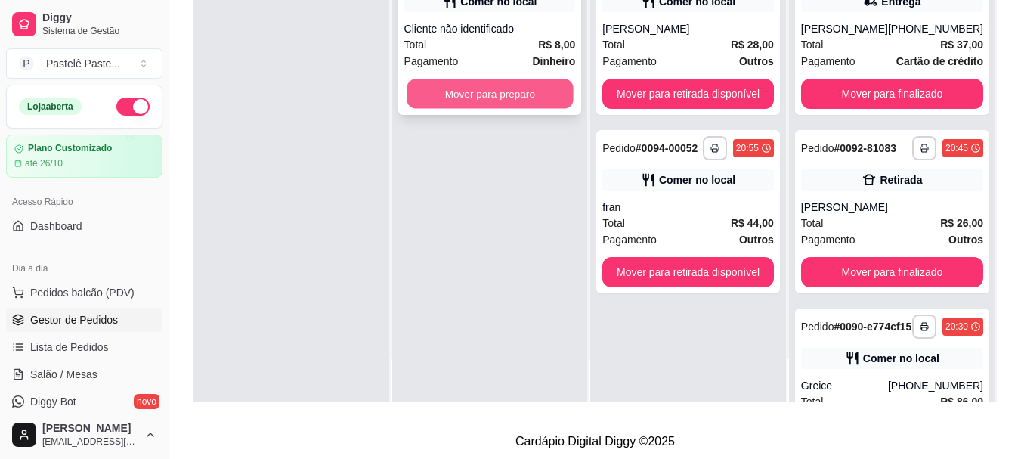
click at [539, 90] on button "Mover para preparo" at bounding box center [490, 93] width 166 height 29
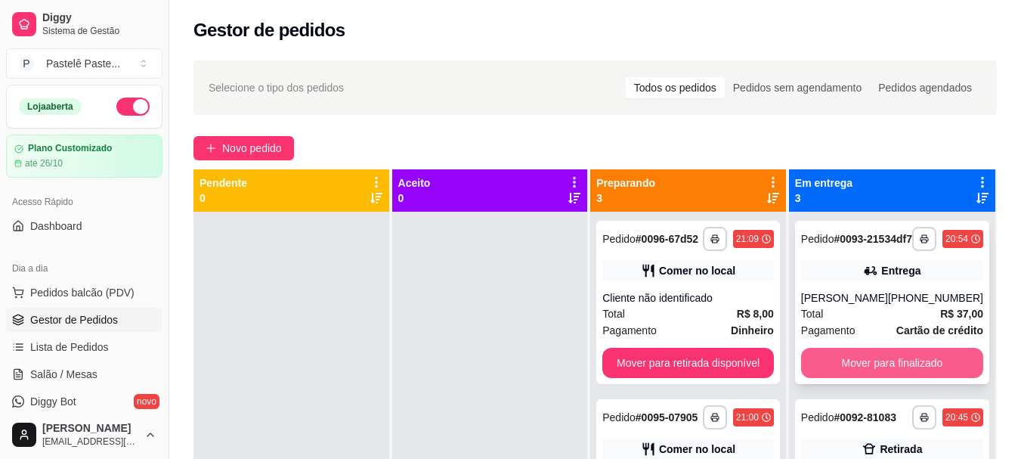
click at [861, 369] on button "Mover para finalizado" at bounding box center [892, 363] width 182 height 30
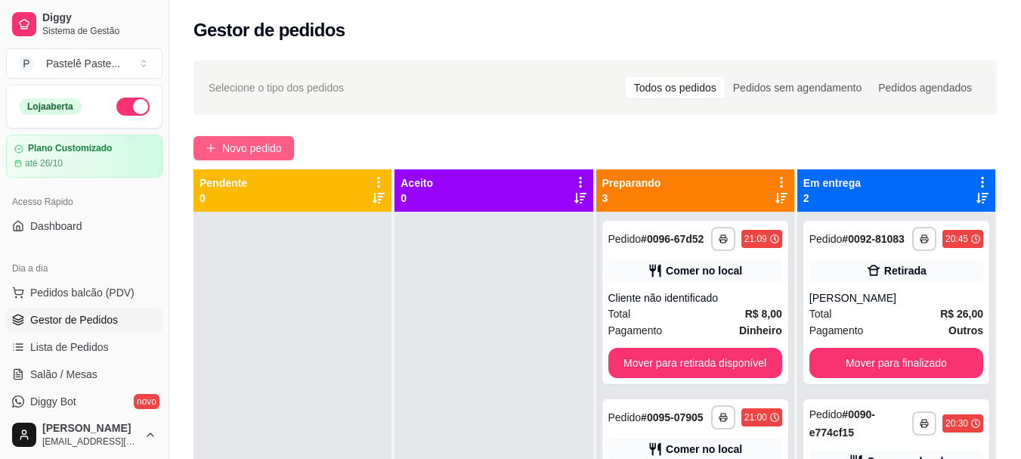
click at [224, 147] on span "Novo pedido" at bounding box center [252, 148] width 60 height 17
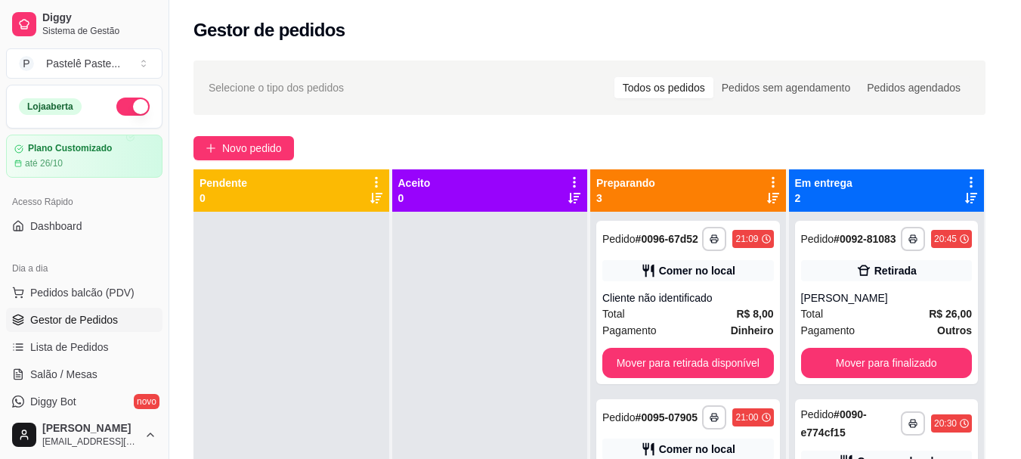
drag, startPoint x: 97, startPoint y: 91, endPoint x: 99, endPoint y: 99, distance: 7.7
click at [97, 92] on div at bounding box center [352, 97] width 620 height 30
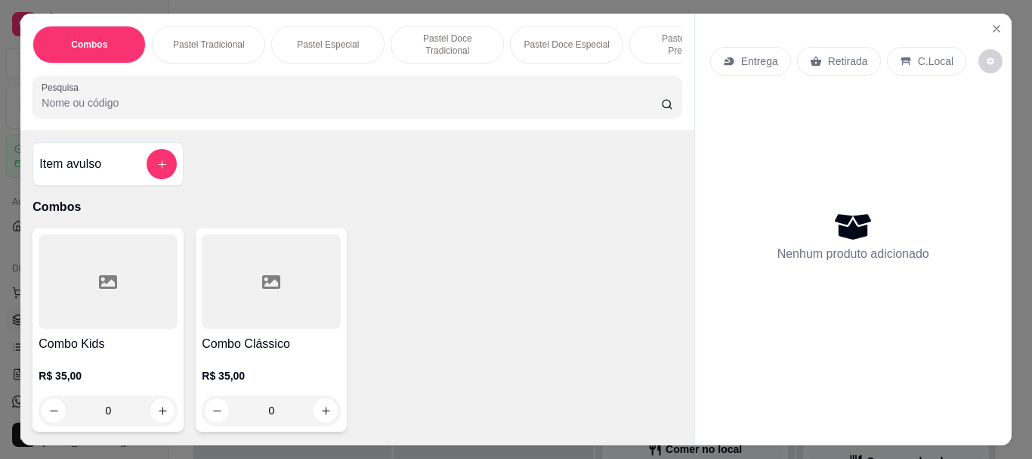
click at [108, 109] on input "Pesquisa" at bounding box center [352, 102] width 620 height 15
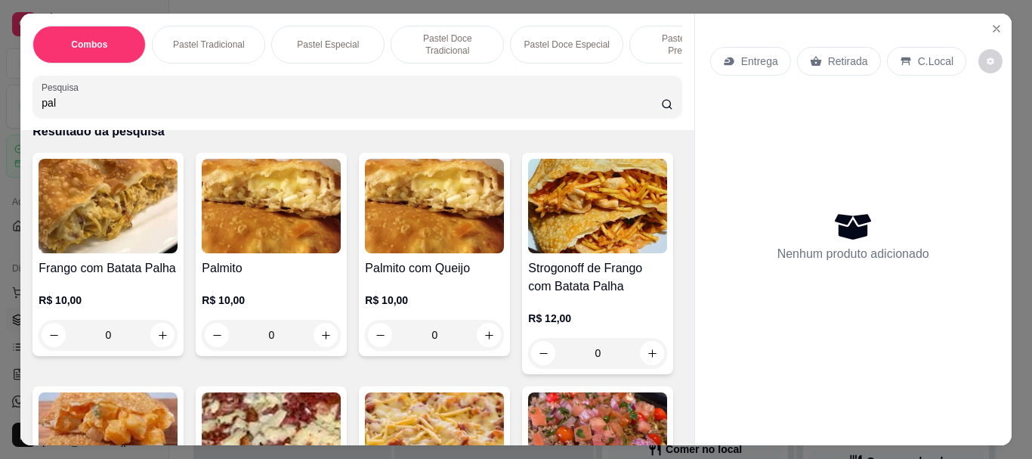
scroll to position [227, 0]
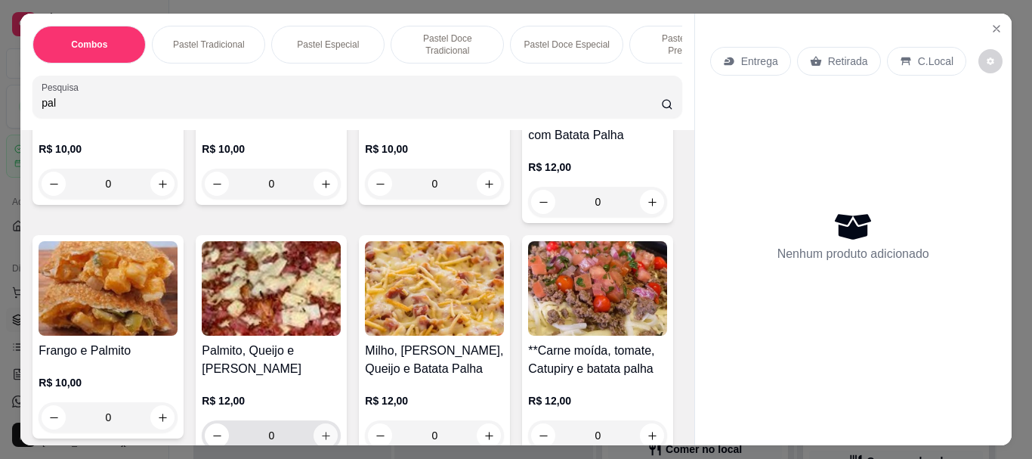
type input "pal"
click at [332, 430] on icon "increase-product-quantity" at bounding box center [325, 435] width 11 height 11
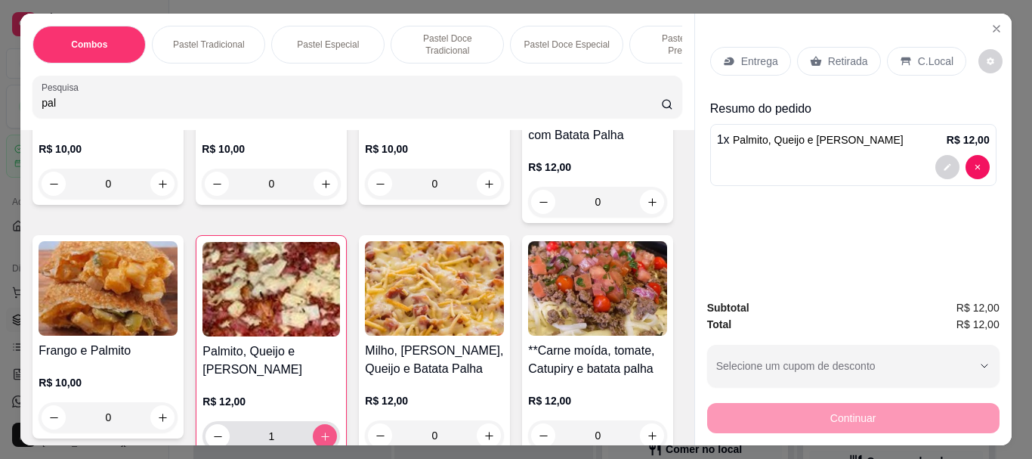
type input "1"
drag, startPoint x: 54, startPoint y: 110, endPoint x: 23, endPoint y: 108, distance: 31.1
click at [32, 108] on div "Pesquisa pal" at bounding box center [356, 97] width 649 height 42
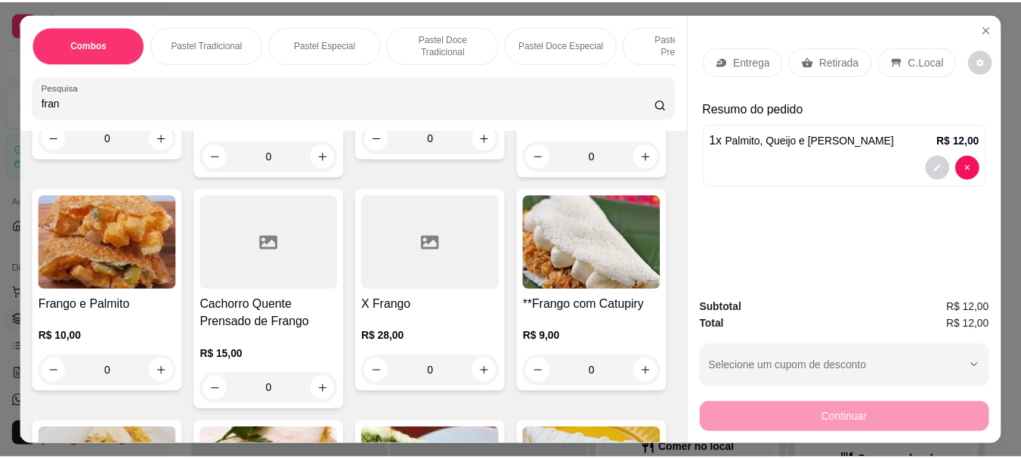
scroll to position [0, 0]
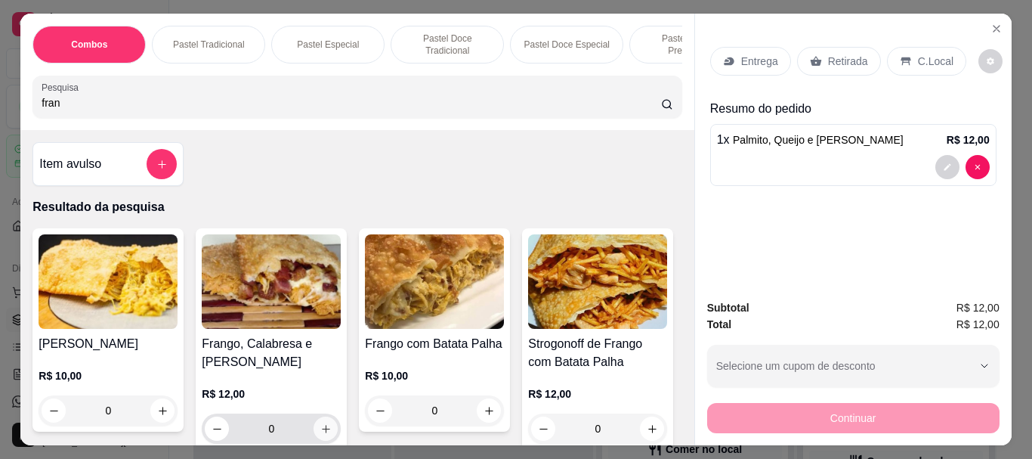
type input "fran"
click at [322, 431] on icon "increase-product-quantity" at bounding box center [325, 428] width 11 height 11
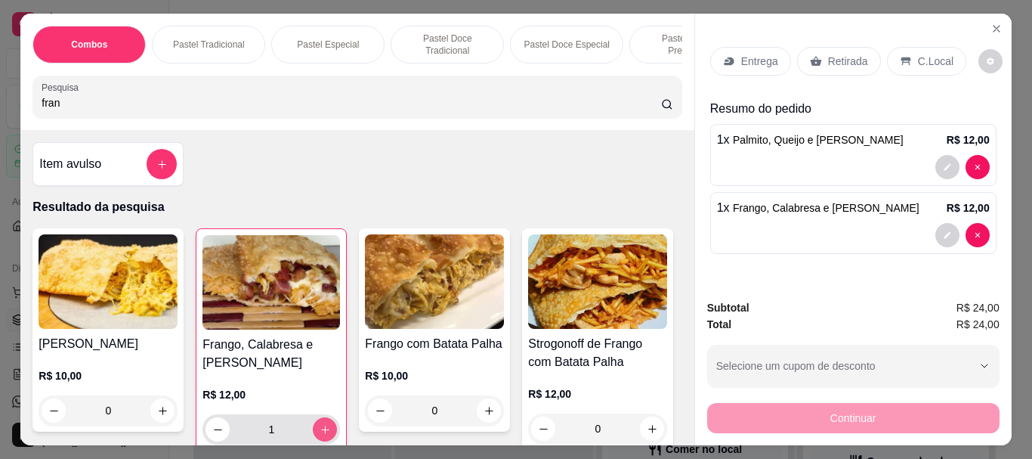
type input "1"
click at [908, 64] on div "C.Local" at bounding box center [926, 61] width 79 height 29
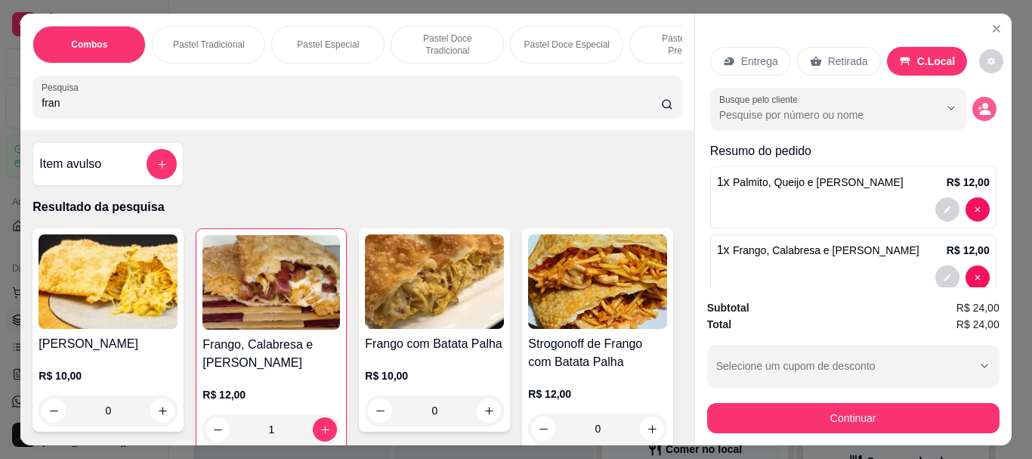
click at [978, 102] on icon "decrease-product-quantity" at bounding box center [985, 109] width 14 height 14
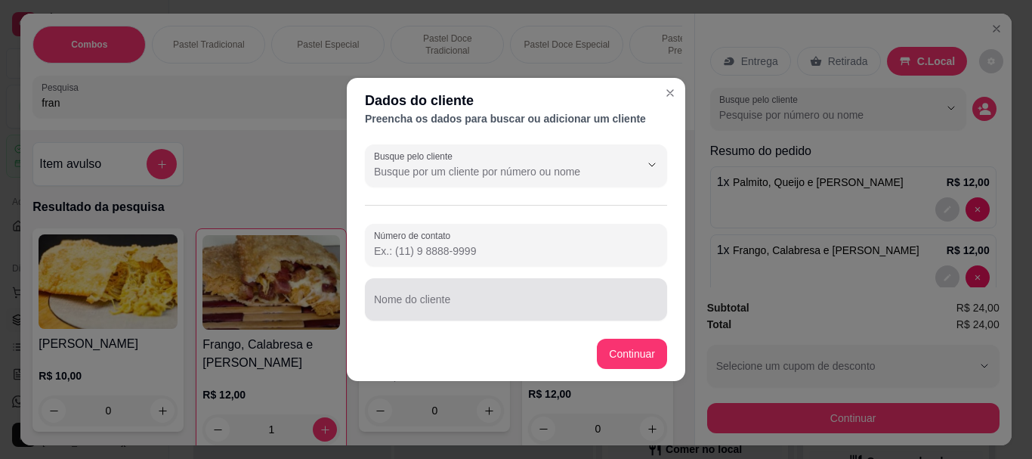
click at [461, 295] on div at bounding box center [516, 299] width 284 height 30
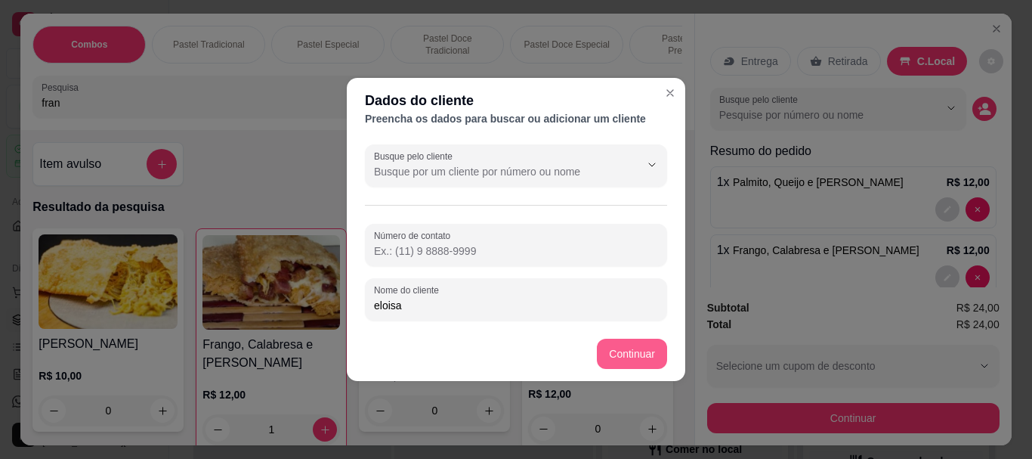
type input "eloisa"
click at [620, 339] on button "Continuar" at bounding box center [632, 353] width 68 height 29
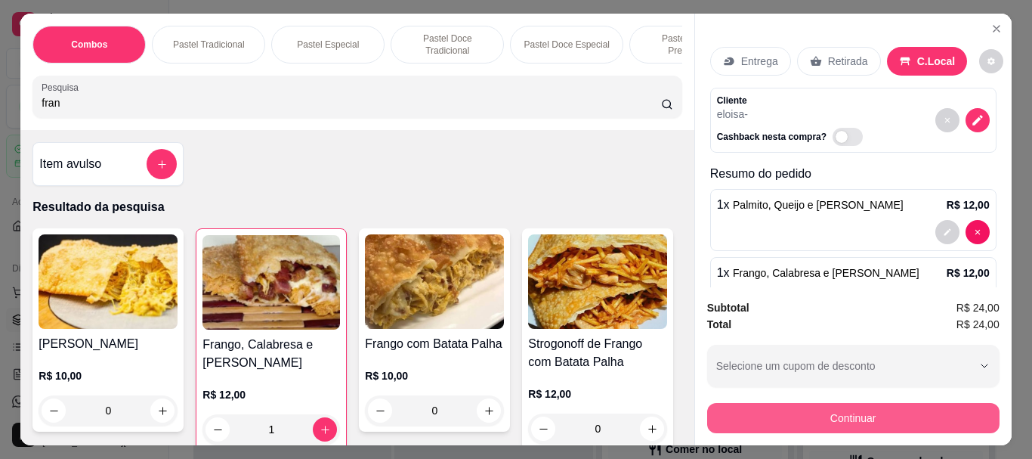
click at [716, 406] on button "Continuar" at bounding box center [853, 418] width 292 height 30
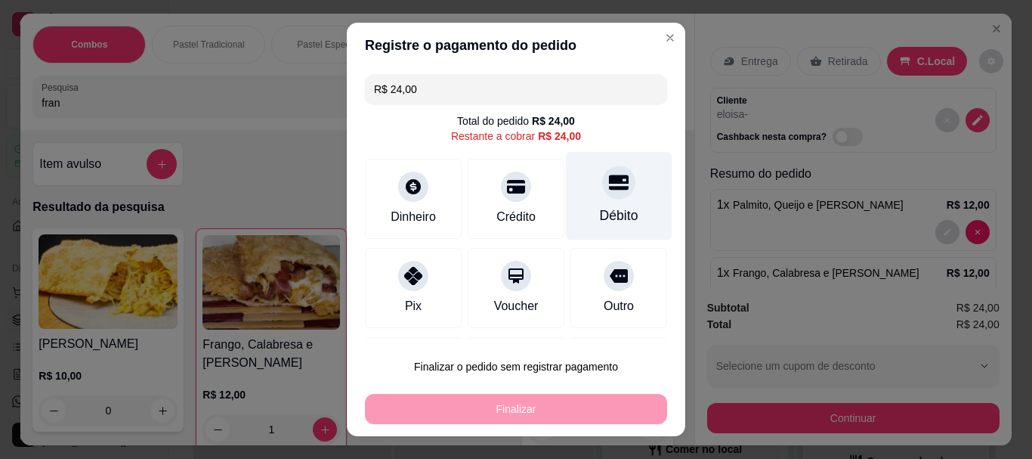
drag, startPoint x: 580, startPoint y: 190, endPoint x: 567, endPoint y: 224, distance: 36.8
click at [602, 190] on div at bounding box center [618, 182] width 33 height 33
type input "R$ 0,00"
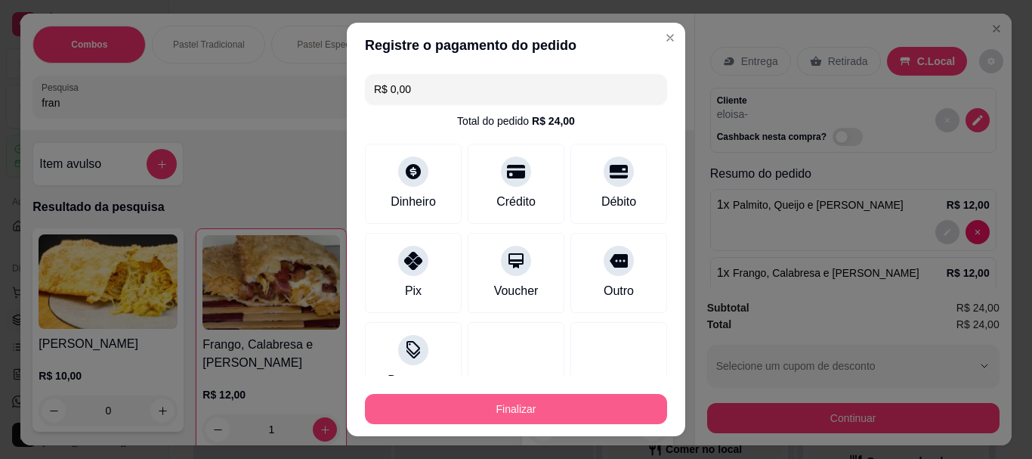
click at [586, 421] on button "Finalizar" at bounding box center [516, 409] width 302 height 30
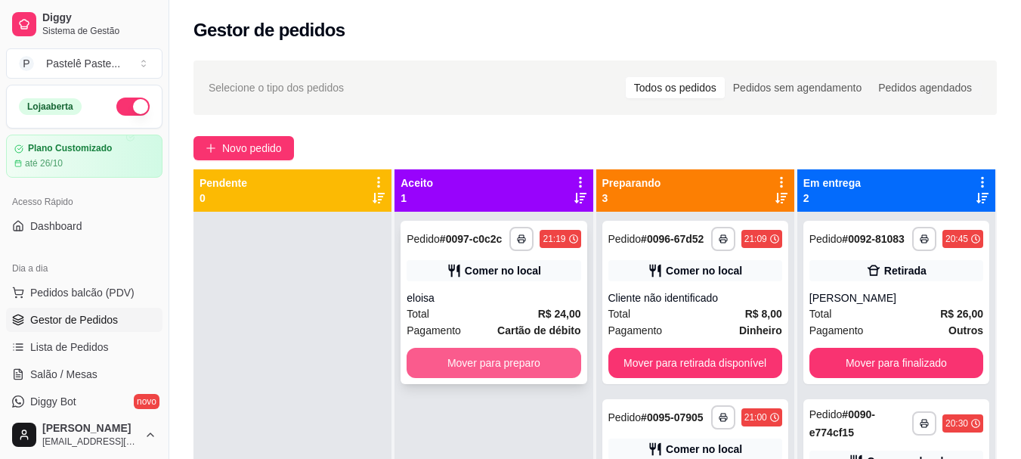
click at [539, 357] on button "Mover para preparo" at bounding box center [494, 363] width 174 height 30
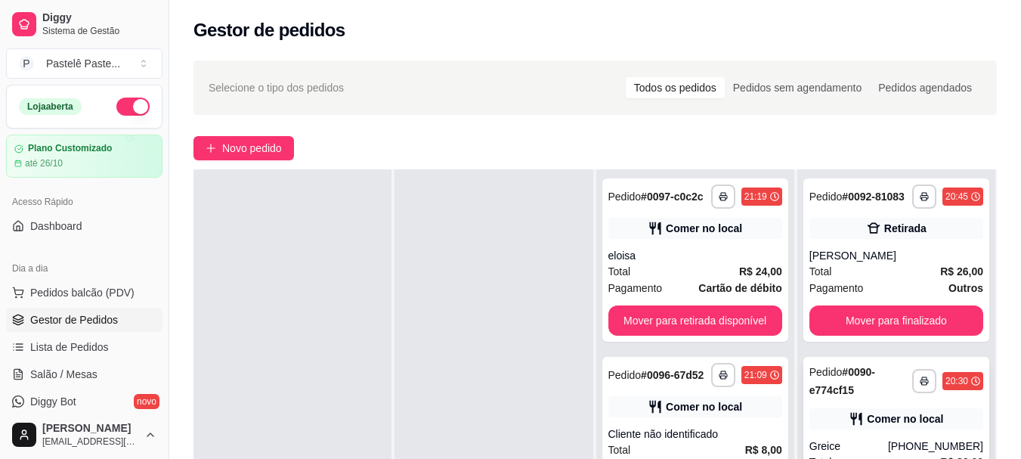
scroll to position [230, 0]
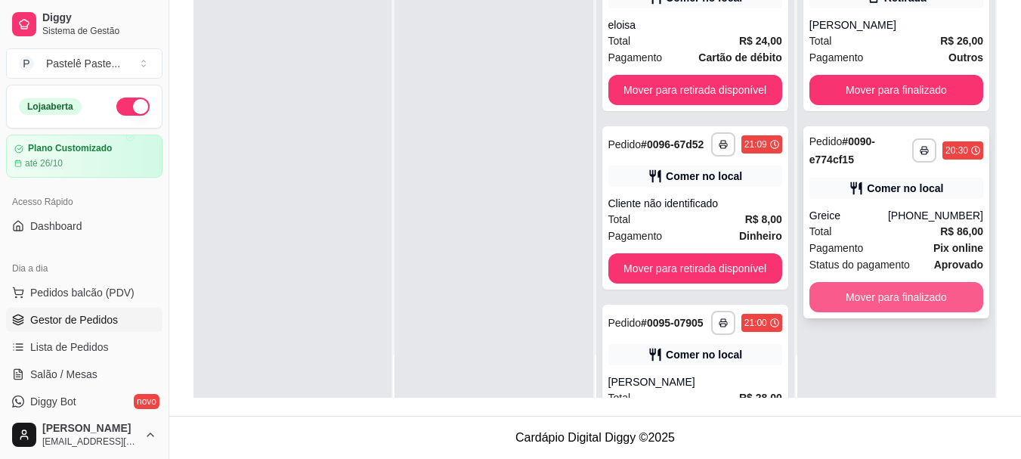
click at [895, 292] on button "Mover para finalizado" at bounding box center [896, 297] width 174 height 30
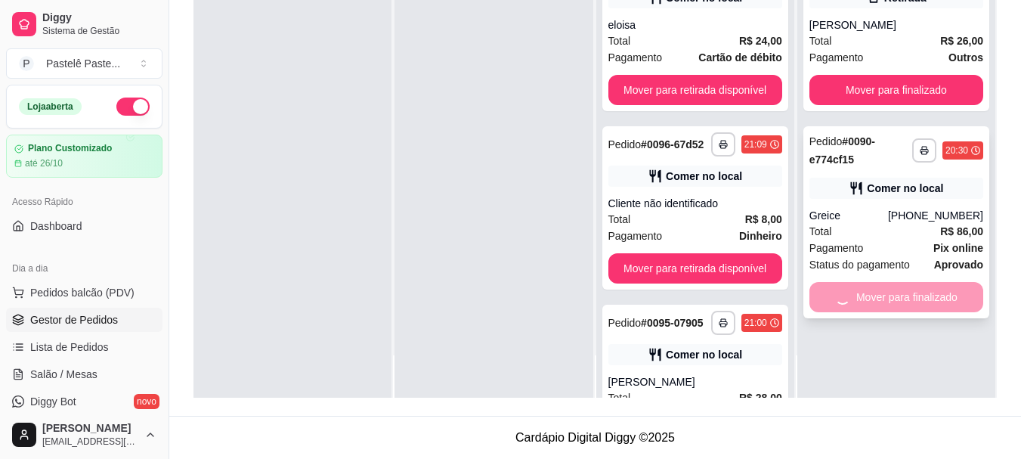
scroll to position [0, 0]
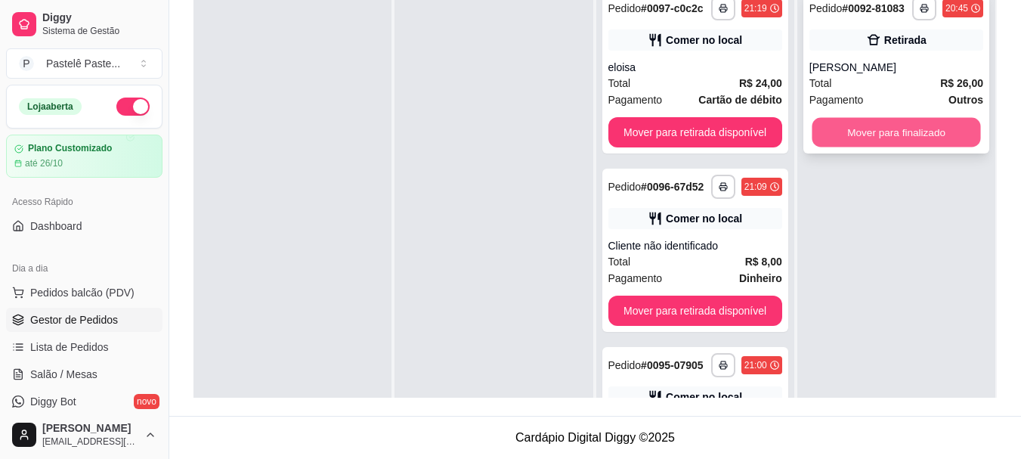
click at [902, 126] on button "Mover para finalizado" at bounding box center [896, 132] width 168 height 29
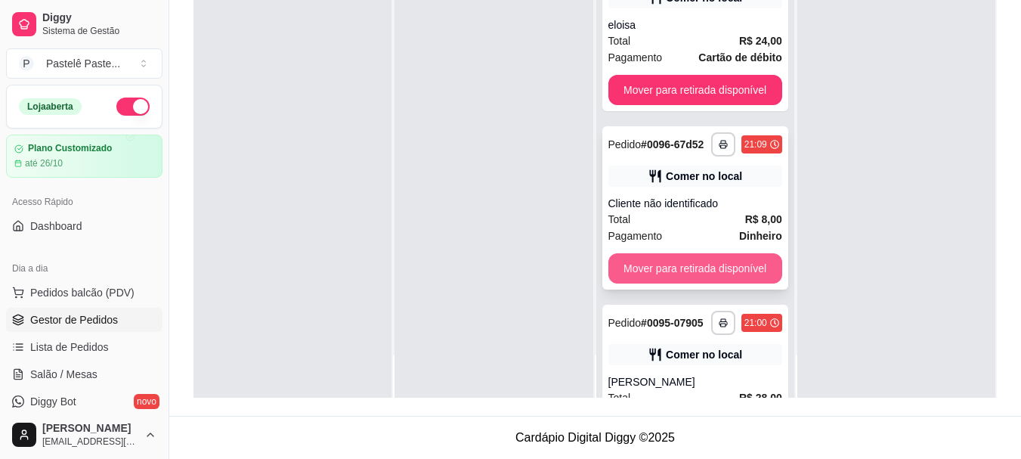
click at [707, 281] on button "Mover para retirada disponível" at bounding box center [695, 268] width 174 height 30
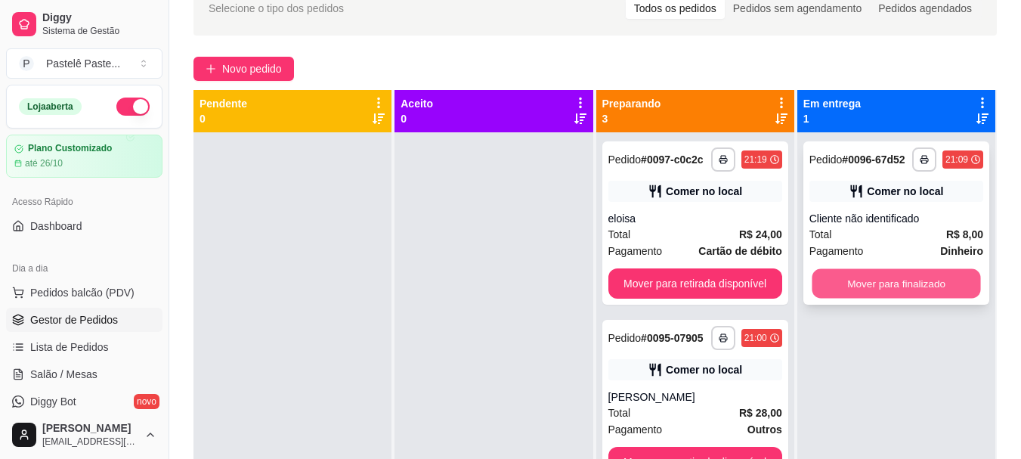
click at [891, 298] on button "Mover para finalizado" at bounding box center [896, 283] width 168 height 29
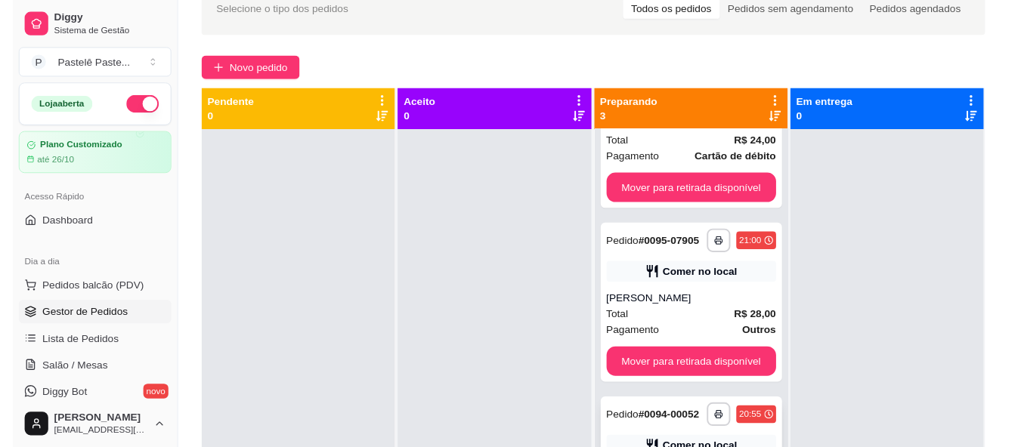
scroll to position [155, 0]
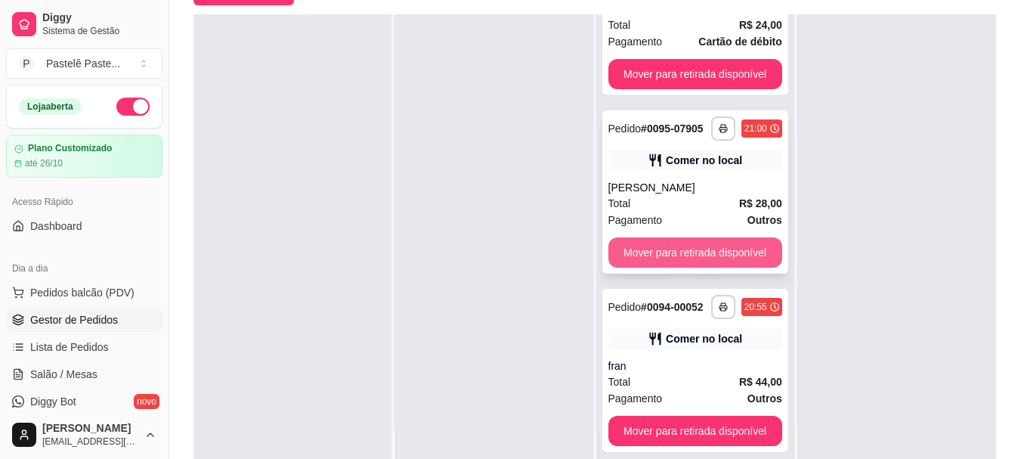
click at [713, 249] on button "Mover para retirada disponível" at bounding box center [695, 252] width 174 height 30
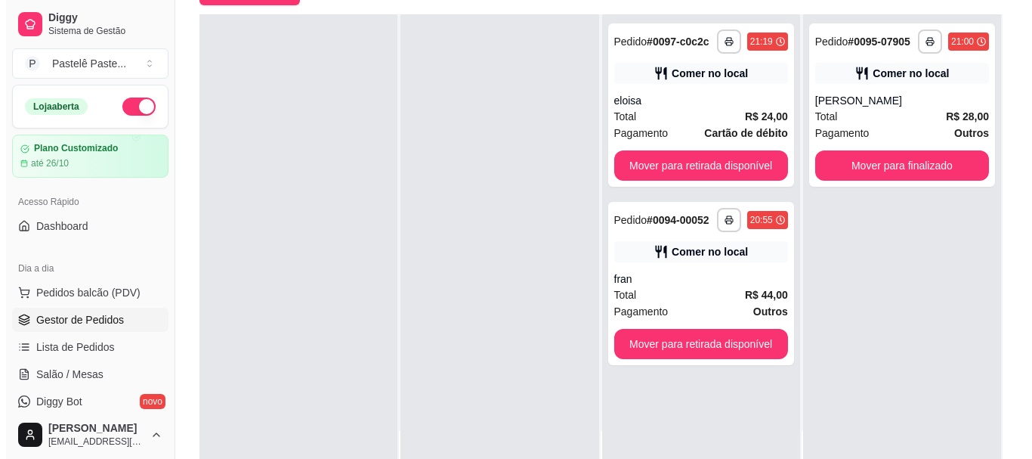
scroll to position [0, 0]
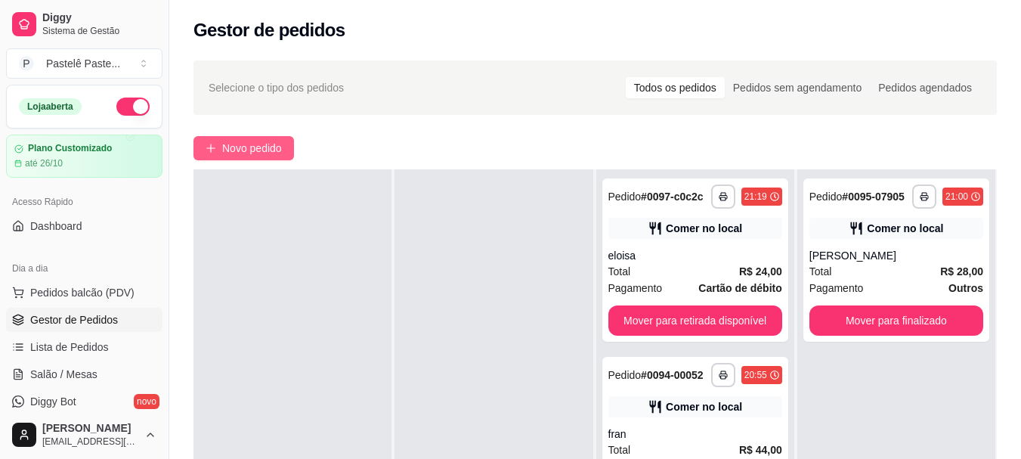
click at [237, 147] on span "Novo pedido" at bounding box center [252, 148] width 60 height 17
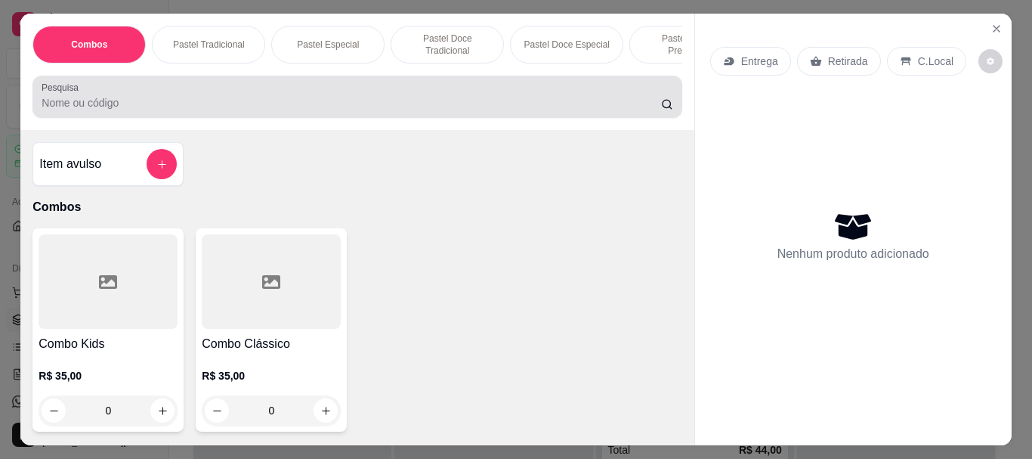
click at [91, 96] on div at bounding box center [357, 97] width 631 height 30
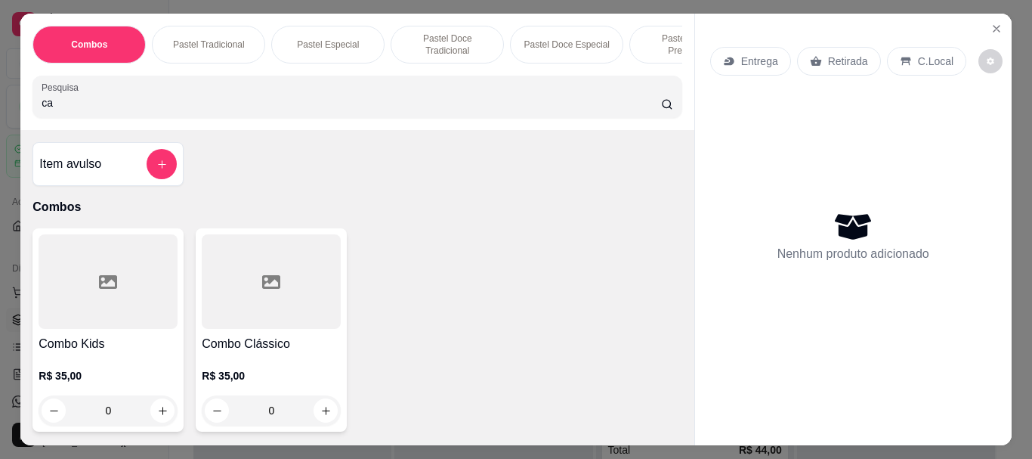
type input "cas"
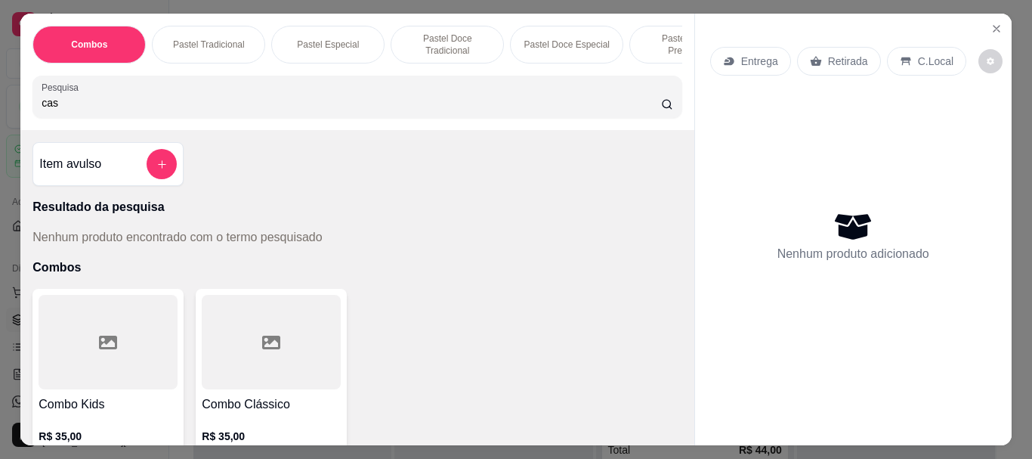
drag, startPoint x: 61, startPoint y: 113, endPoint x: 14, endPoint y: 106, distance: 47.3
click at [20, 106] on div "Combos Pastel Tradicional Pastel Especial Pastel Doce Tradicional Pastel Doce E…" at bounding box center [356, 72] width 673 height 116
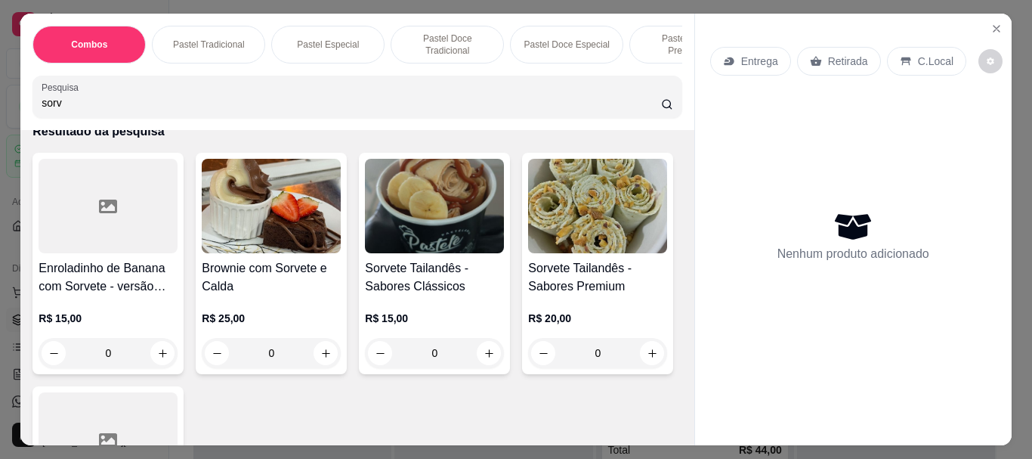
scroll to position [227, 0]
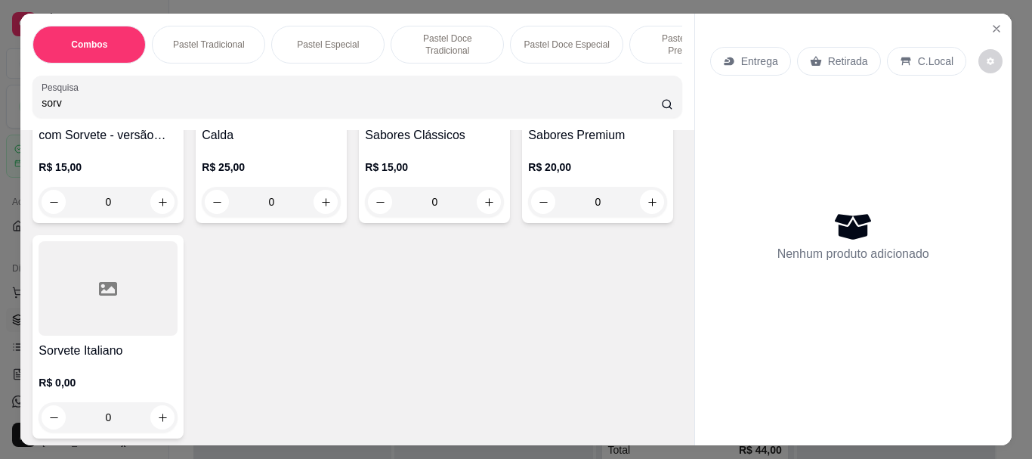
type input "sorv"
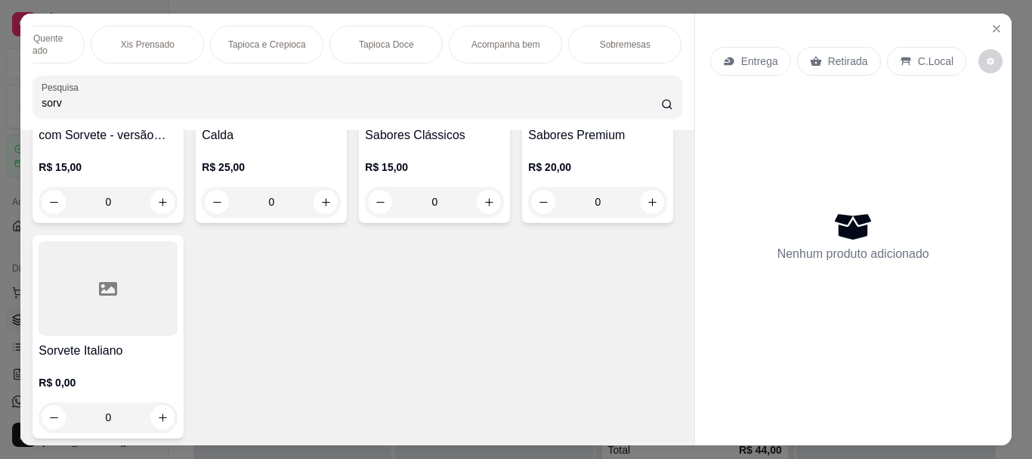
scroll to position [0, 1704]
click at [183, 39] on p "Sorvete e Milk Shake" at bounding box center [176, 45] width 85 height 12
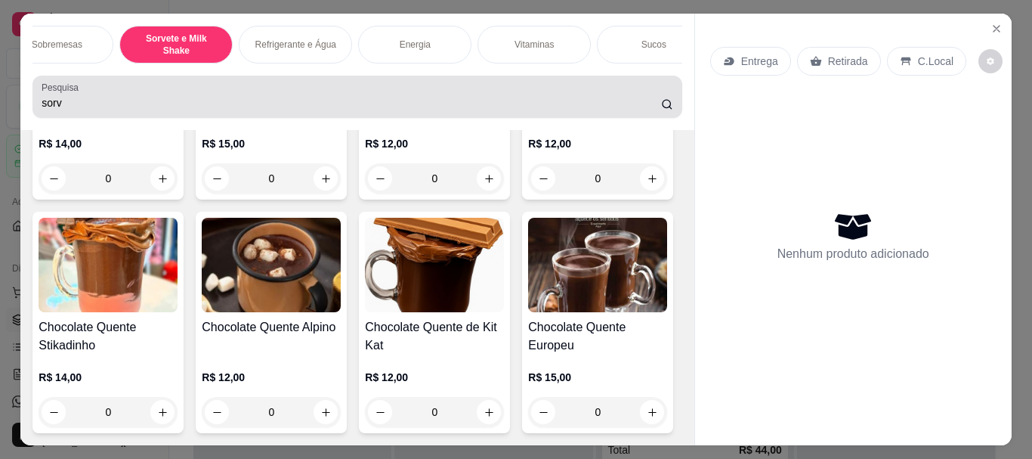
scroll to position [40, 0]
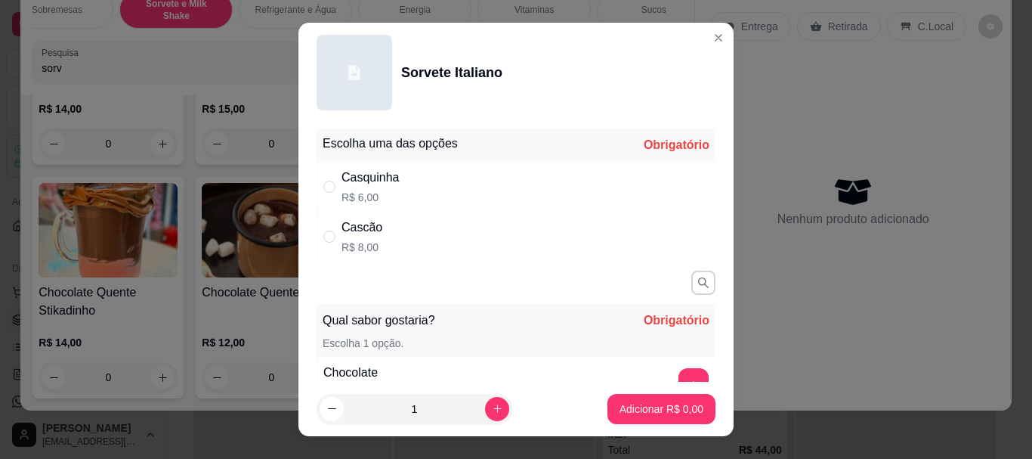
click at [498, 227] on div "Cascão R$ 8,00" at bounding box center [516, 237] width 399 height 50
radio input "true"
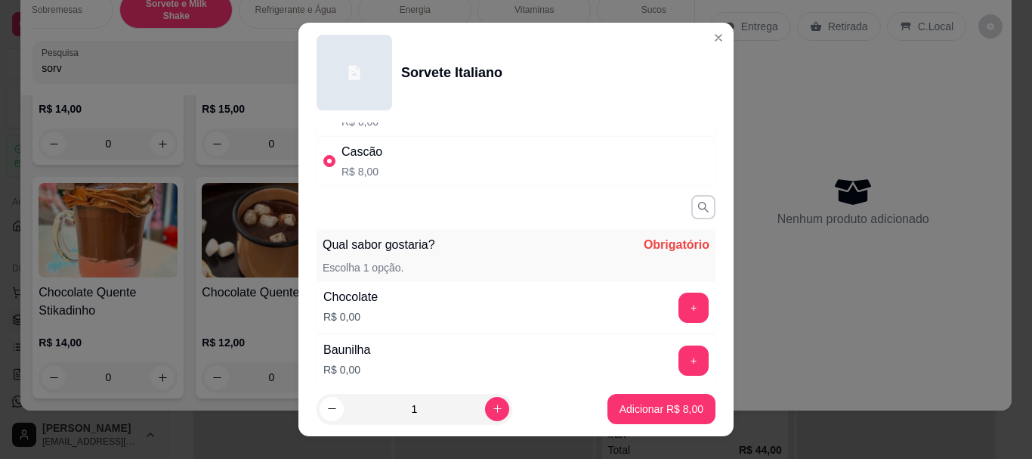
scroll to position [151, 0]
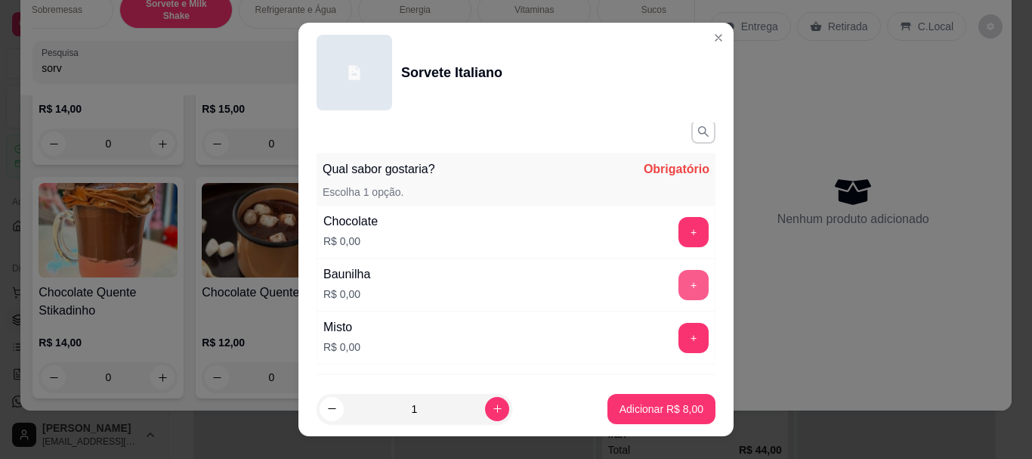
click at [679, 285] on button "+" at bounding box center [694, 285] width 30 height 30
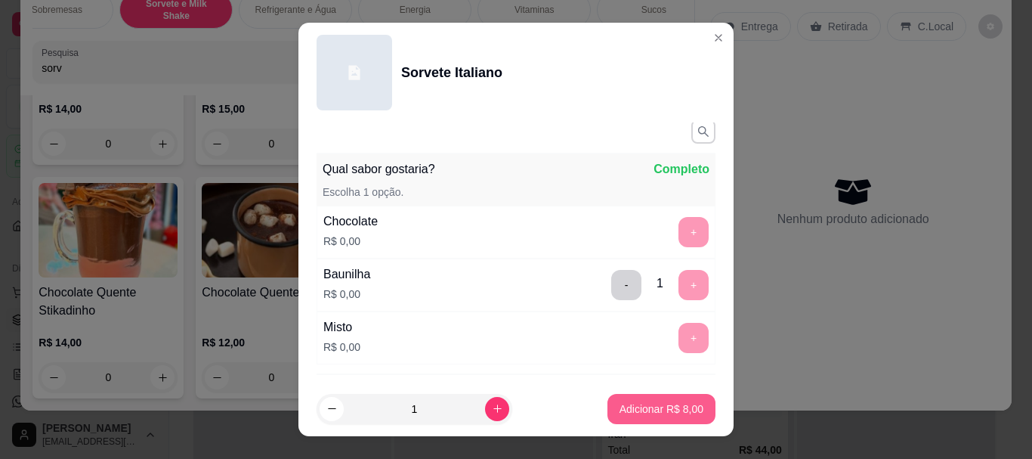
click at [629, 403] on p "Adicionar R$ 8,00" at bounding box center [662, 408] width 84 height 15
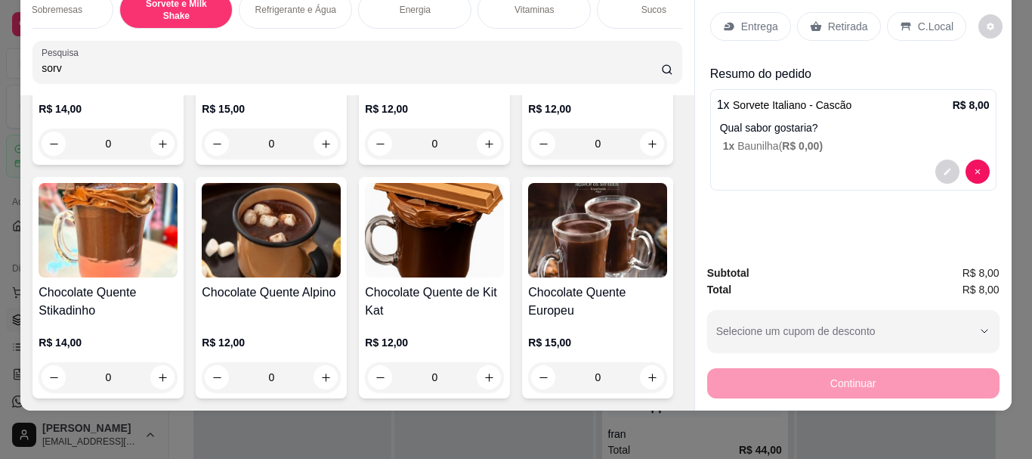
scroll to position [16323, 0]
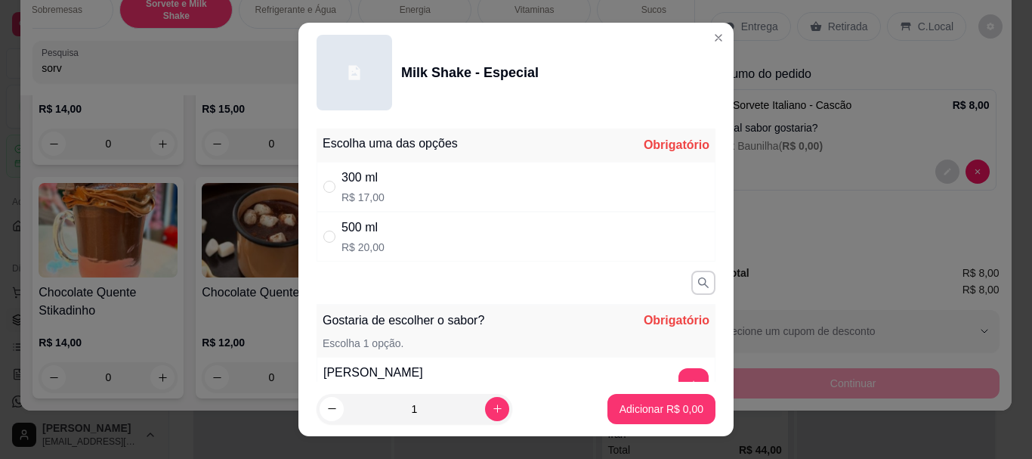
click at [376, 193] on div "300 ml R$ 17,00" at bounding box center [516, 187] width 399 height 50
radio input "true"
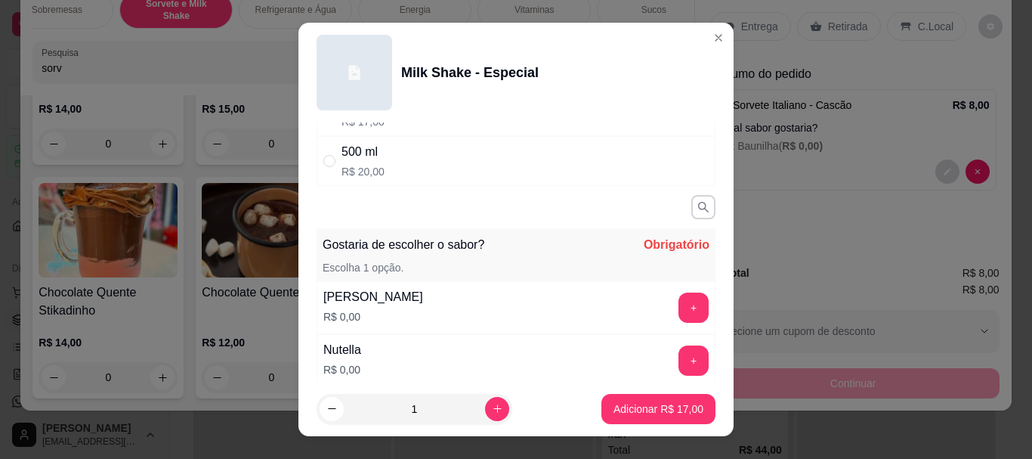
scroll to position [151, 0]
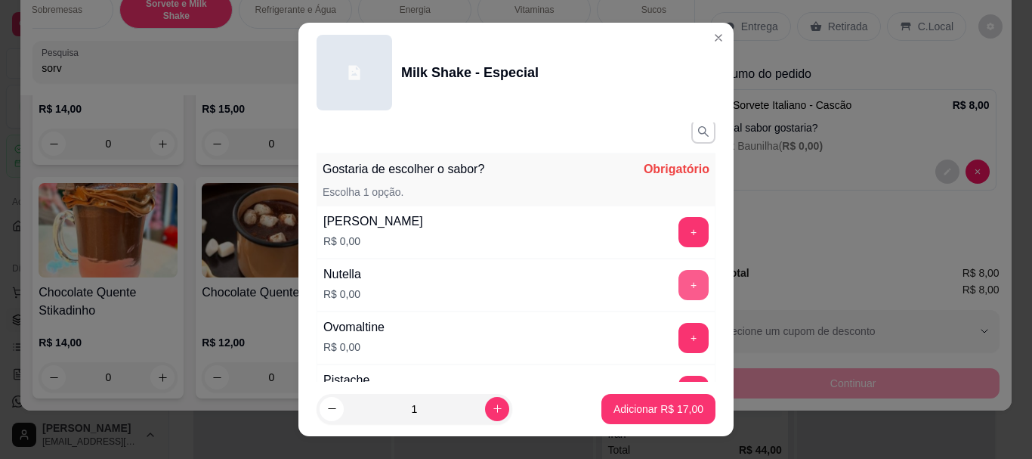
click at [679, 283] on button "+" at bounding box center [694, 285] width 30 height 30
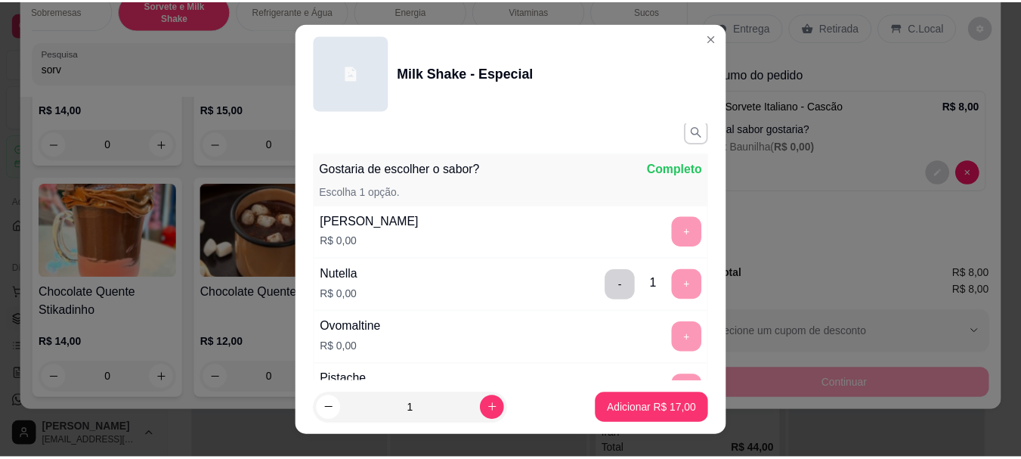
scroll to position [26, 0]
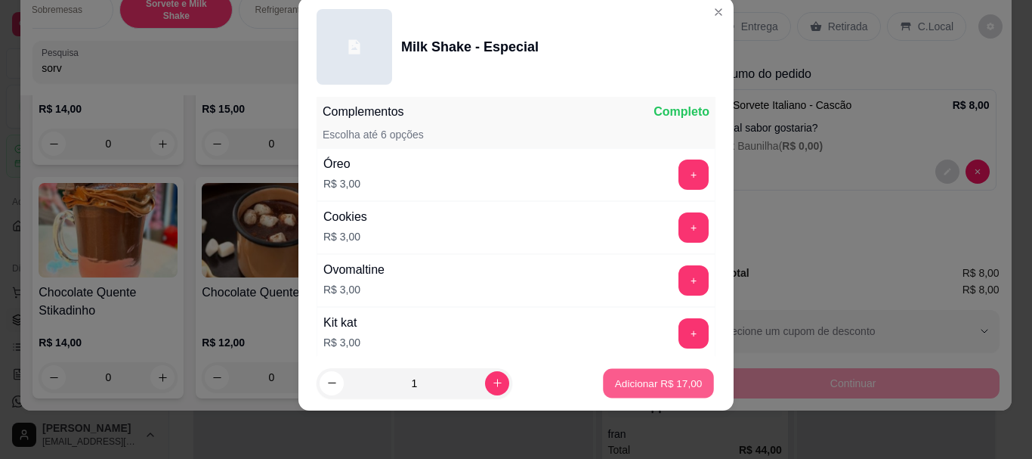
click at [632, 377] on p "Adicionar R$ 17,00" at bounding box center [659, 383] width 88 height 14
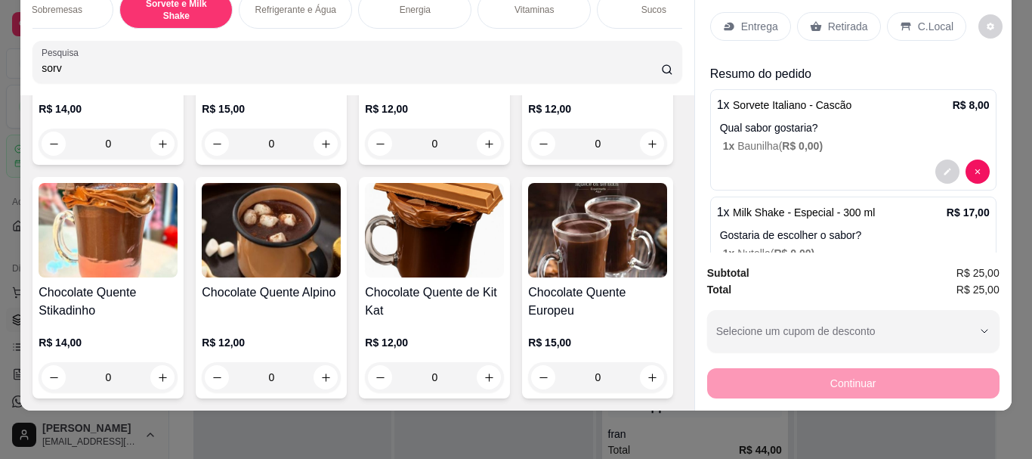
click at [906, 16] on div "C.Local" at bounding box center [926, 26] width 79 height 29
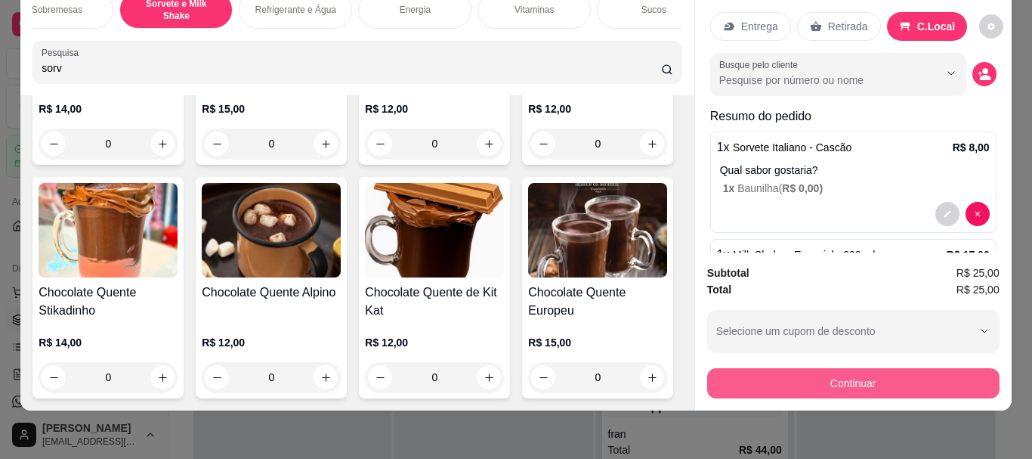
click at [906, 368] on button "Continuar" at bounding box center [853, 383] width 292 height 30
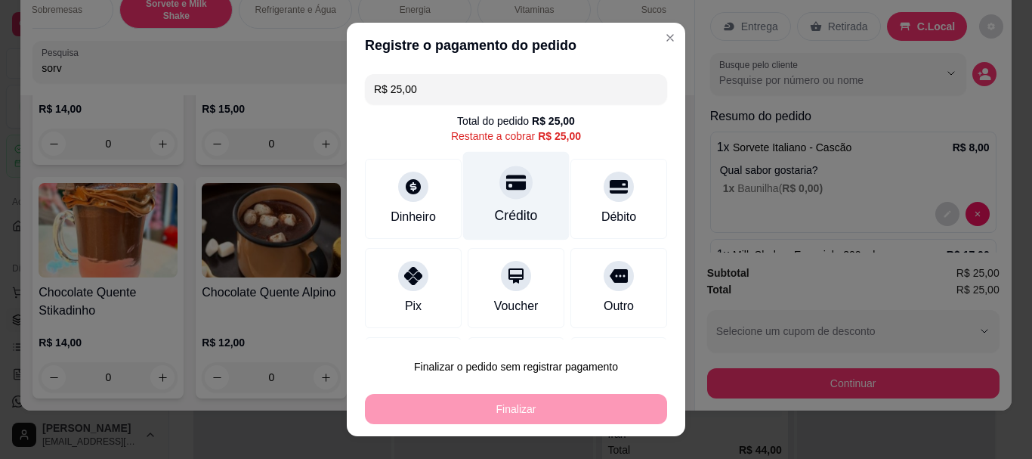
click at [502, 194] on div at bounding box center [515, 182] width 33 height 33
type input "R$ 0,00"
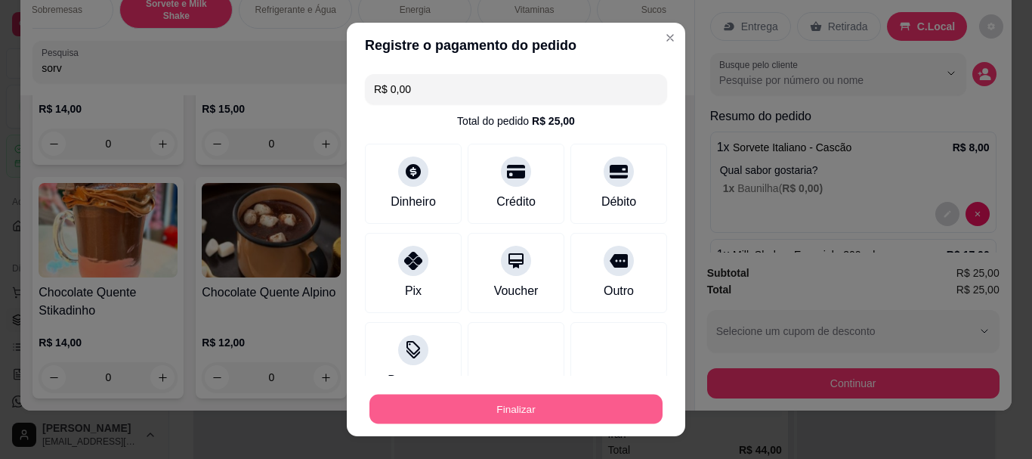
click at [555, 407] on button "Finalizar" at bounding box center [515, 408] width 293 height 29
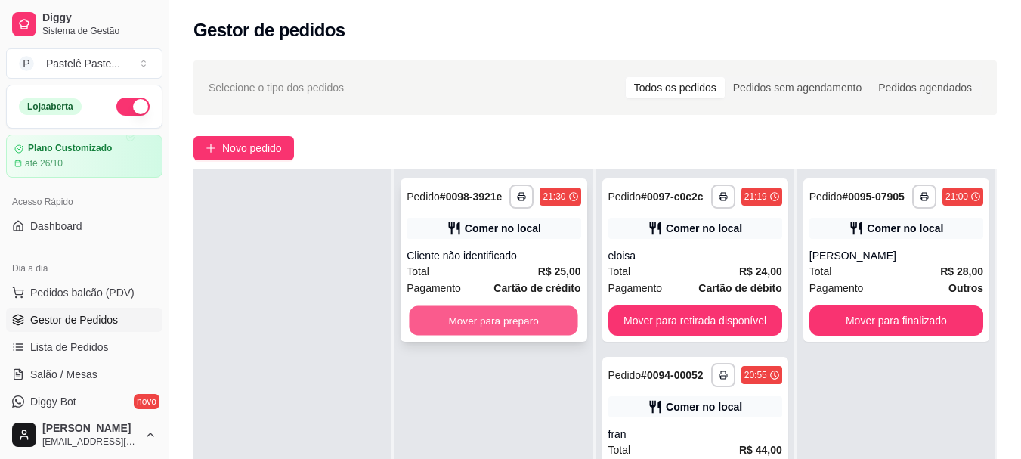
click at [511, 314] on button "Mover para preparo" at bounding box center [494, 320] width 168 height 29
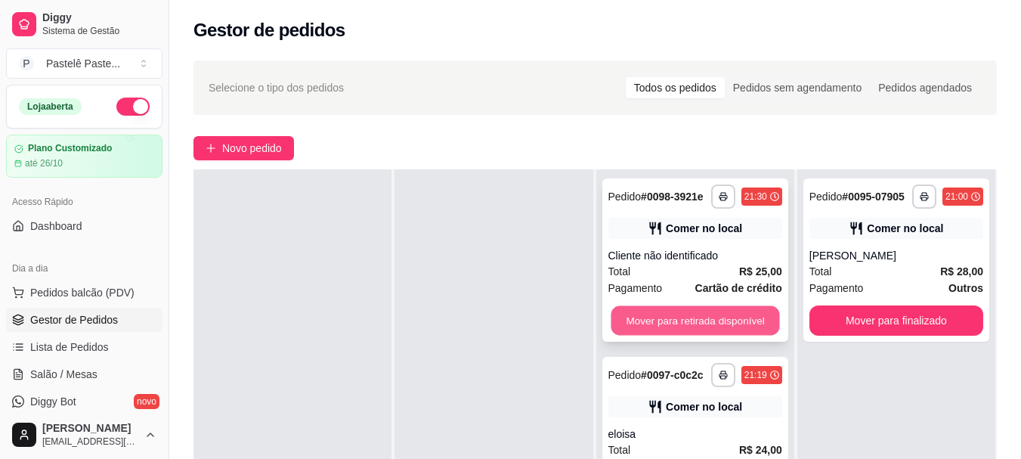
click at [661, 323] on button "Mover para retirada disponível" at bounding box center [695, 320] width 168 height 29
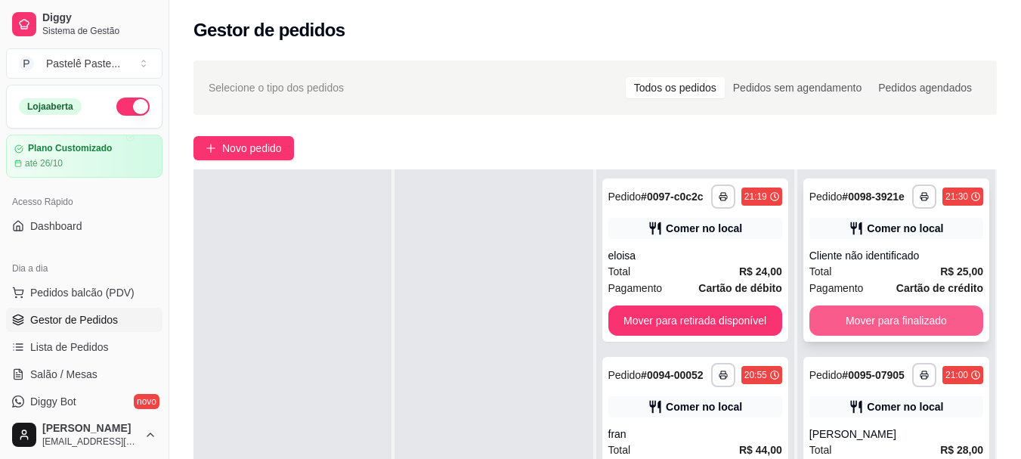
click at [941, 323] on button "Mover para finalizado" at bounding box center [896, 320] width 174 height 30
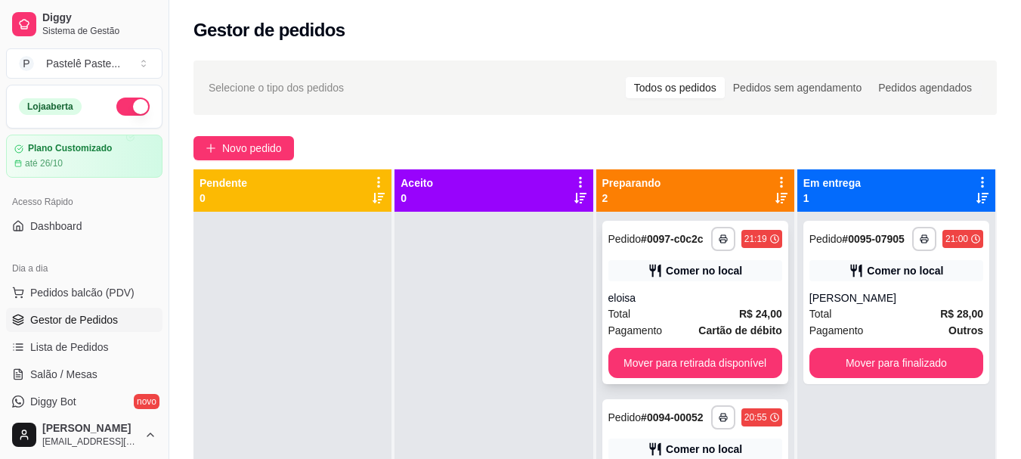
click at [726, 347] on div "**********" at bounding box center [695, 302] width 186 height 163
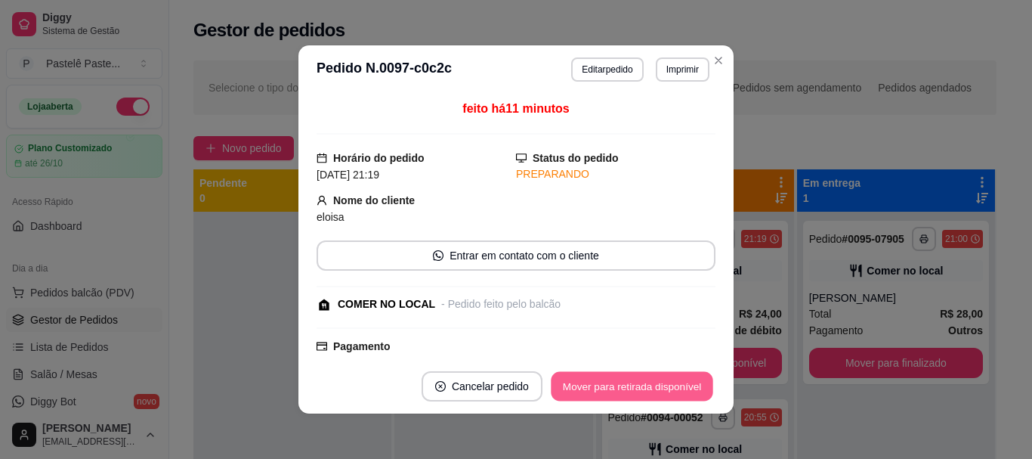
click at [597, 375] on button "Mover para retirada disponível" at bounding box center [632, 386] width 162 height 29
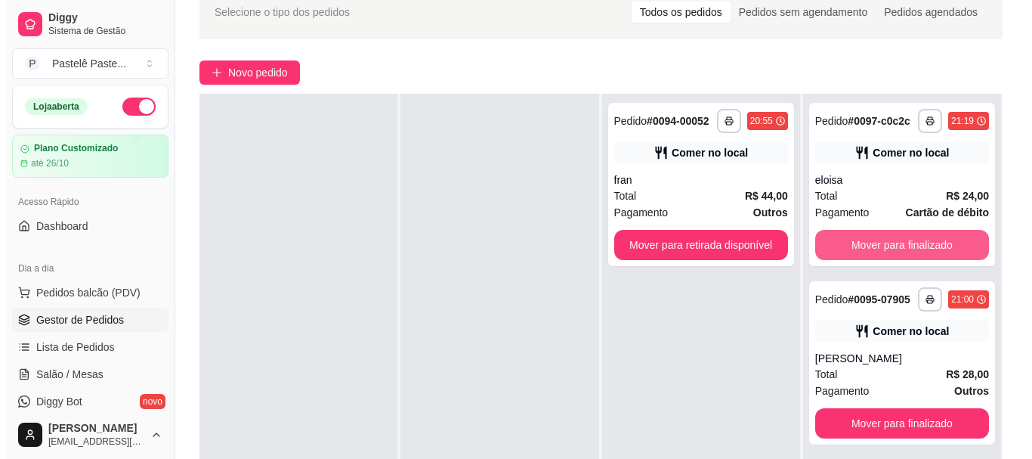
scroll to position [151, 0]
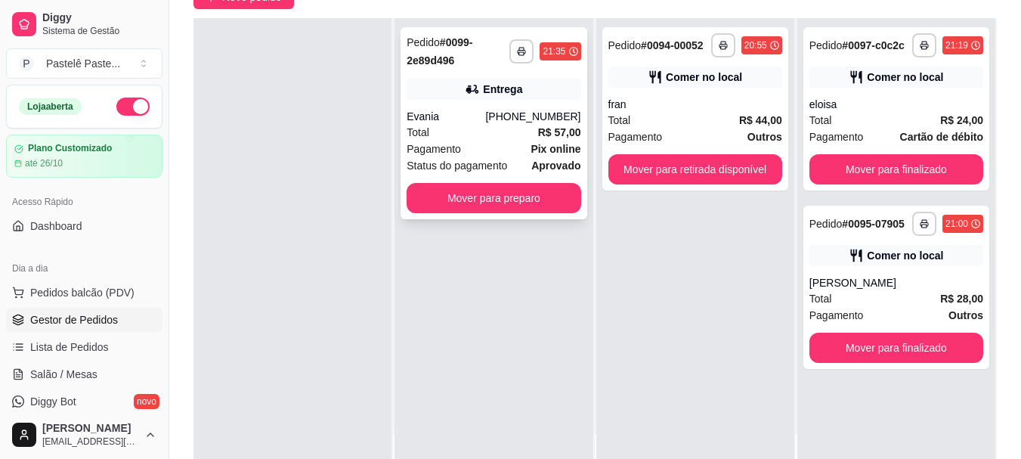
click at [505, 93] on div "Entrega" at bounding box center [502, 89] width 39 height 15
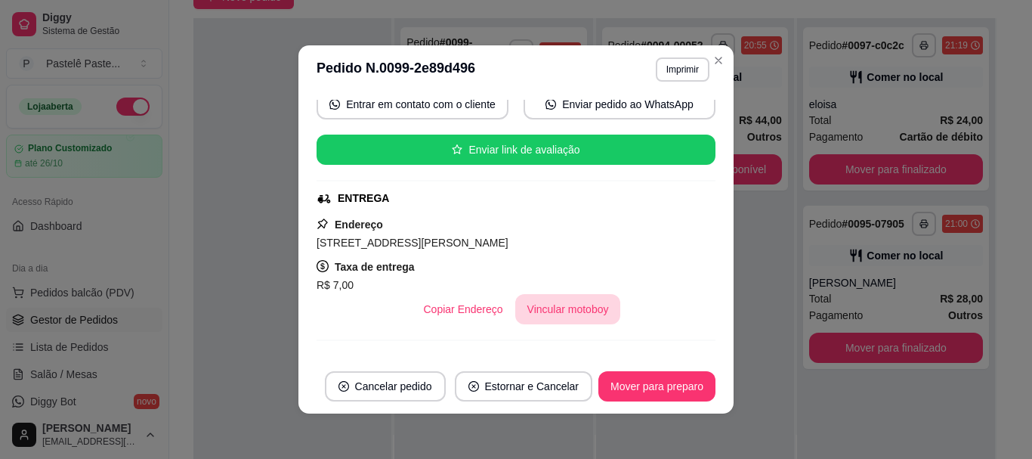
click at [530, 307] on button "Vincular motoboy" at bounding box center [568, 309] width 106 height 30
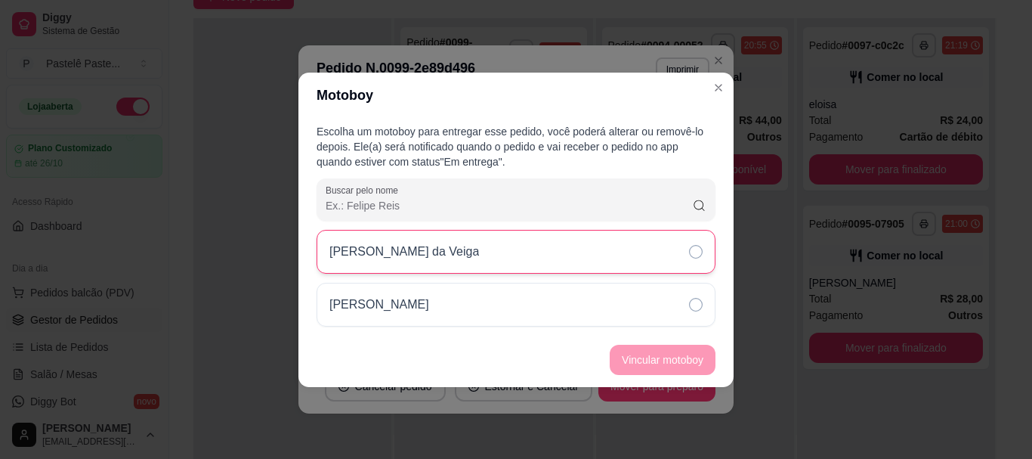
click at [424, 249] on p "[PERSON_NAME] da Veiga" at bounding box center [404, 252] width 150 height 18
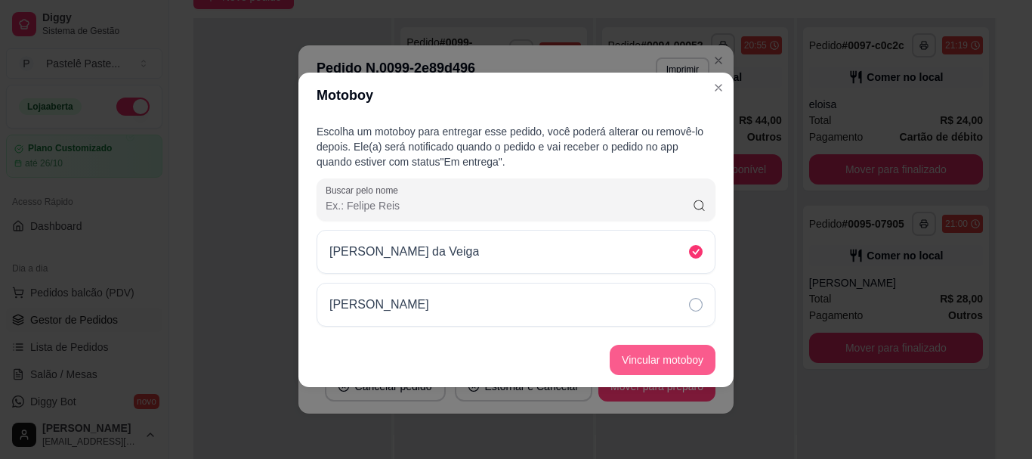
drag, startPoint x: 642, startPoint y: 343, endPoint x: 644, endPoint y: 351, distance: 8.4
click at [644, 349] on footer "Vincular motoboy" at bounding box center [515, 359] width 435 height 54
click at [645, 352] on button "Vincular motoboy" at bounding box center [662, 359] width 103 height 29
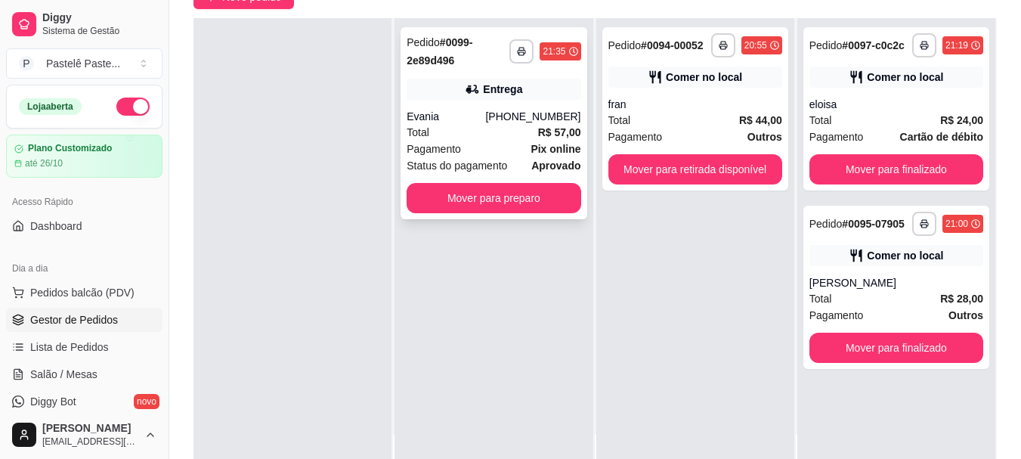
click at [580, 79] on div "**********" at bounding box center [493, 123] width 186 height 192
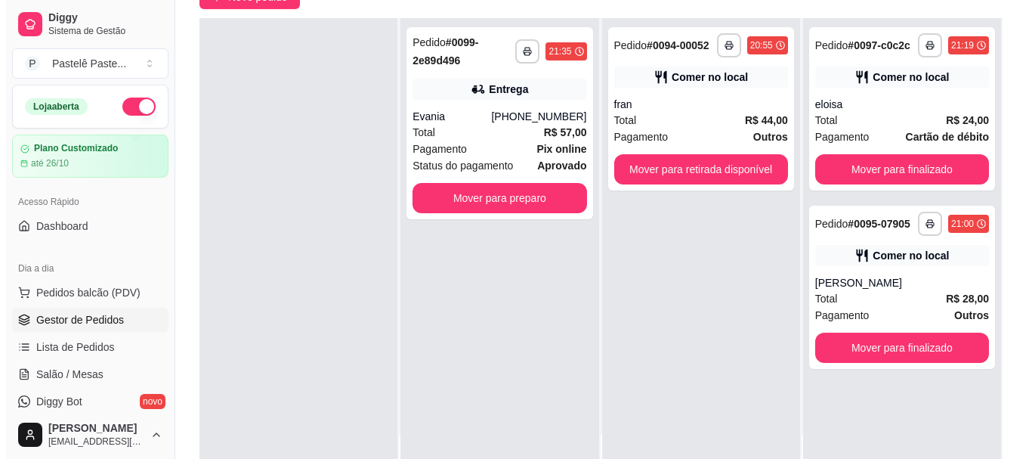
scroll to position [0, 0]
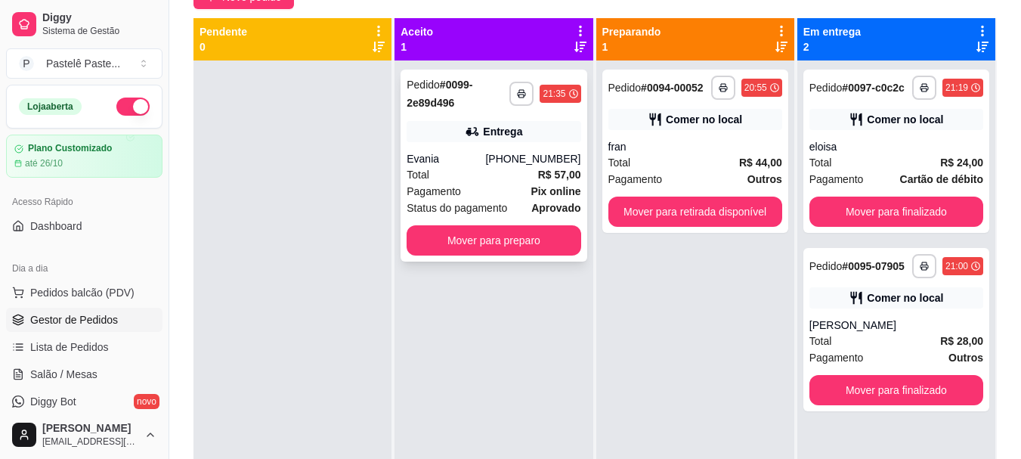
click at [540, 172] on strong "R$ 57,00" at bounding box center [559, 174] width 43 height 12
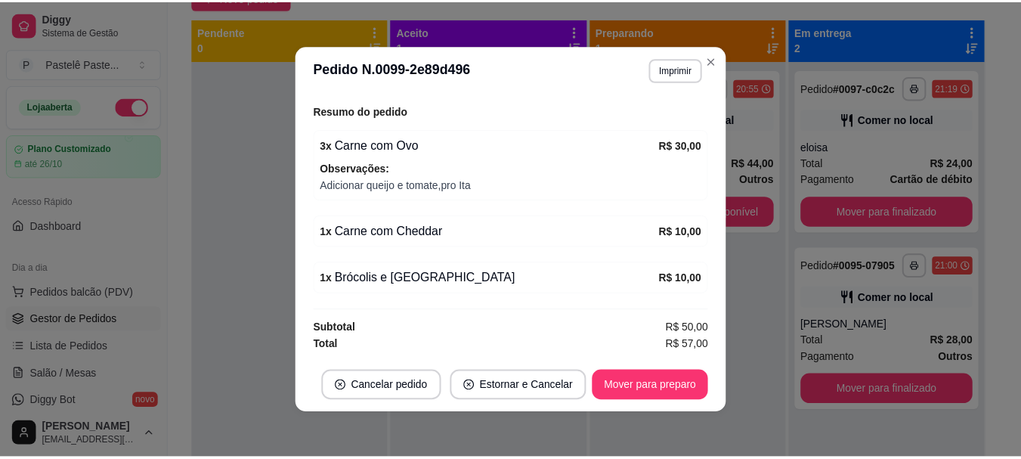
scroll to position [3, 0]
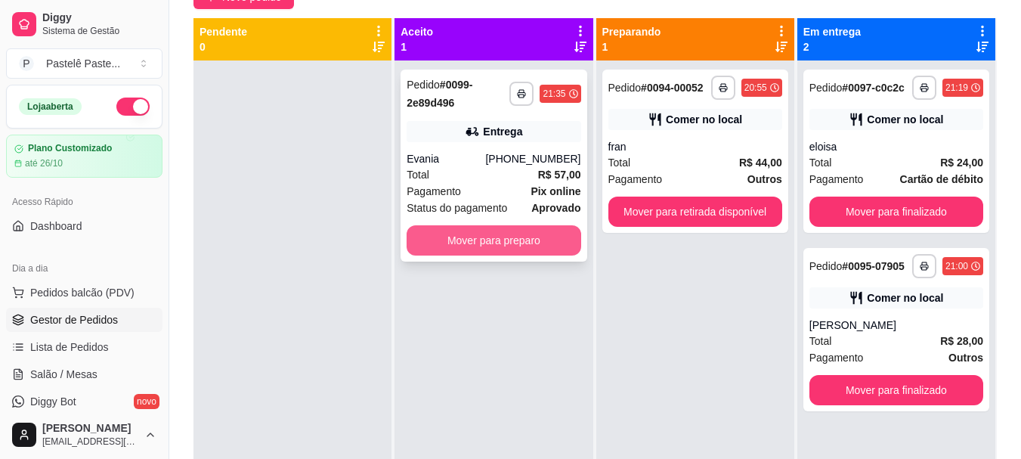
click at [520, 243] on button "Mover para preparo" at bounding box center [494, 240] width 174 height 30
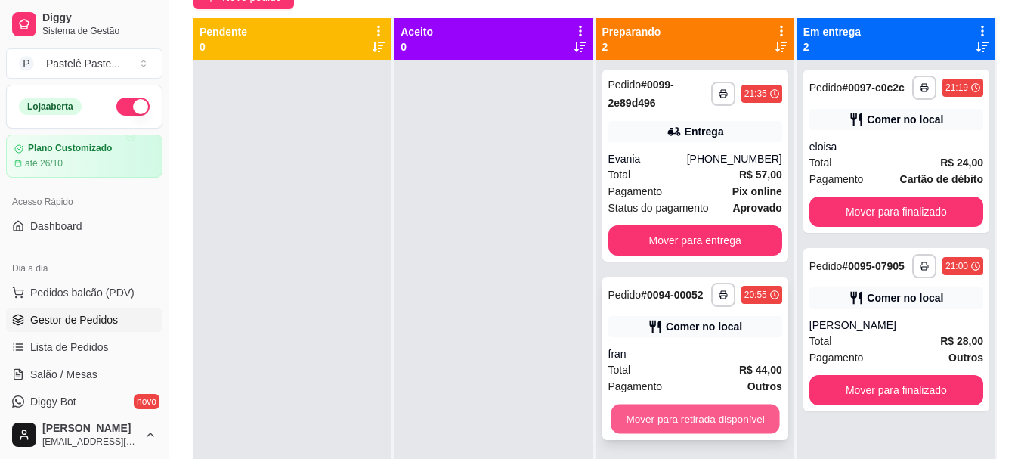
click at [722, 408] on button "Mover para retirada disponível" at bounding box center [695, 418] width 168 height 29
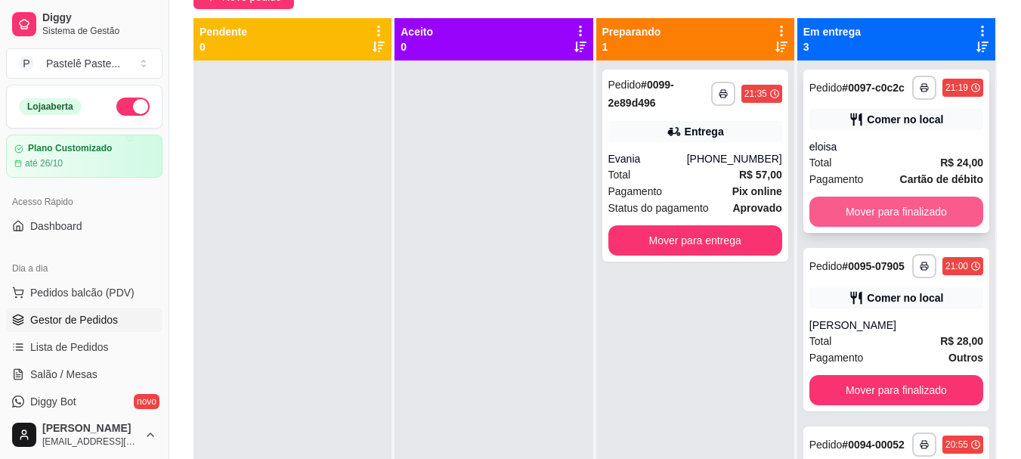
click at [852, 227] on button "Mover para finalizado" at bounding box center [896, 211] width 174 height 30
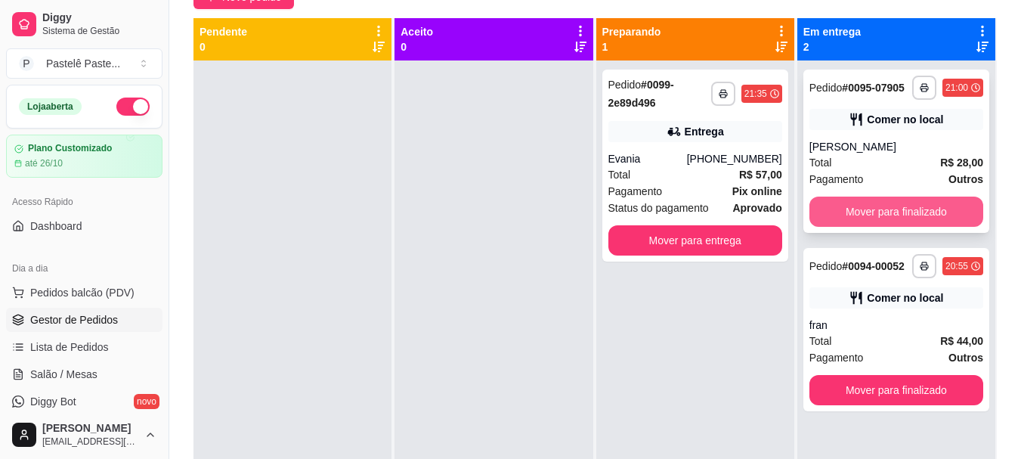
click at [855, 214] on button "Mover para finalizado" at bounding box center [896, 211] width 174 height 30
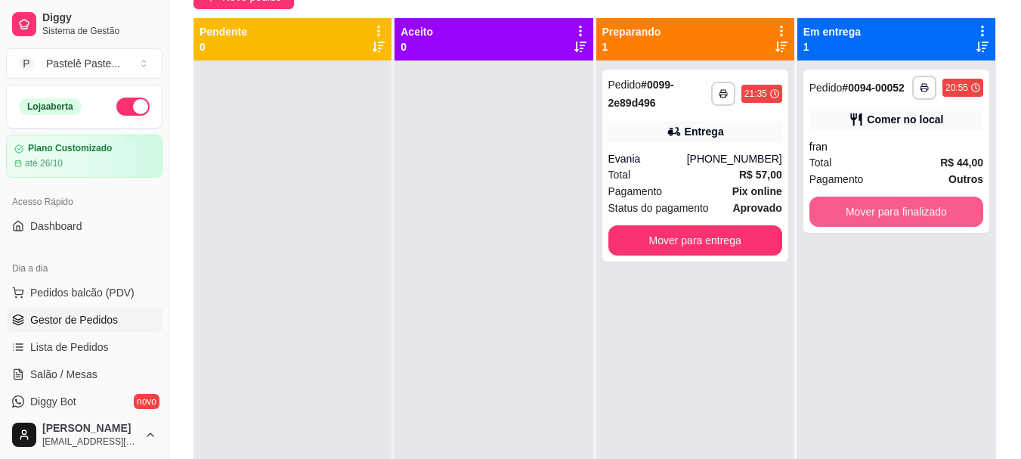
click at [855, 213] on button "Mover para finalizado" at bounding box center [896, 211] width 174 height 30
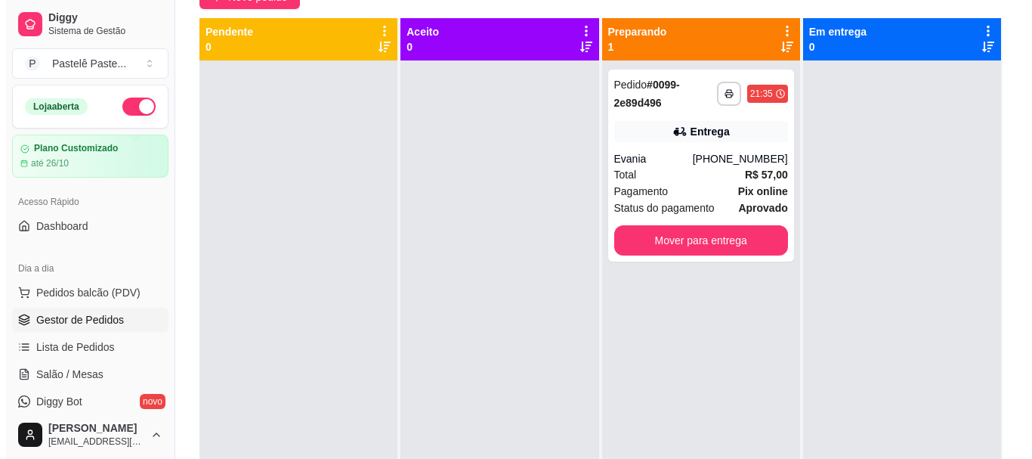
scroll to position [0, 0]
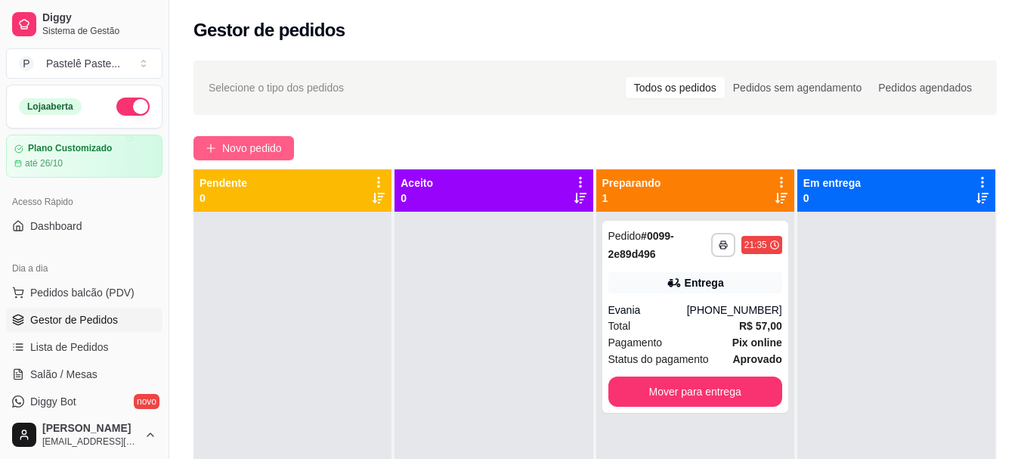
click at [247, 147] on span "Novo pedido" at bounding box center [252, 148] width 60 height 17
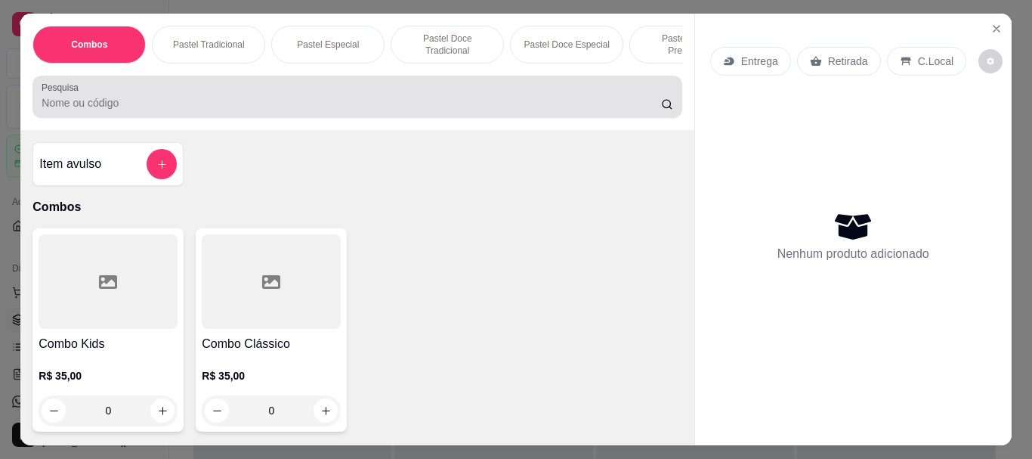
click at [184, 91] on div at bounding box center [357, 97] width 631 height 30
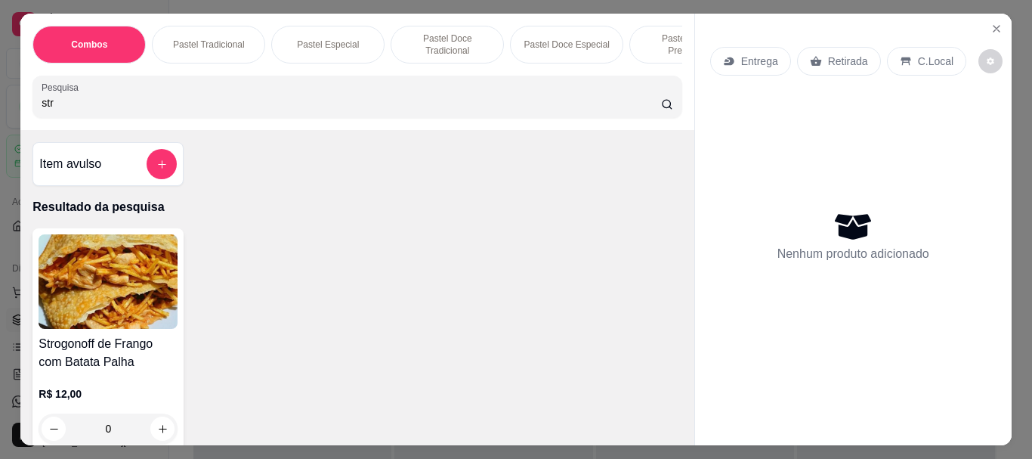
scroll to position [76, 0]
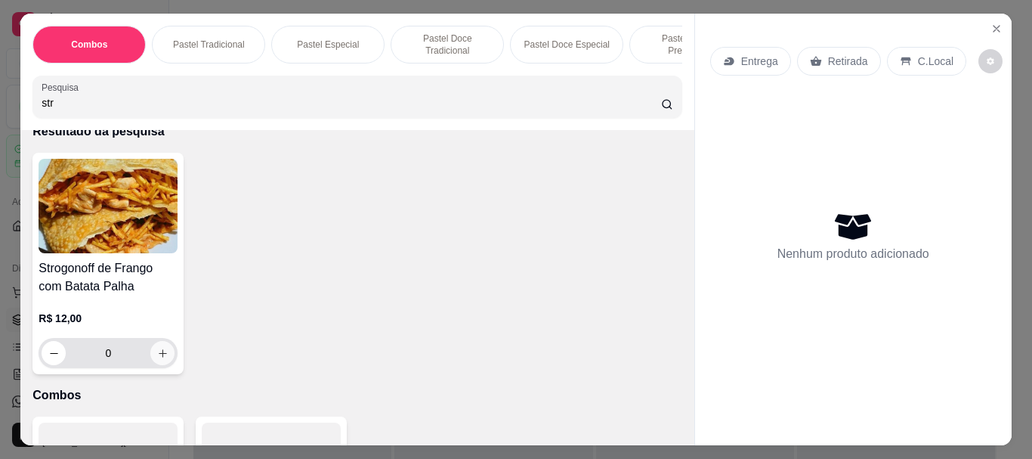
type input "str"
click at [157, 355] on icon "increase-product-quantity" at bounding box center [162, 353] width 11 height 11
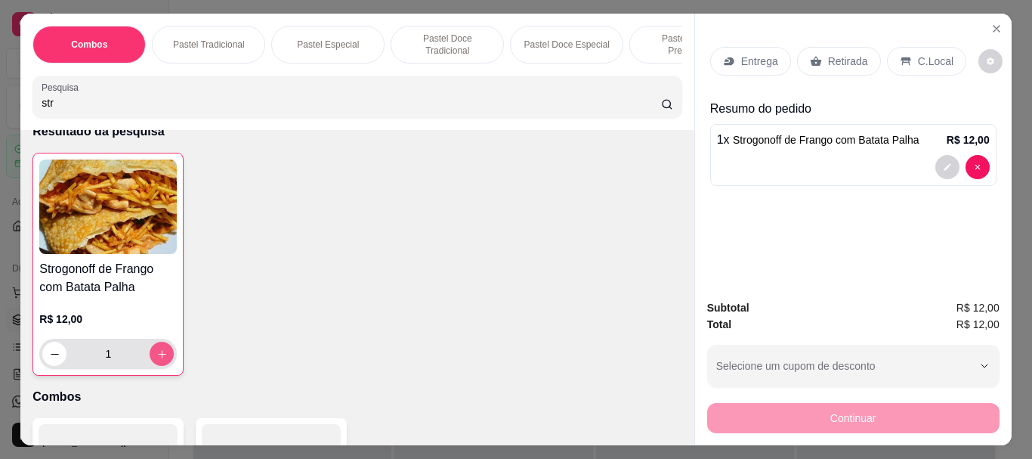
type input "1"
drag, startPoint x: 52, startPoint y: 111, endPoint x: 23, endPoint y: 107, distance: 29.7
click at [25, 108] on div "Combos Pastel Tradicional Pastel Especial Pastel Doce Tradicional Pastel Doce E…" at bounding box center [356, 72] width 673 height 116
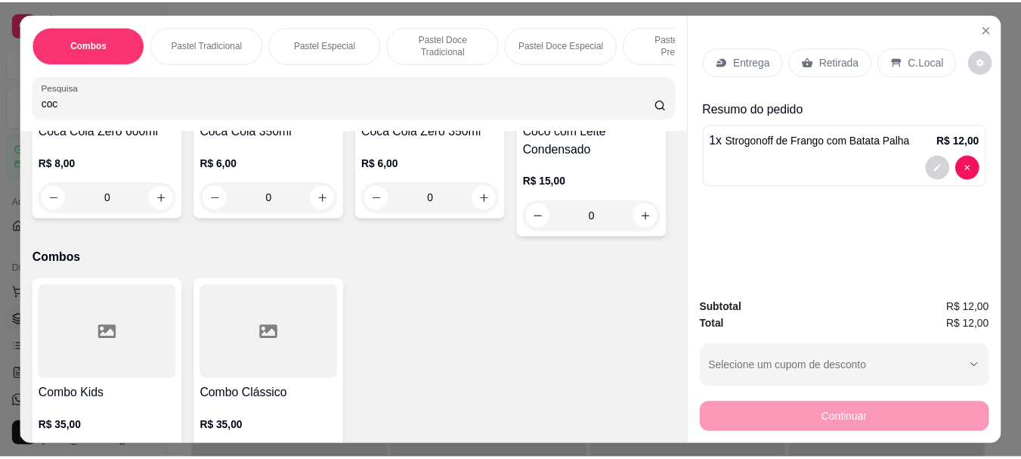
scroll to position [756, 0]
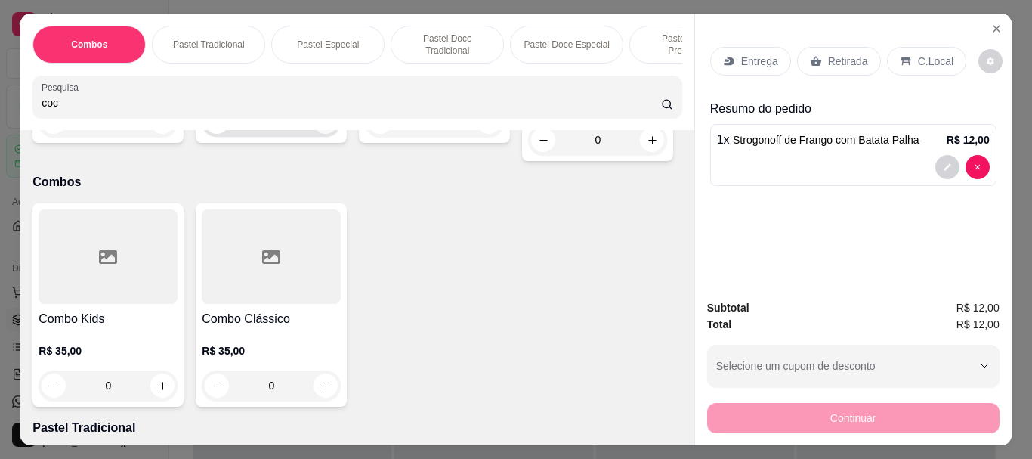
type input "coc"
click at [205, 137] on div "0" at bounding box center [271, 122] width 133 height 30
click at [320, 128] on icon "increase-product-quantity" at bounding box center [325, 121] width 11 height 11
type input "1"
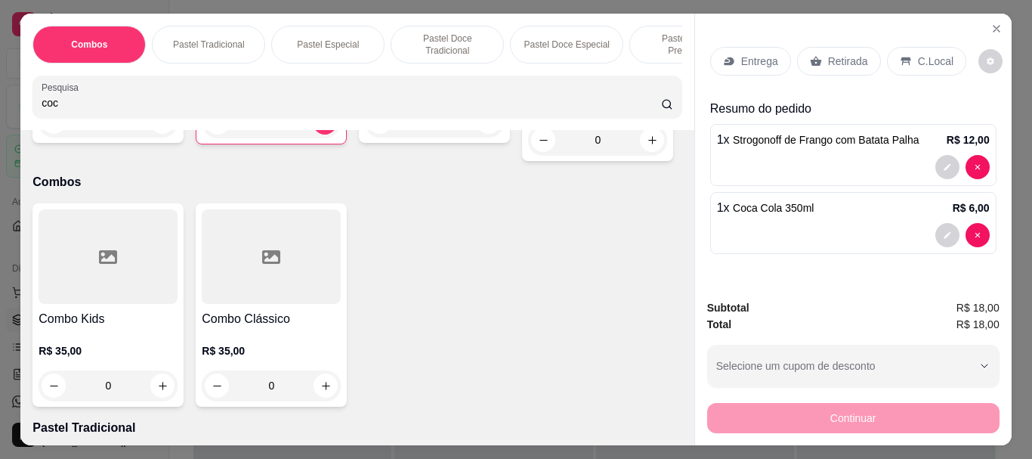
click at [920, 55] on p "C.Local" at bounding box center [936, 61] width 36 height 15
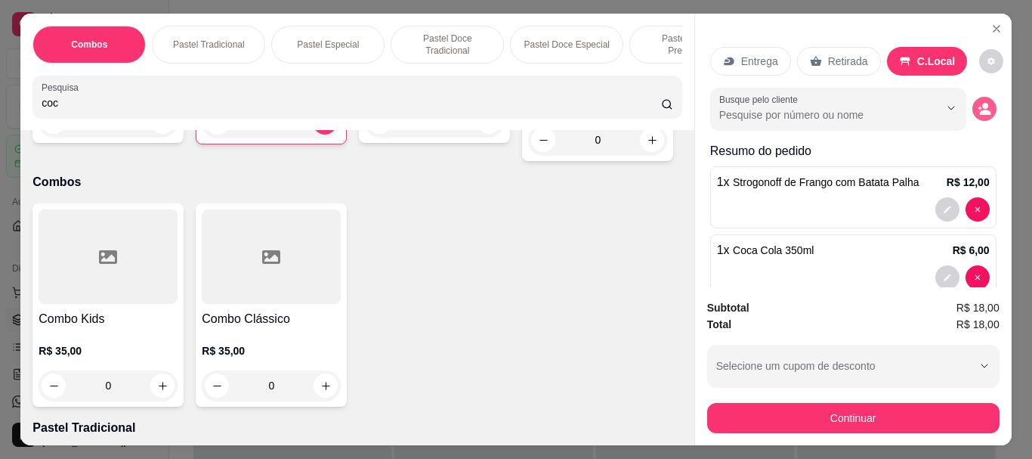
click at [972, 112] on button "decrease-product-quantity" at bounding box center [984, 109] width 24 height 24
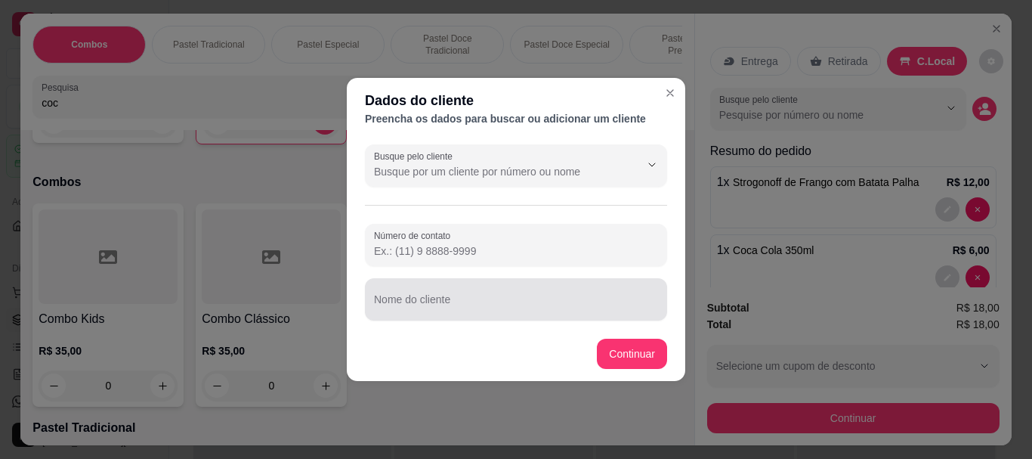
click at [489, 300] on input "Nome do cliente" at bounding box center [516, 305] width 284 height 15
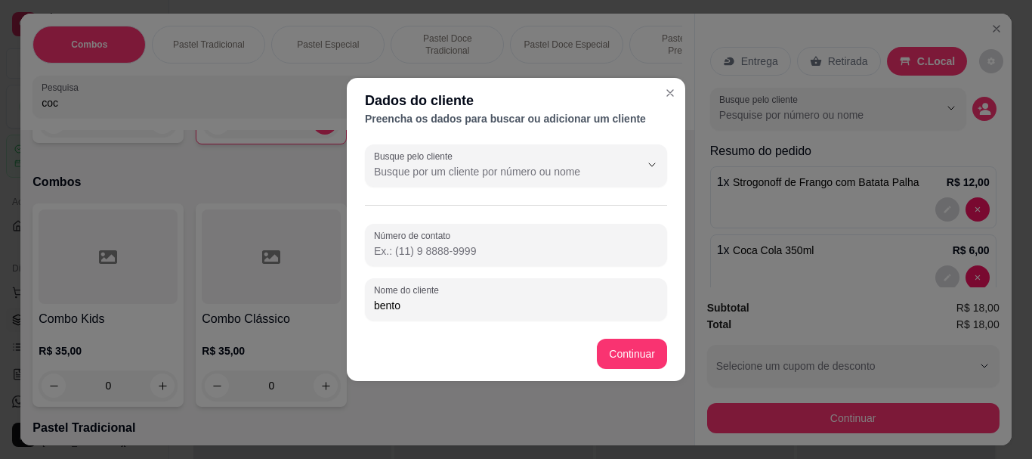
type input "bento"
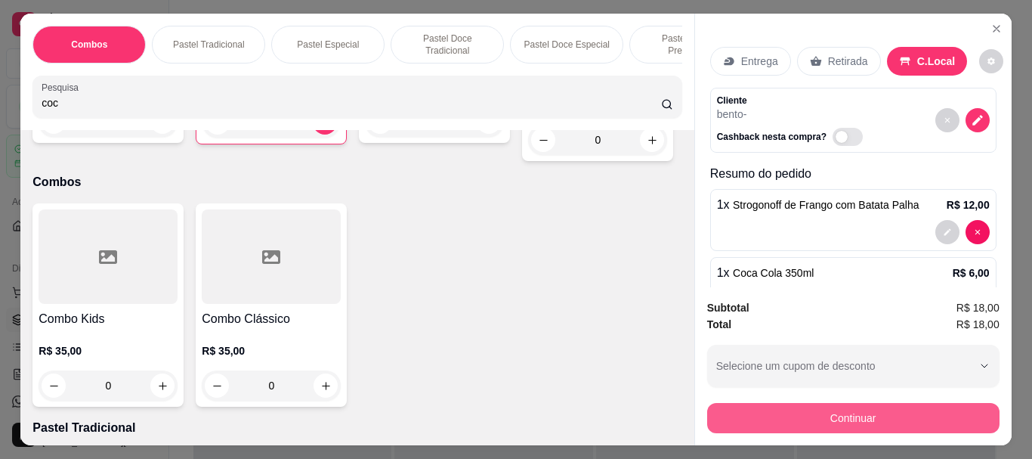
click at [774, 407] on button "Continuar" at bounding box center [853, 418] width 292 height 30
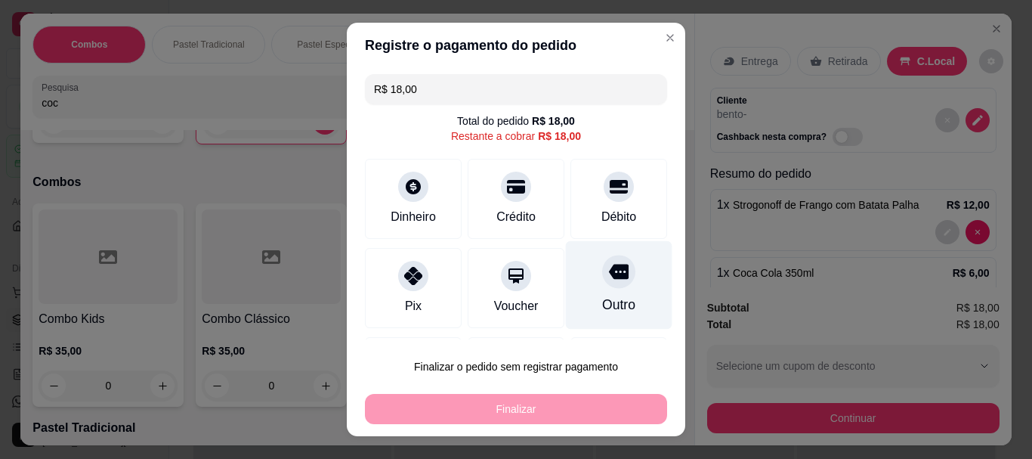
click at [602, 272] on div at bounding box center [618, 271] width 33 height 33
type input "R$ 0,00"
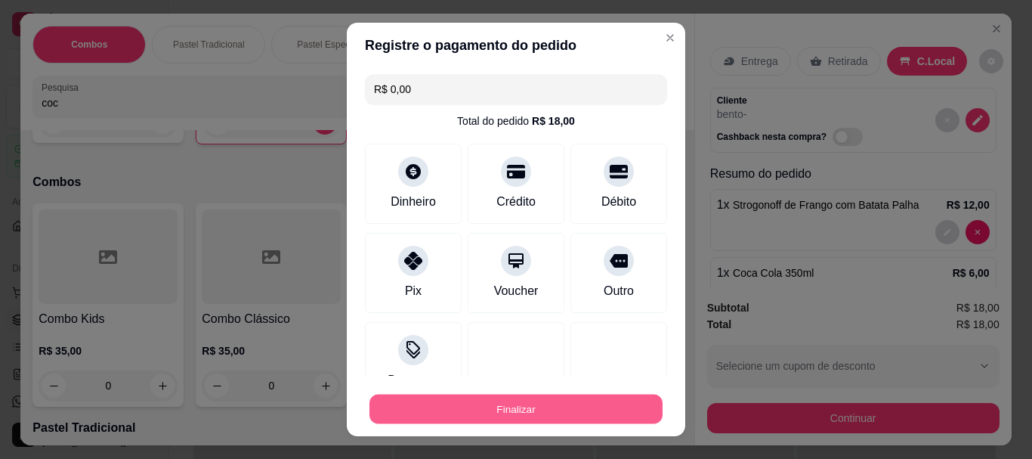
click at [583, 404] on button "Finalizar" at bounding box center [515, 408] width 293 height 29
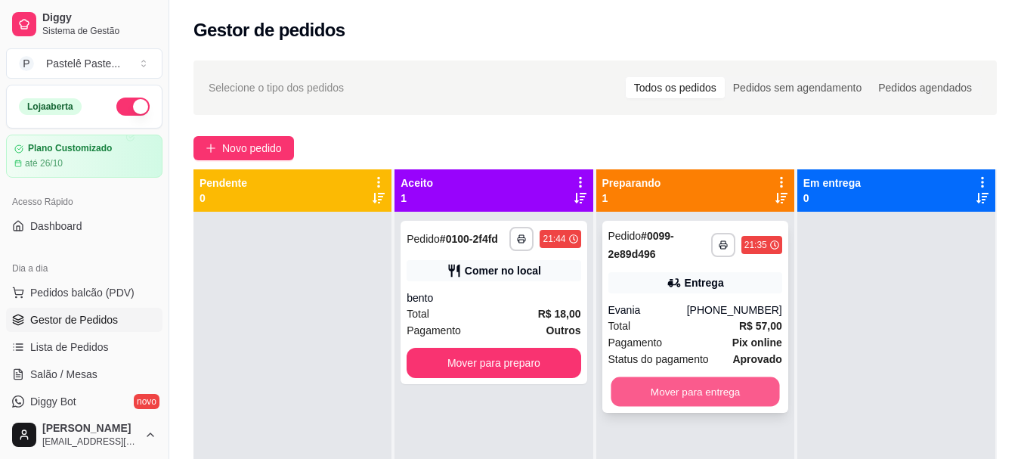
click at [661, 386] on button "Mover para entrega" at bounding box center [695, 391] width 168 height 29
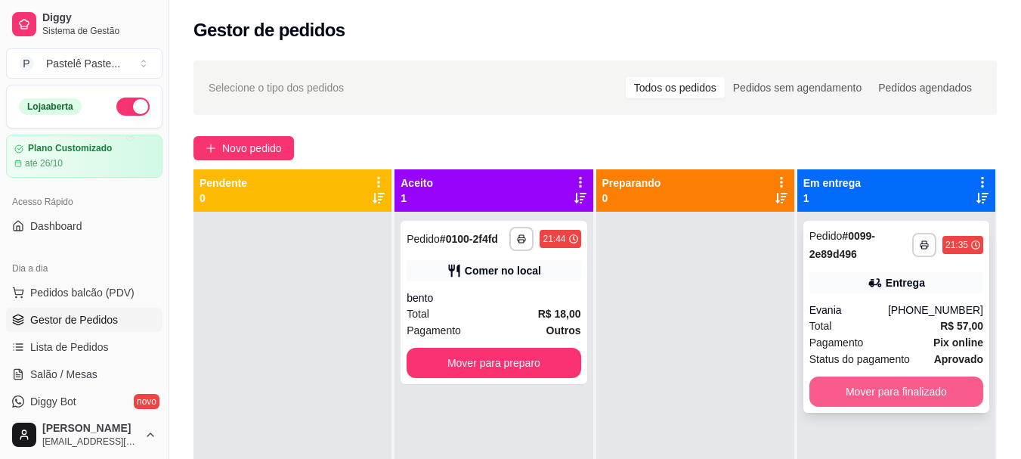
click at [833, 397] on button "Mover para finalizado" at bounding box center [896, 391] width 174 height 30
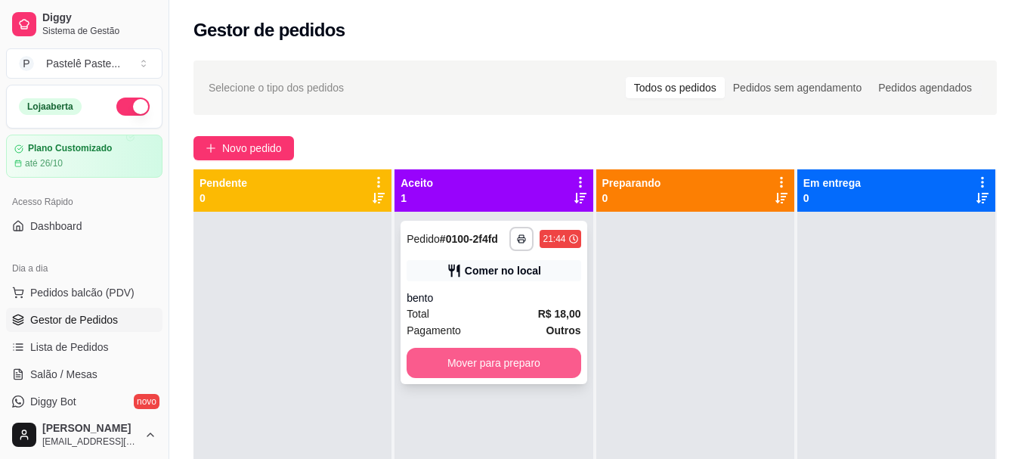
click at [490, 363] on button "Mover para preparo" at bounding box center [494, 363] width 174 height 30
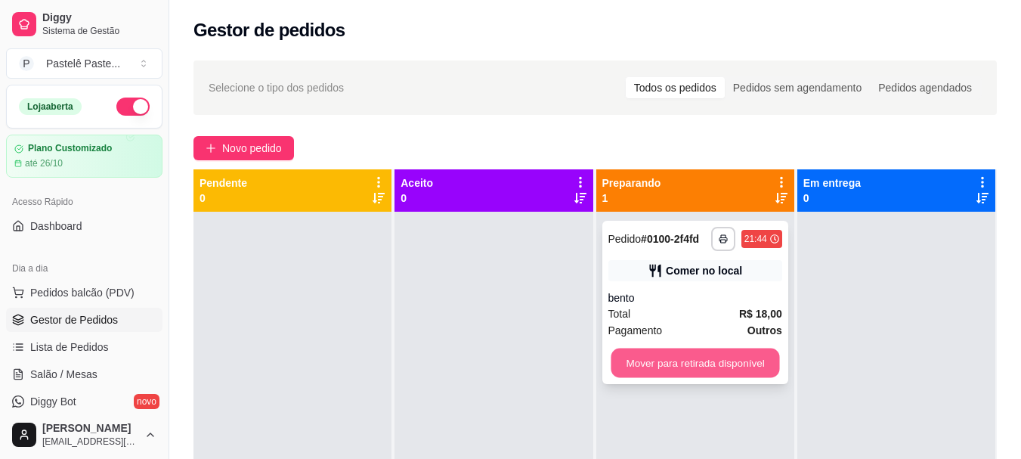
click at [685, 367] on button "Mover para retirada disponível" at bounding box center [695, 362] width 168 height 29
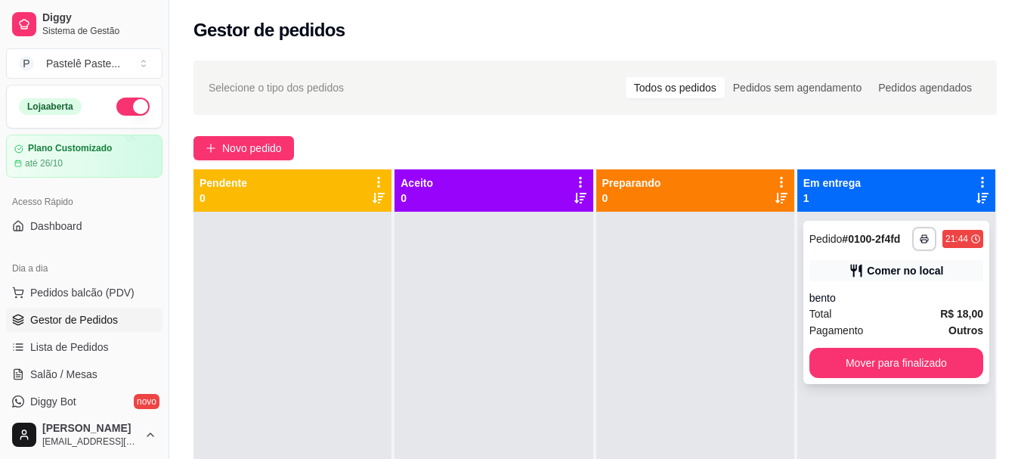
click at [883, 298] on div "bento" at bounding box center [896, 297] width 174 height 15
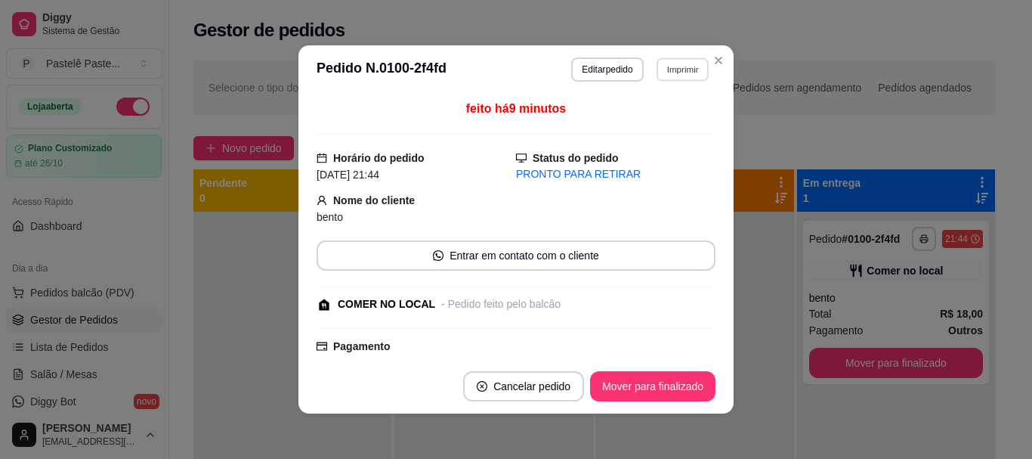
click at [691, 76] on button "Imprimir" at bounding box center [683, 68] width 52 height 23
click at [624, 125] on button "IMPRESSORA" at bounding box center [650, 121] width 106 height 23
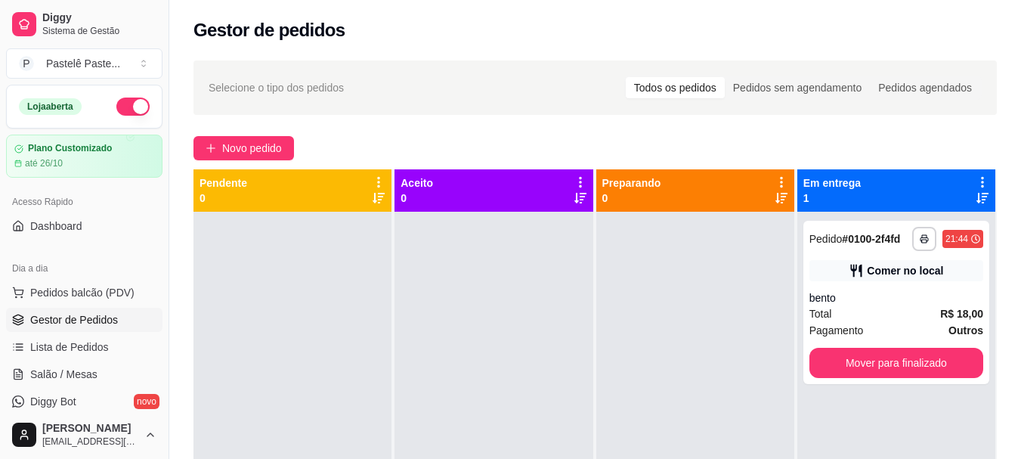
click at [120, 97] on div "Loja aberta" at bounding box center [84, 106] width 155 height 42
click at [128, 103] on button "button" at bounding box center [132, 106] width 33 height 18
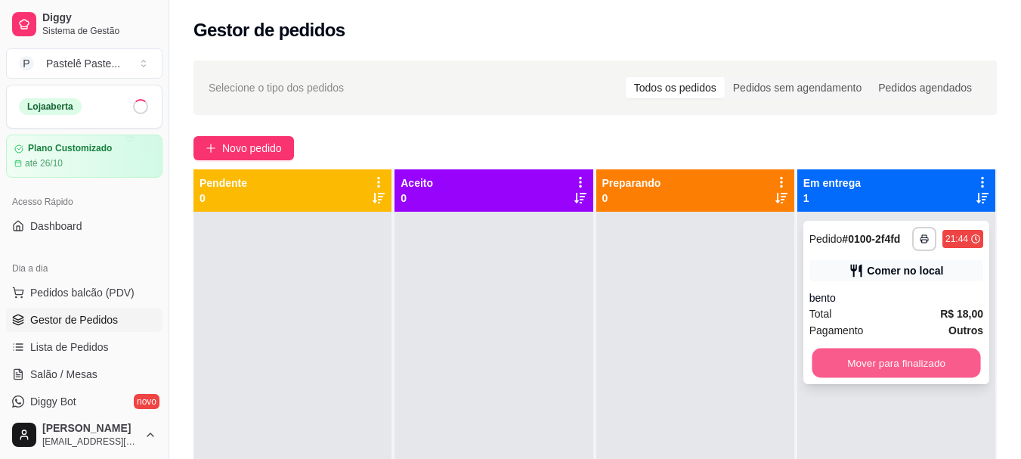
click at [831, 369] on button "Mover para finalizado" at bounding box center [896, 362] width 168 height 29
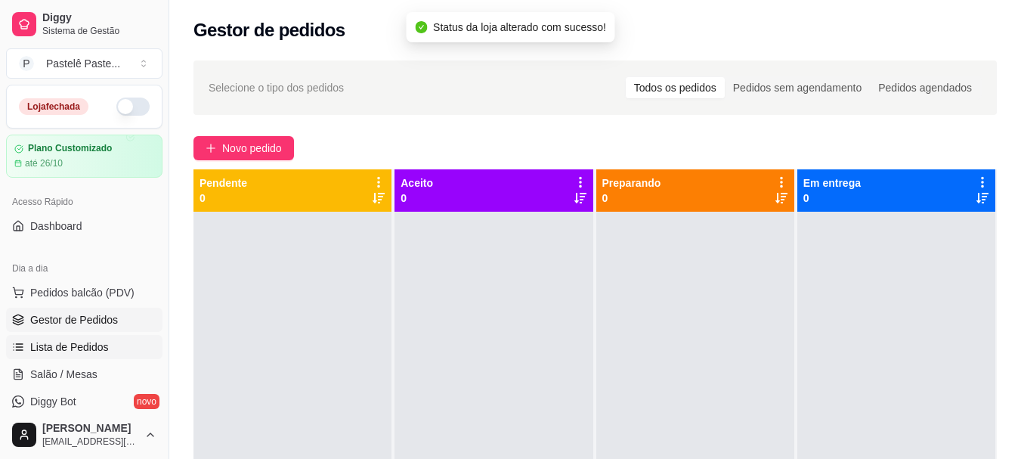
click at [87, 350] on span "Lista de Pedidos" at bounding box center [69, 346] width 79 height 15
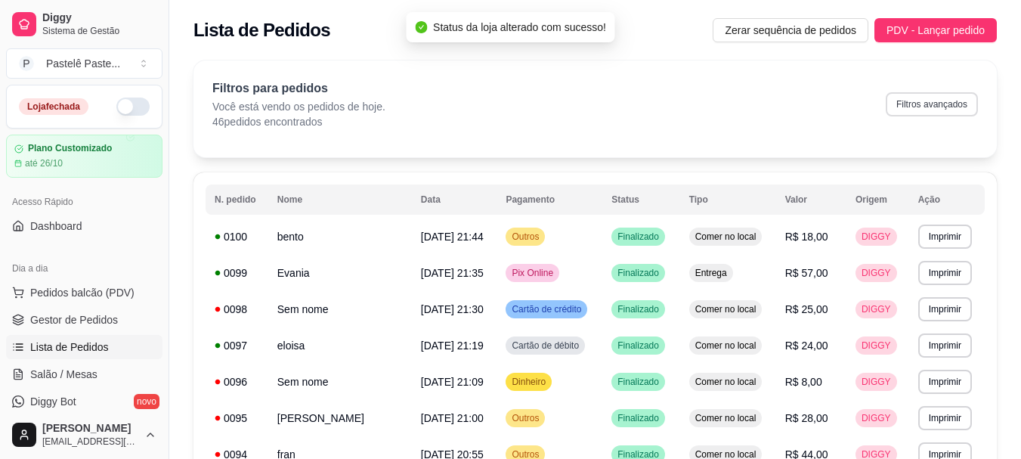
click at [934, 103] on button "Filtros avançados" at bounding box center [932, 104] width 92 height 24
select select "0"
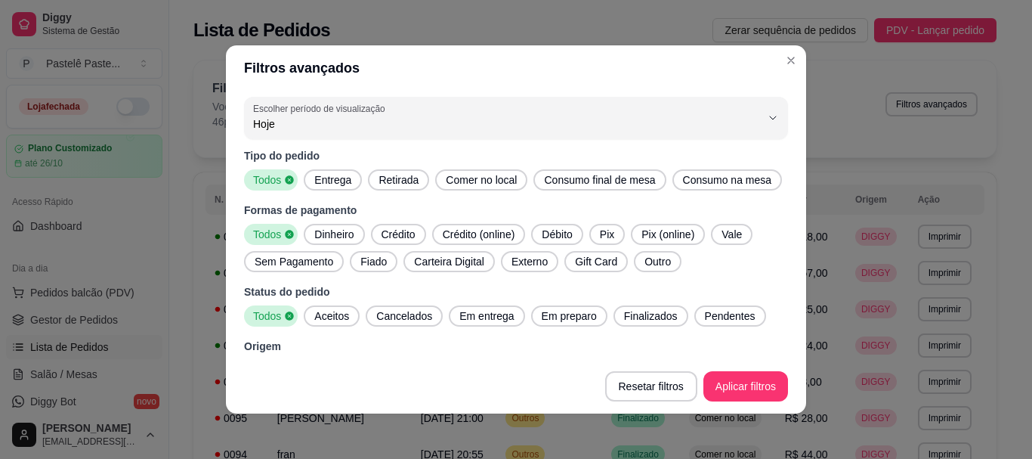
click at [344, 172] on span "Entrega" at bounding box center [332, 179] width 49 height 15
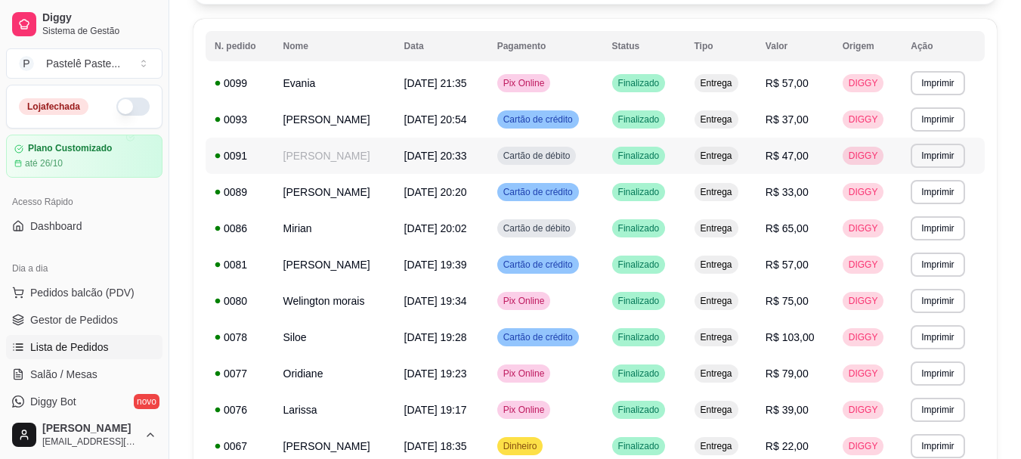
scroll to position [78, 0]
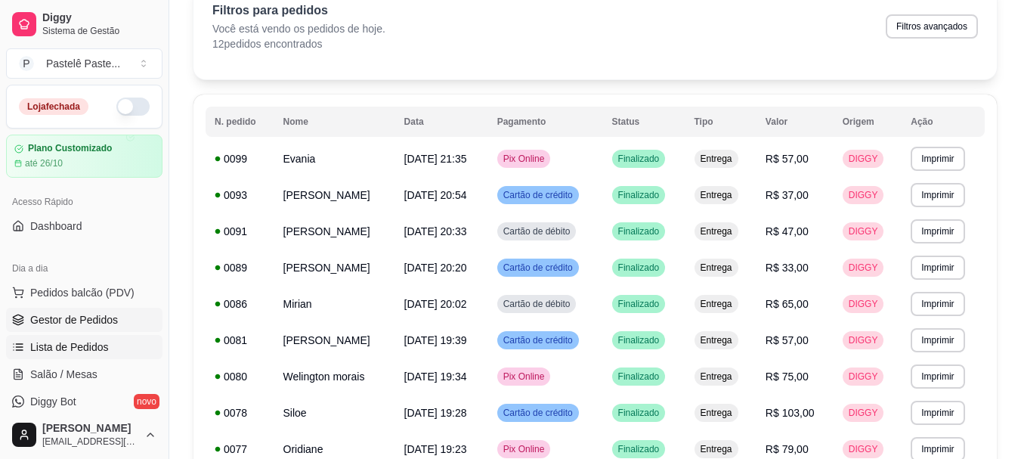
click at [60, 315] on span "Gestor de Pedidos" at bounding box center [74, 319] width 88 height 15
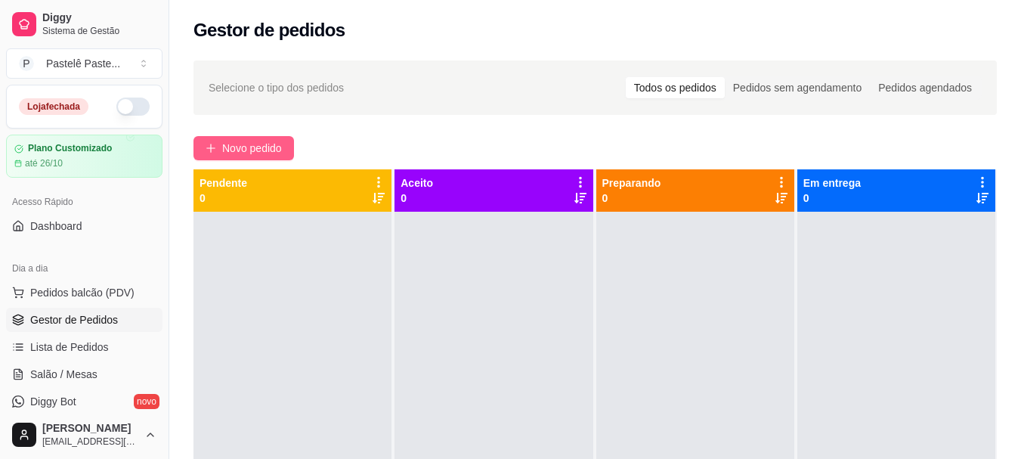
click at [279, 152] on span "Novo pedido" at bounding box center [252, 148] width 60 height 17
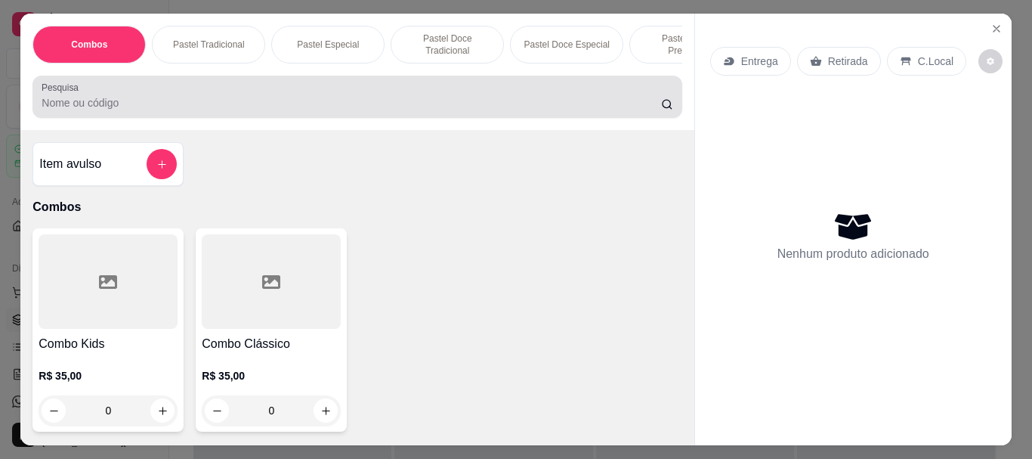
click at [82, 110] on input "Pesquisa" at bounding box center [352, 102] width 620 height 15
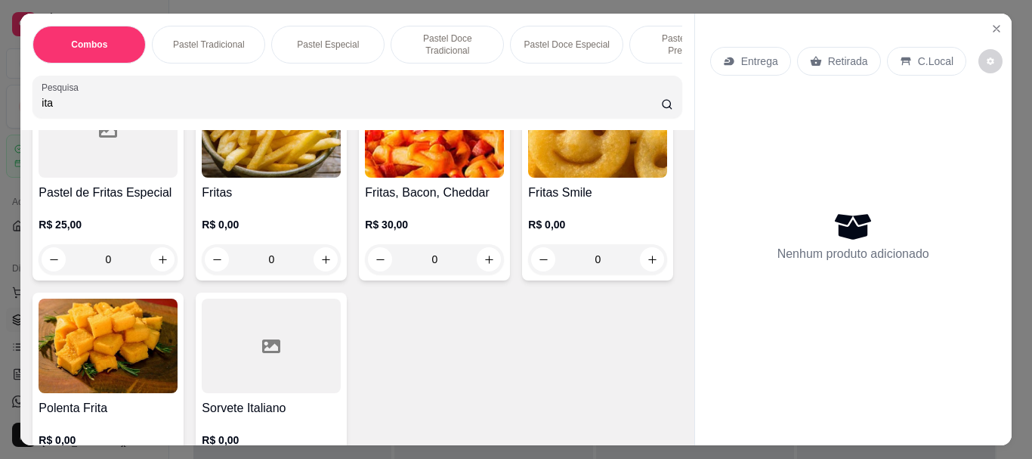
scroll to position [302, 0]
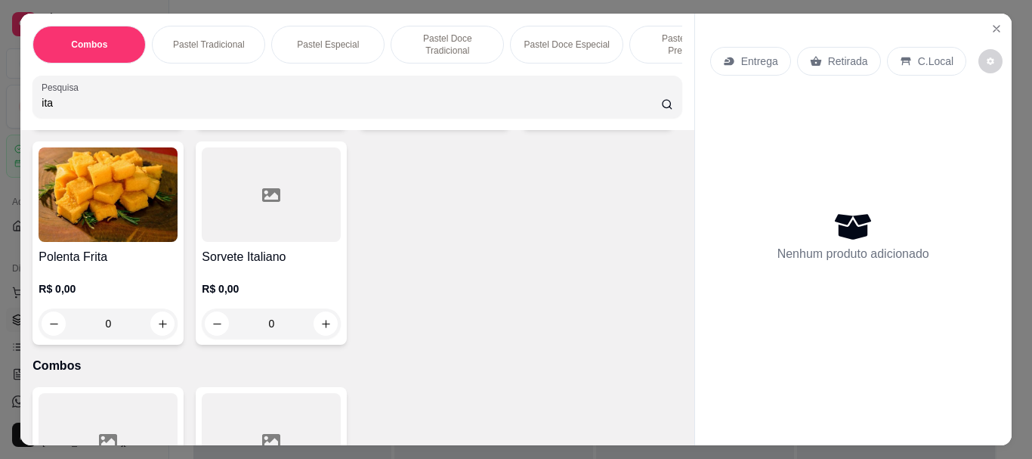
type input "ita"
click at [341, 326] on div "0" at bounding box center [271, 323] width 139 height 30
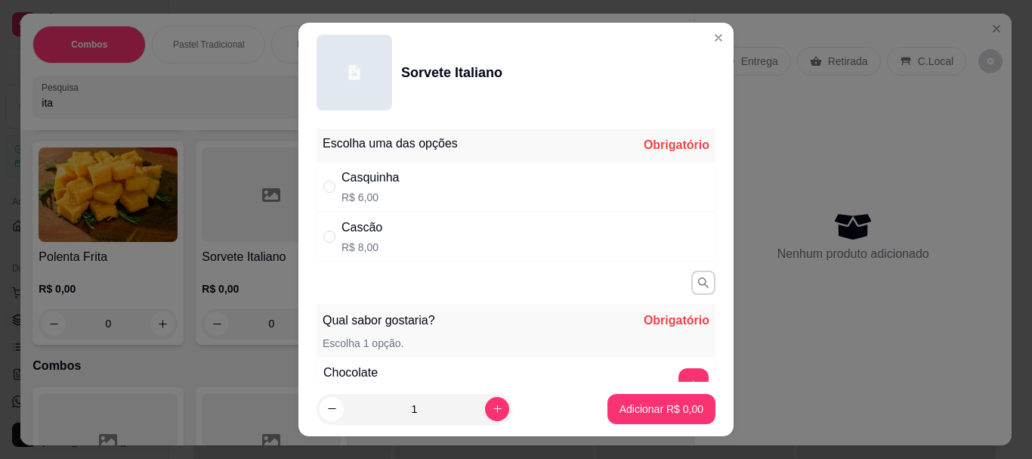
click at [456, 177] on div "Casquinha R$ 6,00" at bounding box center [516, 187] width 399 height 50
click at [492, 246] on div "Cascão R$ 8,00" at bounding box center [516, 237] width 399 height 50
radio input "false"
radio input "true"
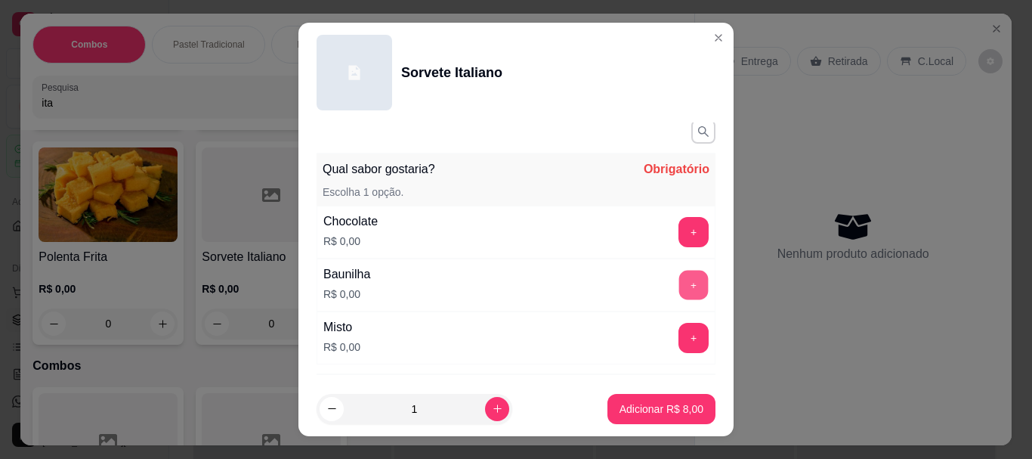
click at [679, 282] on button "+" at bounding box center [693, 285] width 29 height 29
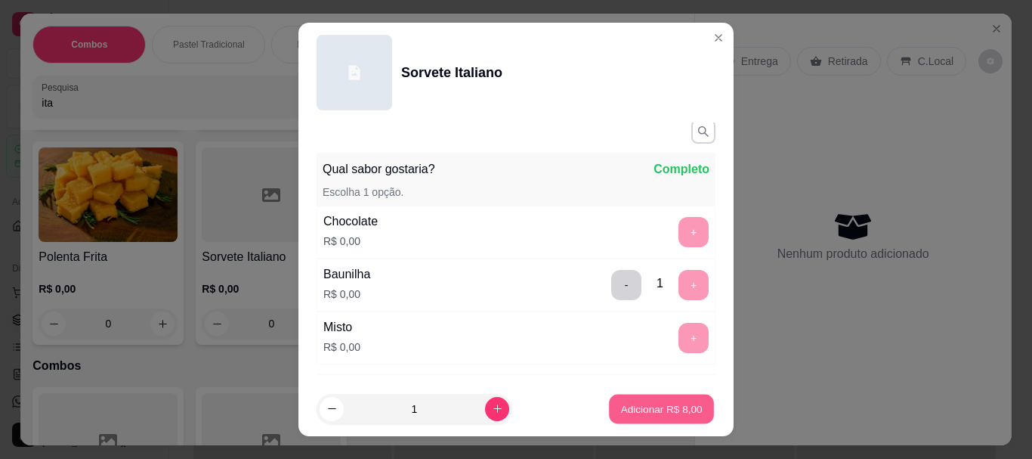
click at [667, 403] on p "Adicionar R$ 8,00" at bounding box center [661, 408] width 82 height 14
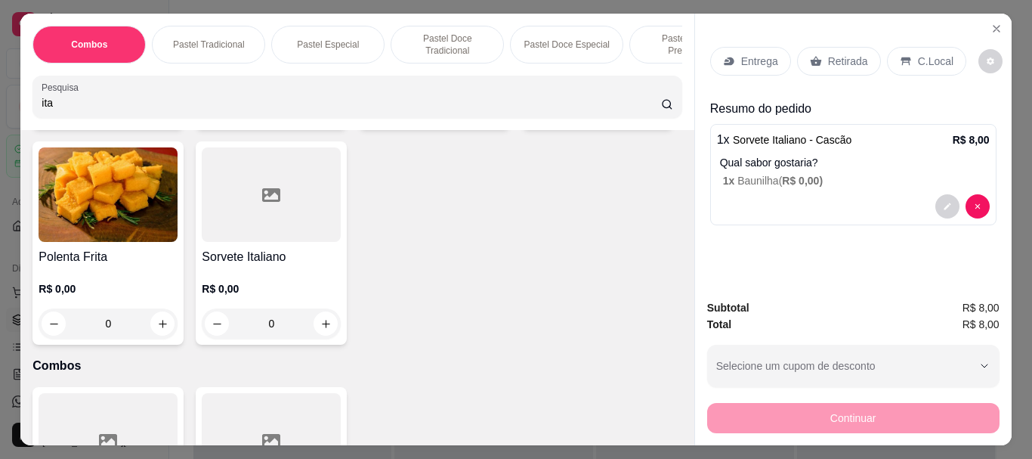
drag, startPoint x: 51, startPoint y: 104, endPoint x: 4, endPoint y: 93, distance: 48.9
click at [4, 93] on div "Combos Pastel Tradicional Pastel Especial Pastel Doce Tradicional Pastel Doce E…" at bounding box center [516, 229] width 1032 height 459
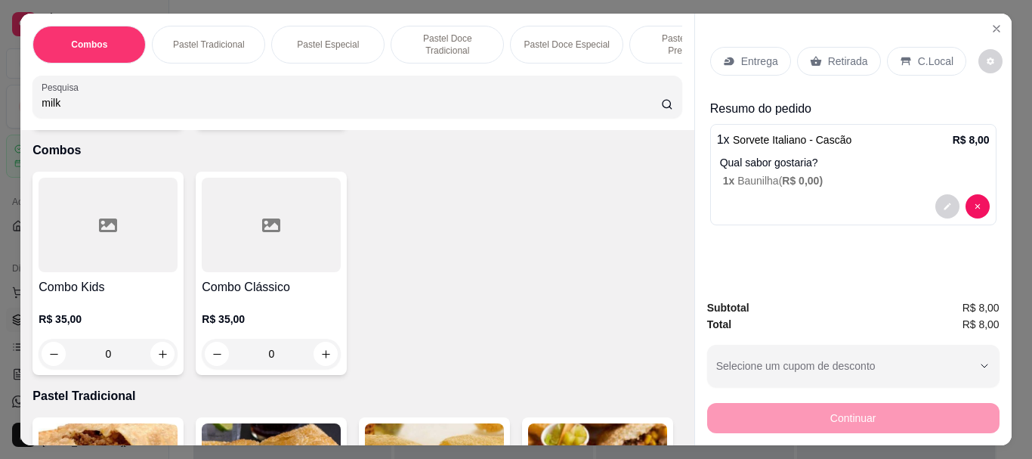
scroll to position [0, 0]
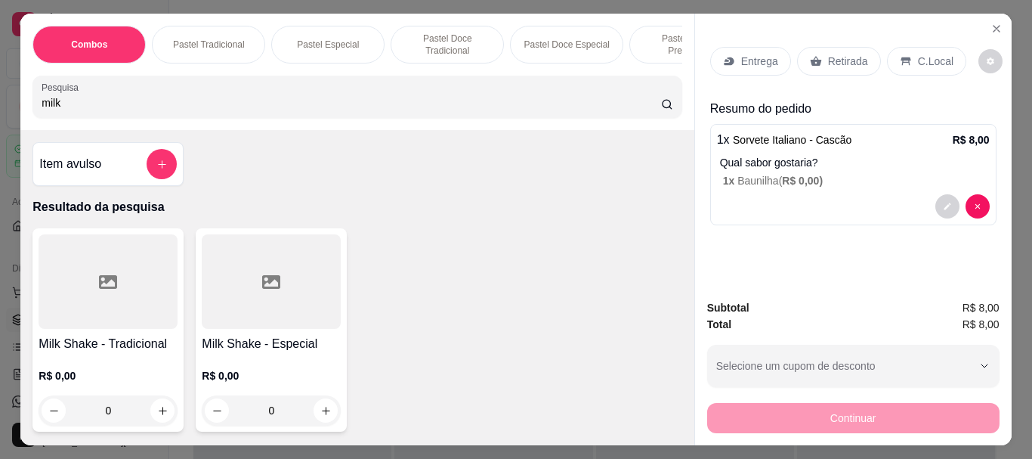
type input "milk"
click at [150, 414] on div "0" at bounding box center [108, 410] width 139 height 30
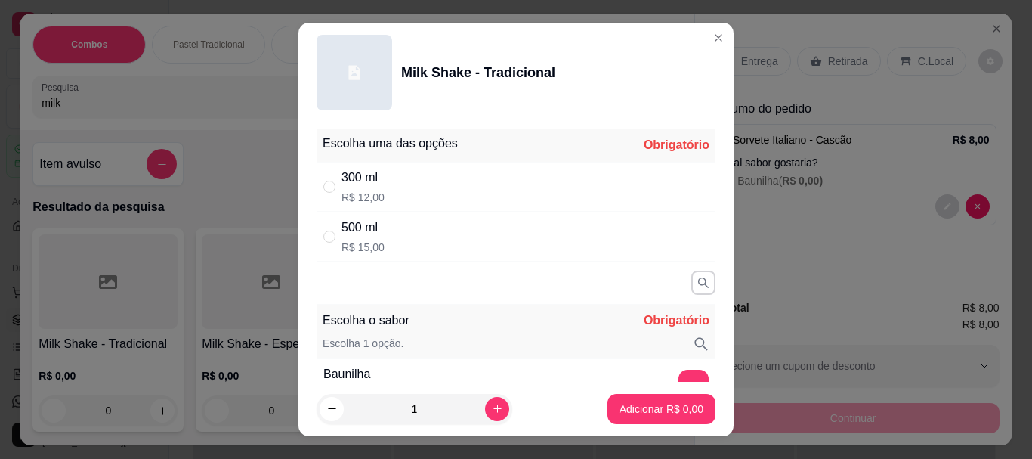
click at [413, 182] on div "300 ml R$ 12,00" at bounding box center [516, 187] width 399 height 50
radio input "true"
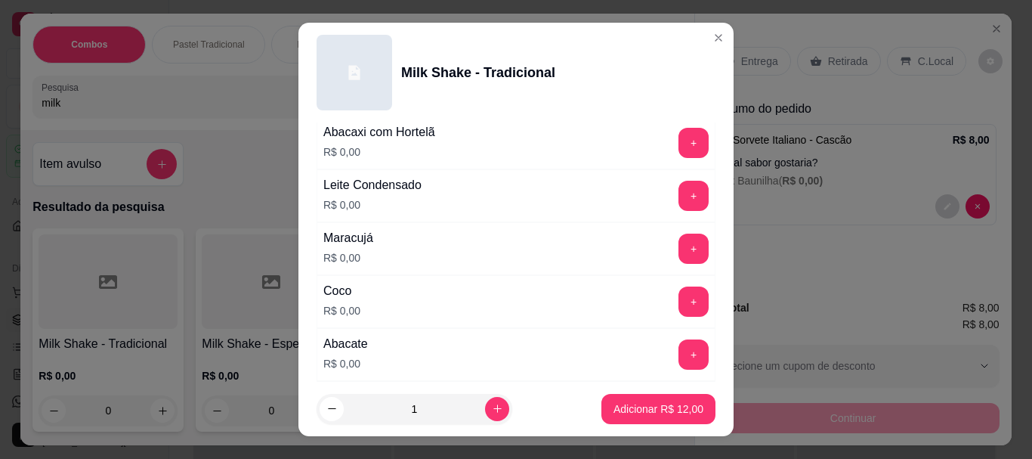
scroll to position [604, 0]
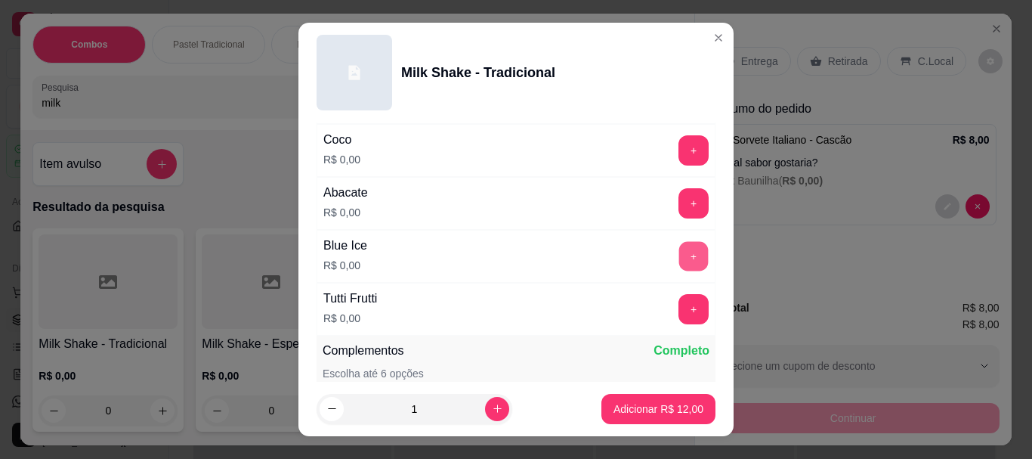
click at [679, 258] on button "+" at bounding box center [693, 256] width 29 height 29
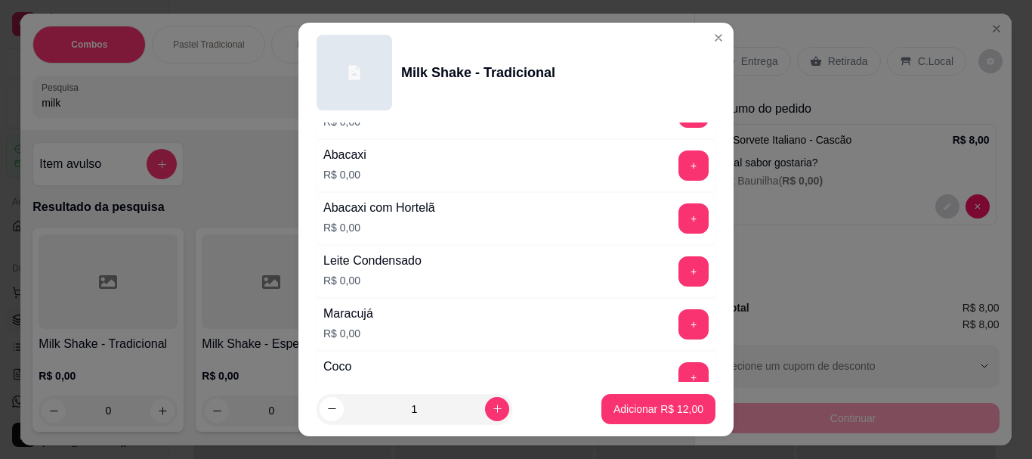
scroll to position [151, 0]
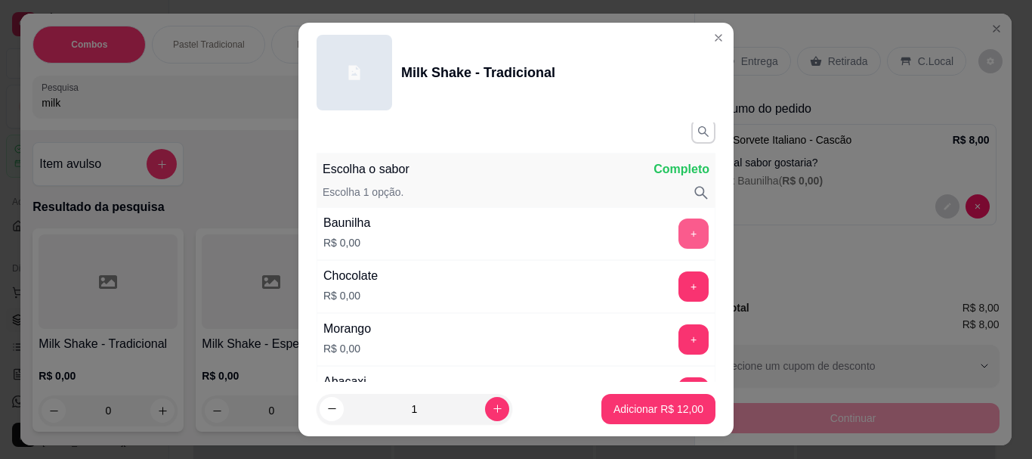
click at [679, 227] on button "+" at bounding box center [694, 233] width 30 height 30
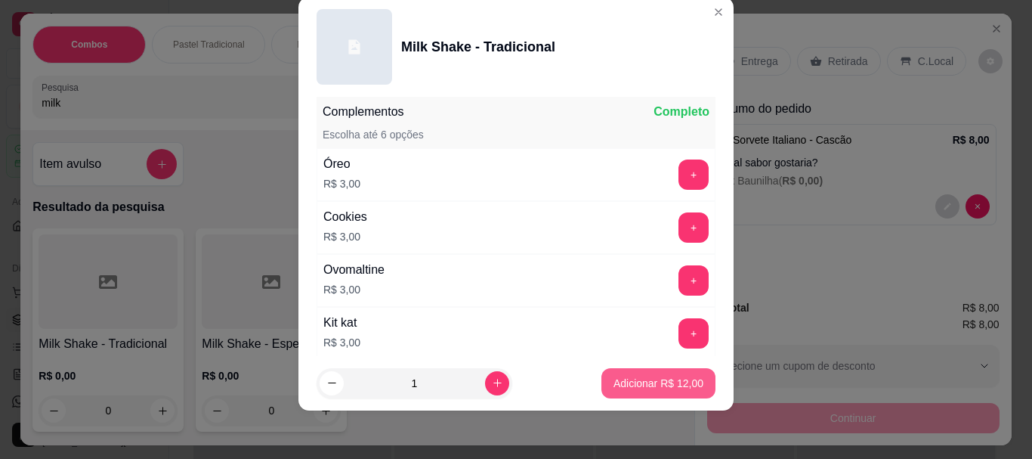
click at [634, 385] on p "Adicionar R$ 12,00" at bounding box center [659, 383] width 90 height 15
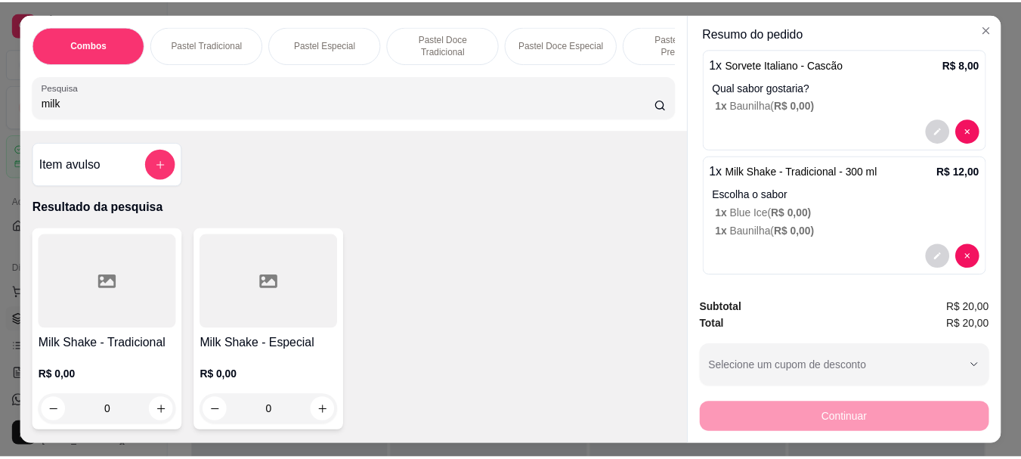
scroll to position [0, 0]
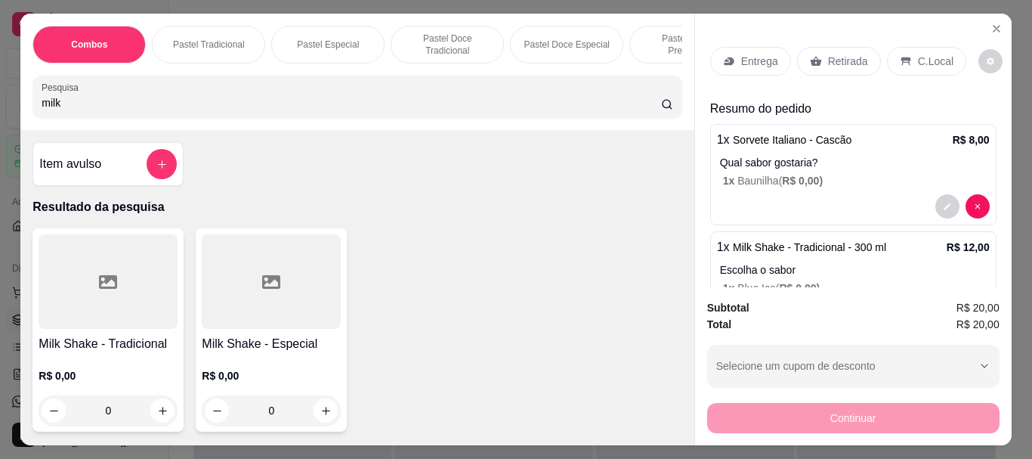
click at [906, 54] on div "C.Local" at bounding box center [926, 61] width 79 height 29
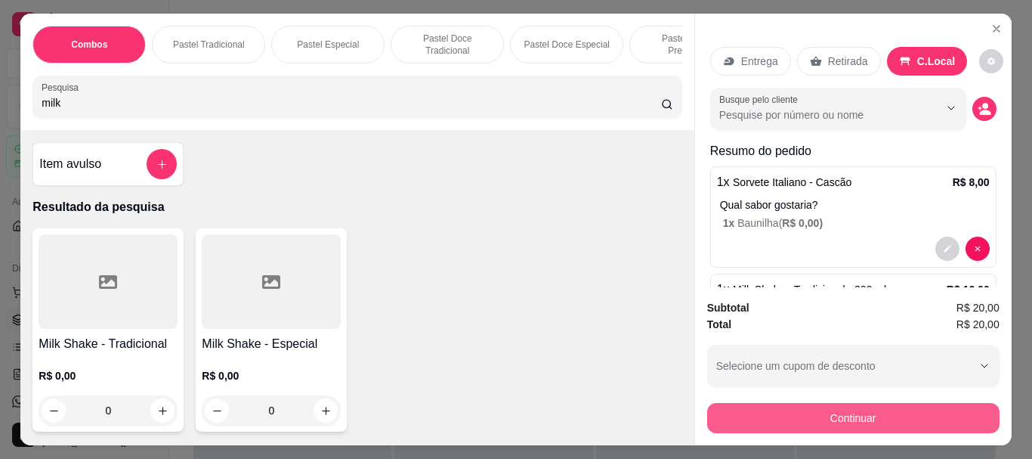
click at [870, 403] on button "Continuar" at bounding box center [853, 418] width 292 height 30
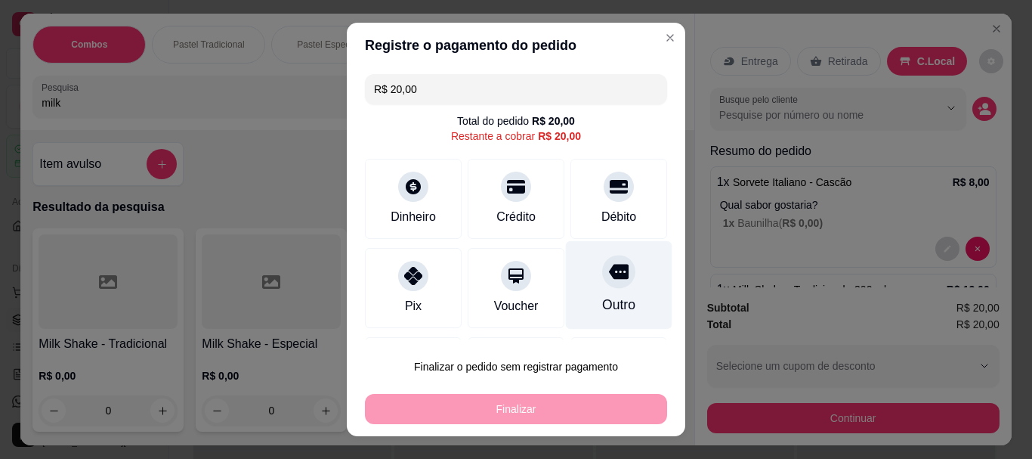
click at [602, 286] on div at bounding box center [618, 271] width 33 height 33
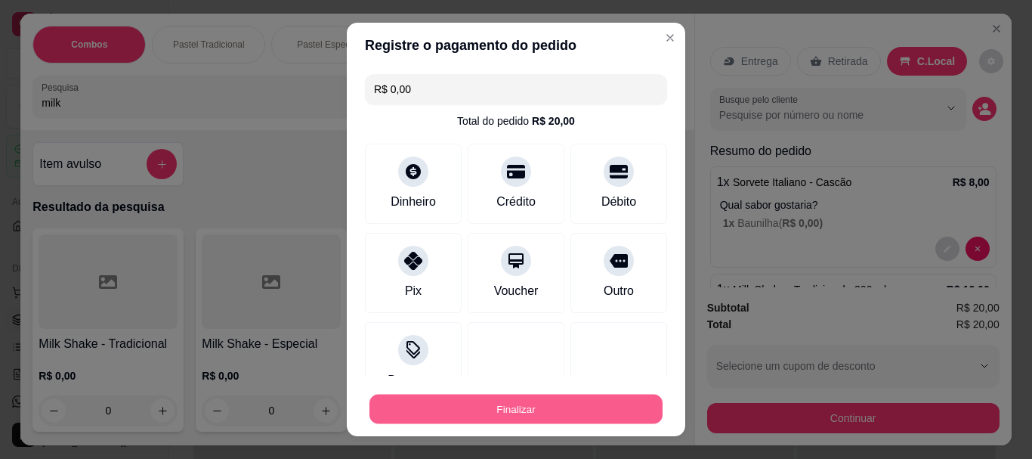
click at [563, 403] on button "Finalizar" at bounding box center [515, 408] width 293 height 29
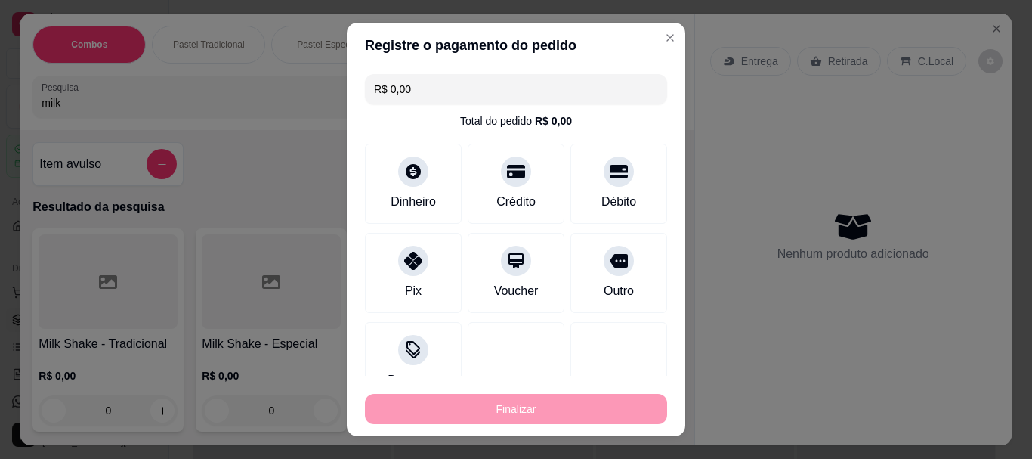
type input "-R$ 20,00"
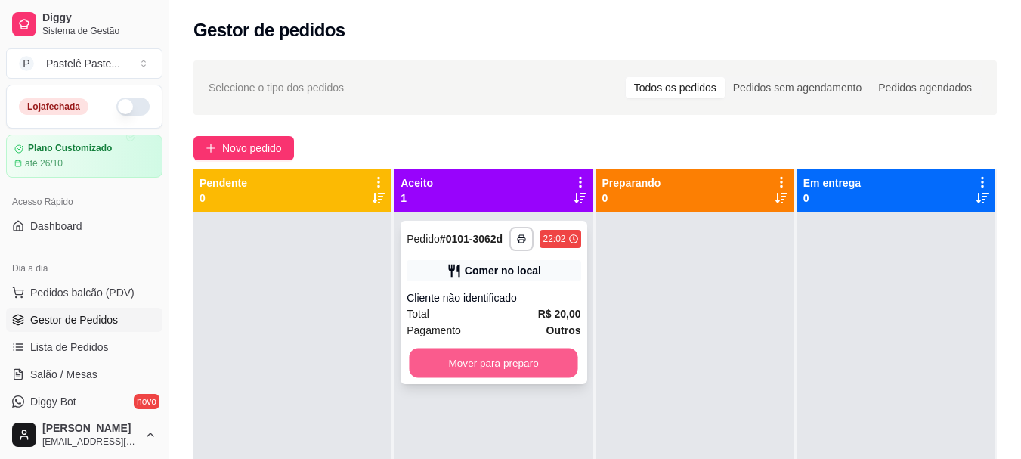
click at [453, 356] on button "Mover para preparo" at bounding box center [494, 362] width 168 height 29
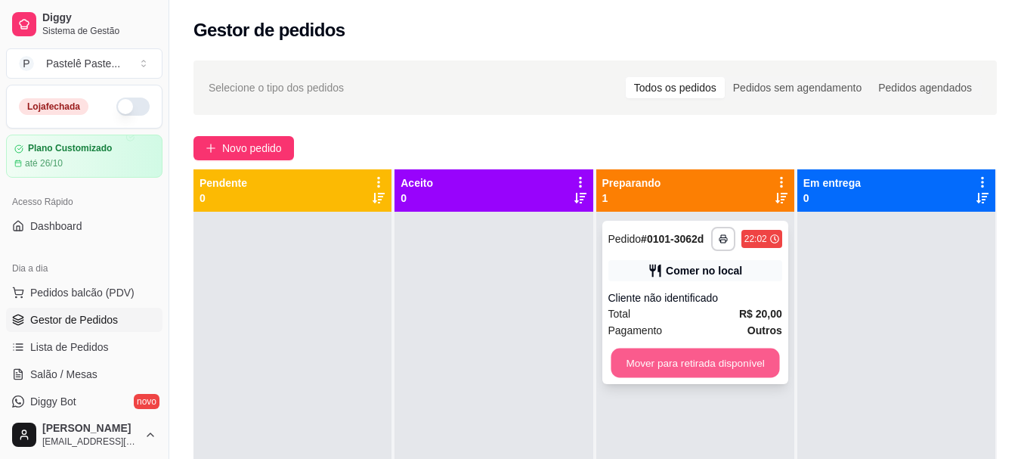
click at [660, 357] on button "Mover para retirada disponível" at bounding box center [695, 362] width 168 height 29
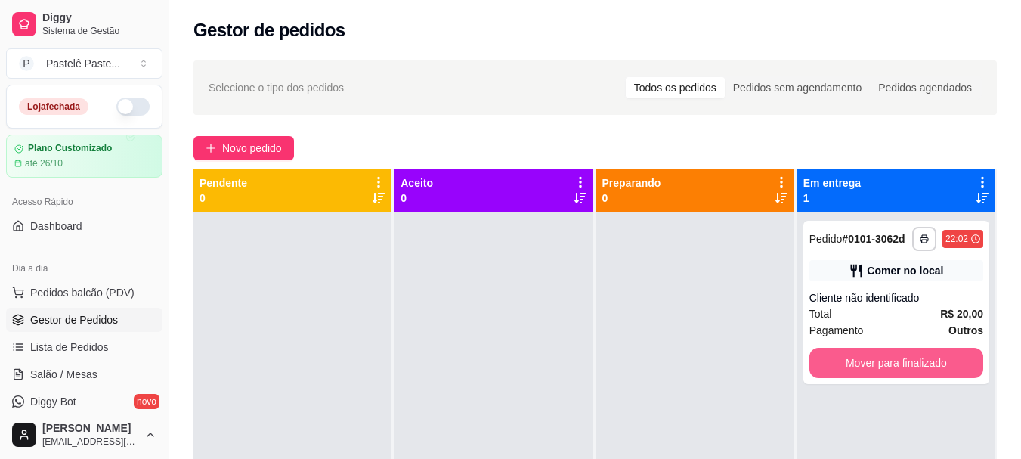
click at [855, 357] on button "Mover para finalizado" at bounding box center [896, 363] width 174 height 30
